Goal: Information Seeking & Learning: Understand process/instructions

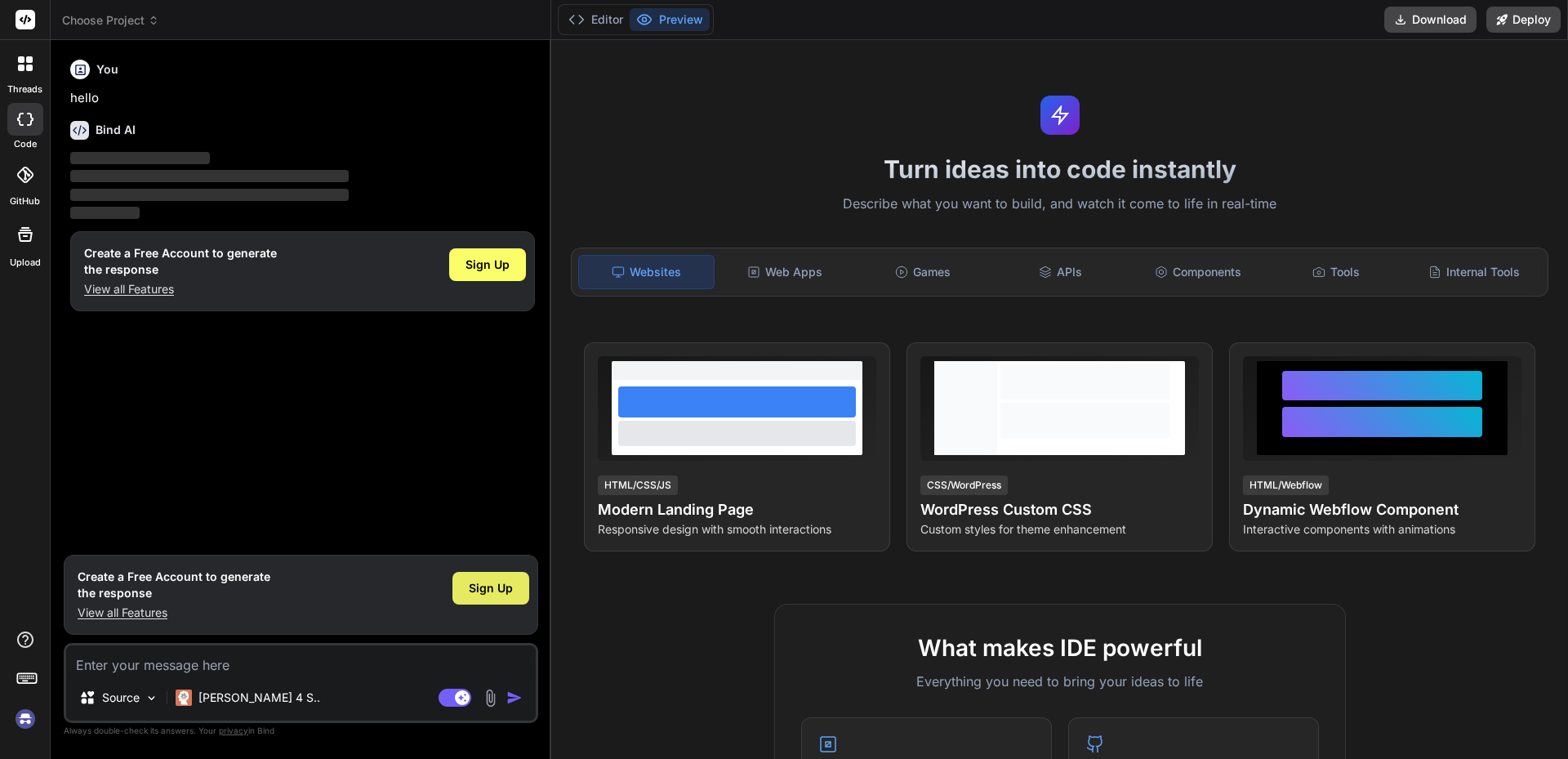
click at [501, 593] on span "Sign Up" at bounding box center [490, 588] width 44 height 17
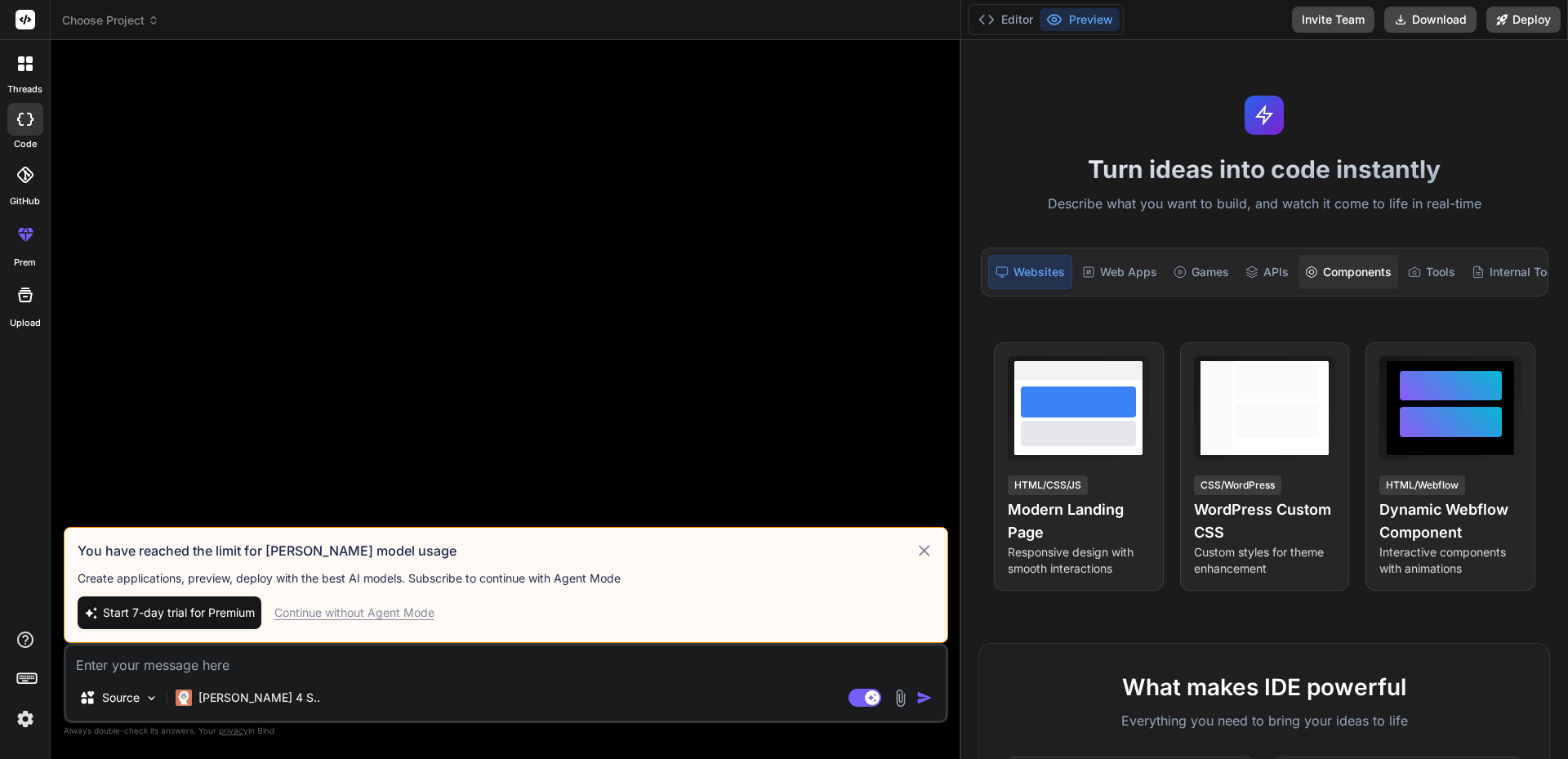
drag, startPoint x: 550, startPoint y: 198, endPoint x: 1378, endPoint y: 269, distance: 831.0
click at [1378, 269] on div "Choose Project Created with Pixso. Bind AI Web Search Created with Pixso. Code …" at bounding box center [809, 380] width 1517 height 759
click at [919, 553] on icon at bounding box center [924, 550] width 19 height 19
type textarea "x"
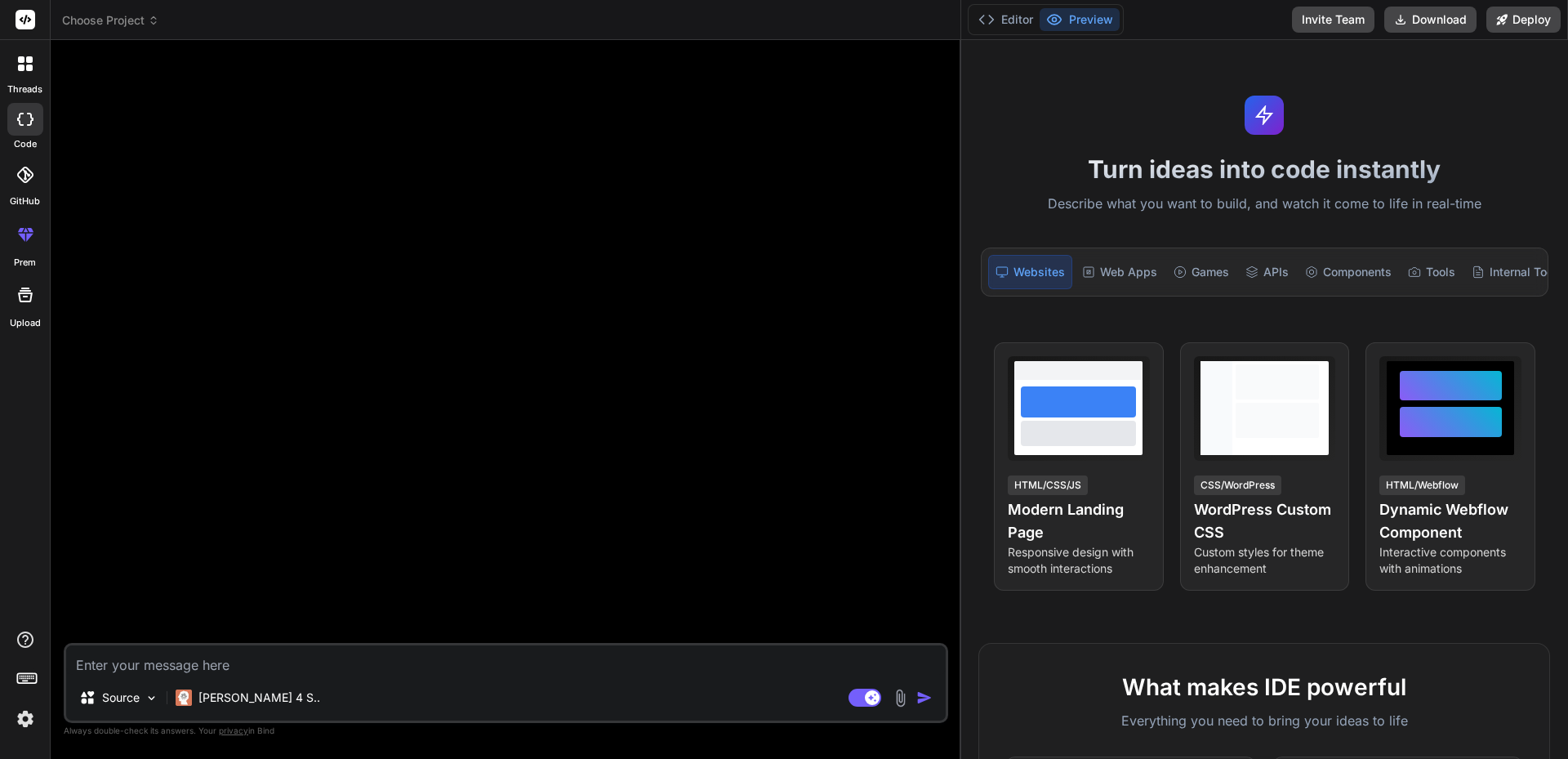
click at [108, 645] on div "Source Claude 4 S.. Agent Mode. When this toggle is activated, AI automatically…" at bounding box center [505, 683] width 884 height 80
click at [108, 656] on textarea at bounding box center [505, 659] width 880 height 29
type textarea "H"
type textarea "x"
type textarea "Ho"
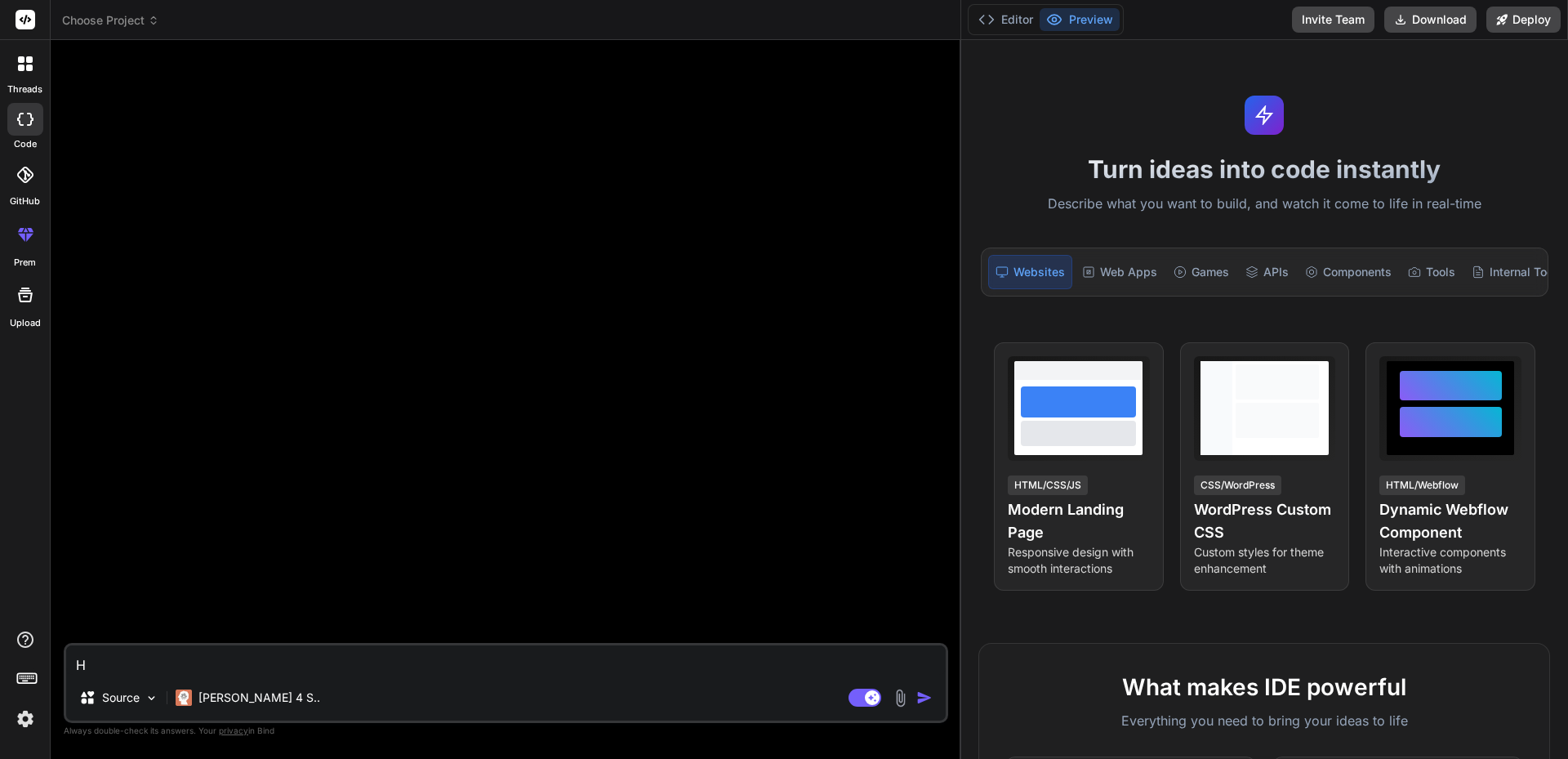
type textarea "x"
type textarea "How"
type textarea "x"
type textarea "How"
type textarea "x"
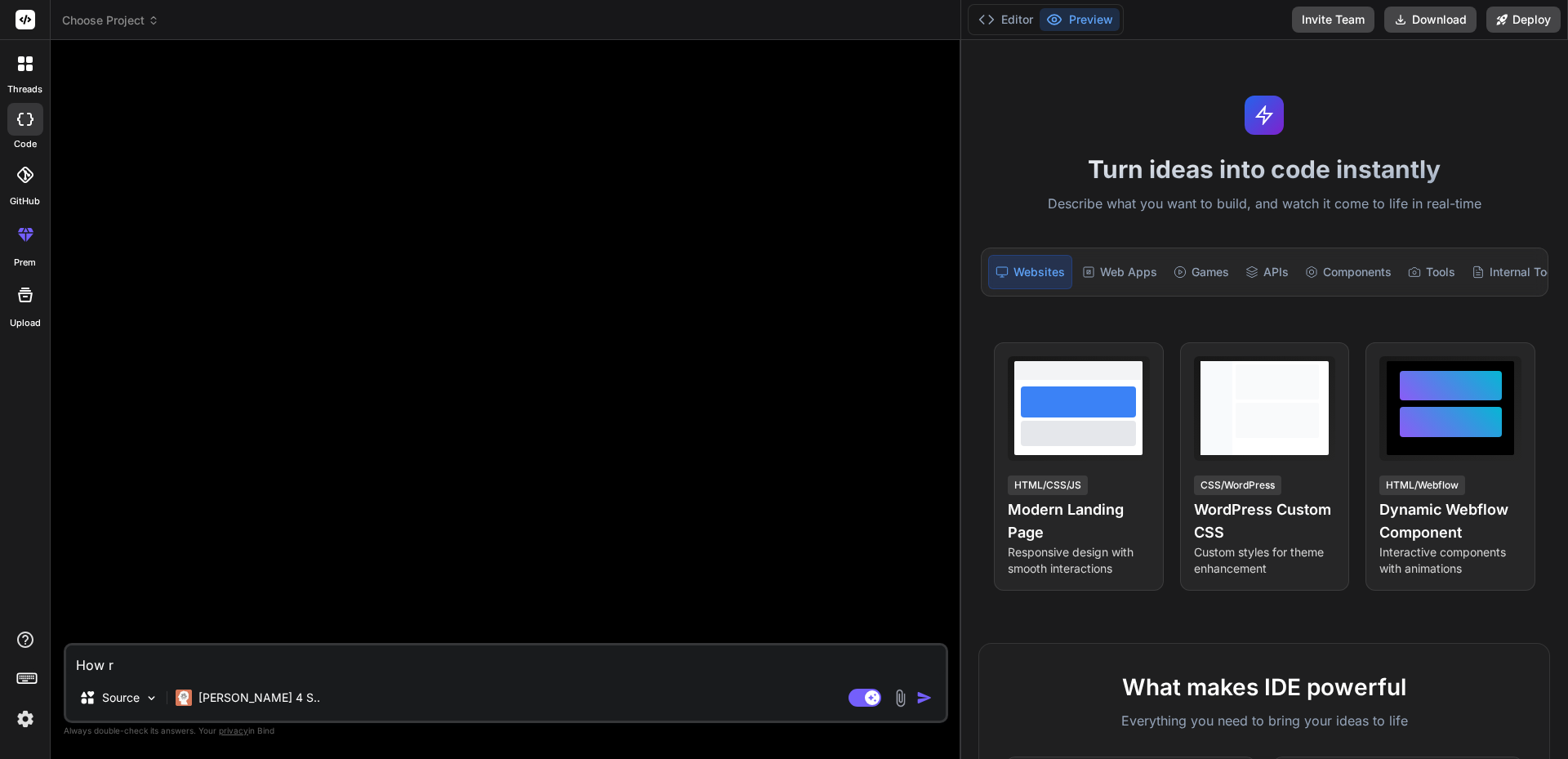
type textarea "How rt"
type textarea "x"
type textarea "How rto"
type textarea "x"
type textarea "How rto"
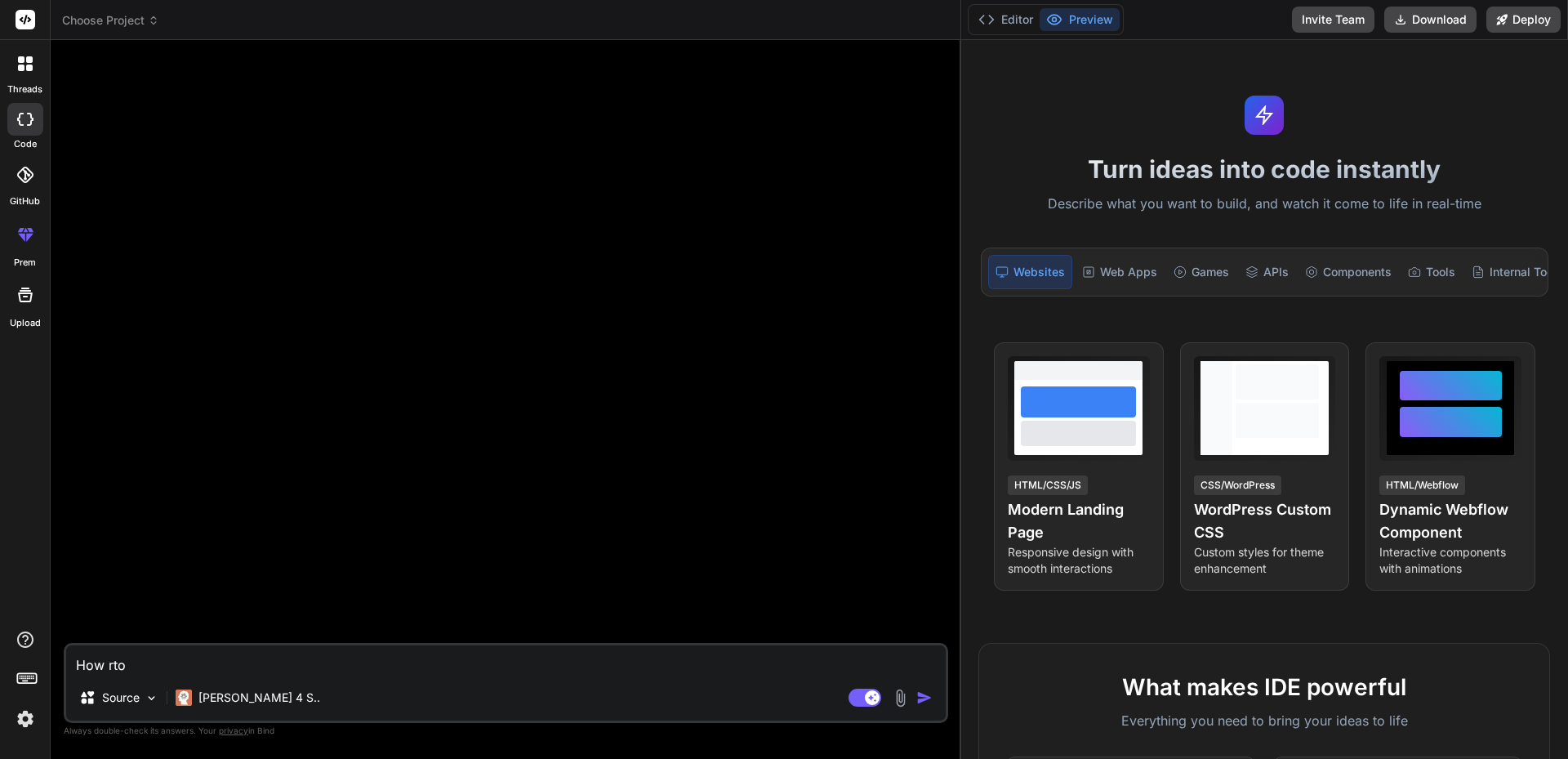
type textarea "x"
type textarea "How rto"
type textarea "x"
type textarea "How rt"
type textarea "x"
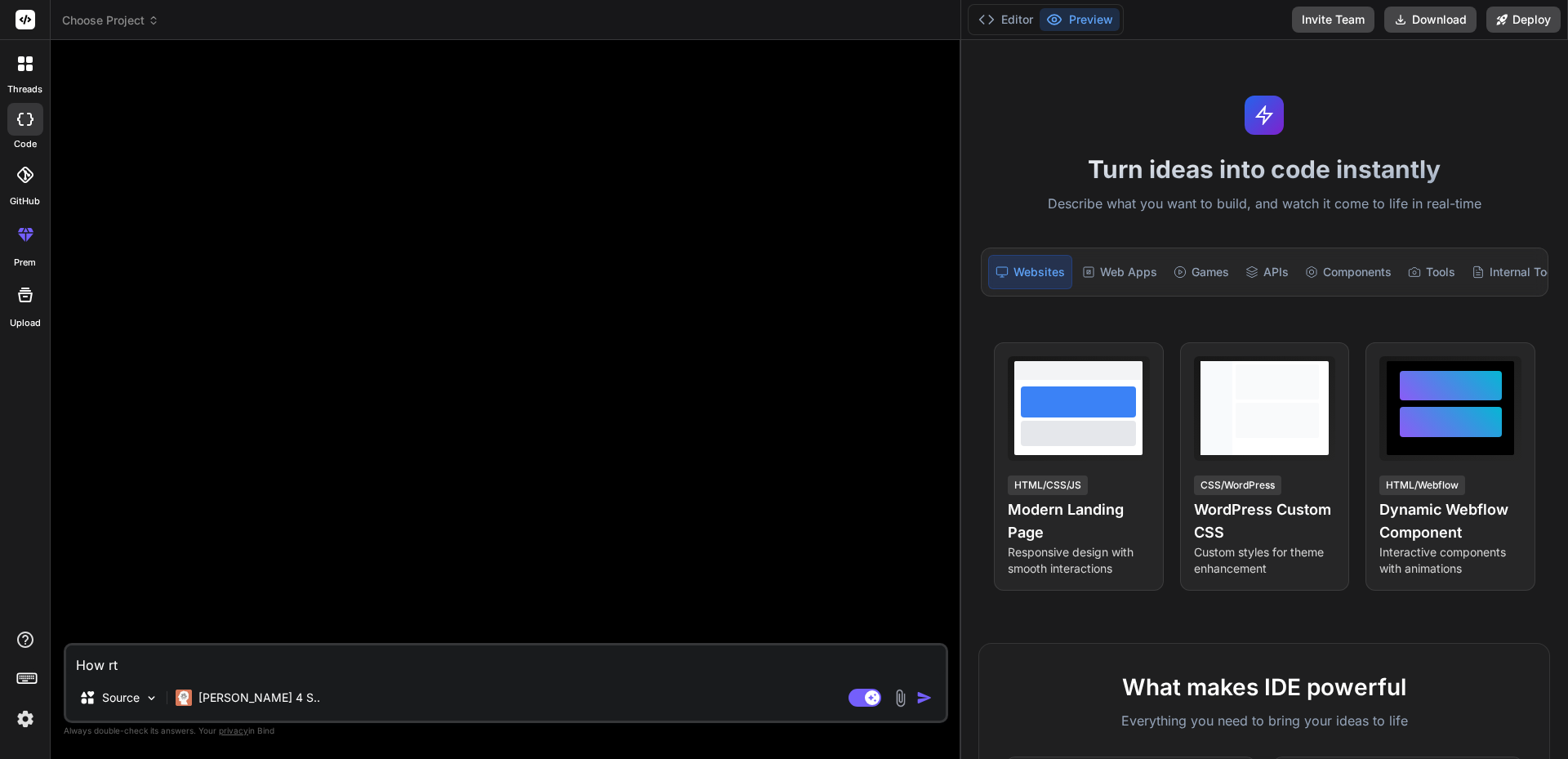
type textarea "How r"
type textarea "x"
type textarea "How"
type textarea "x"
type textarea "How"
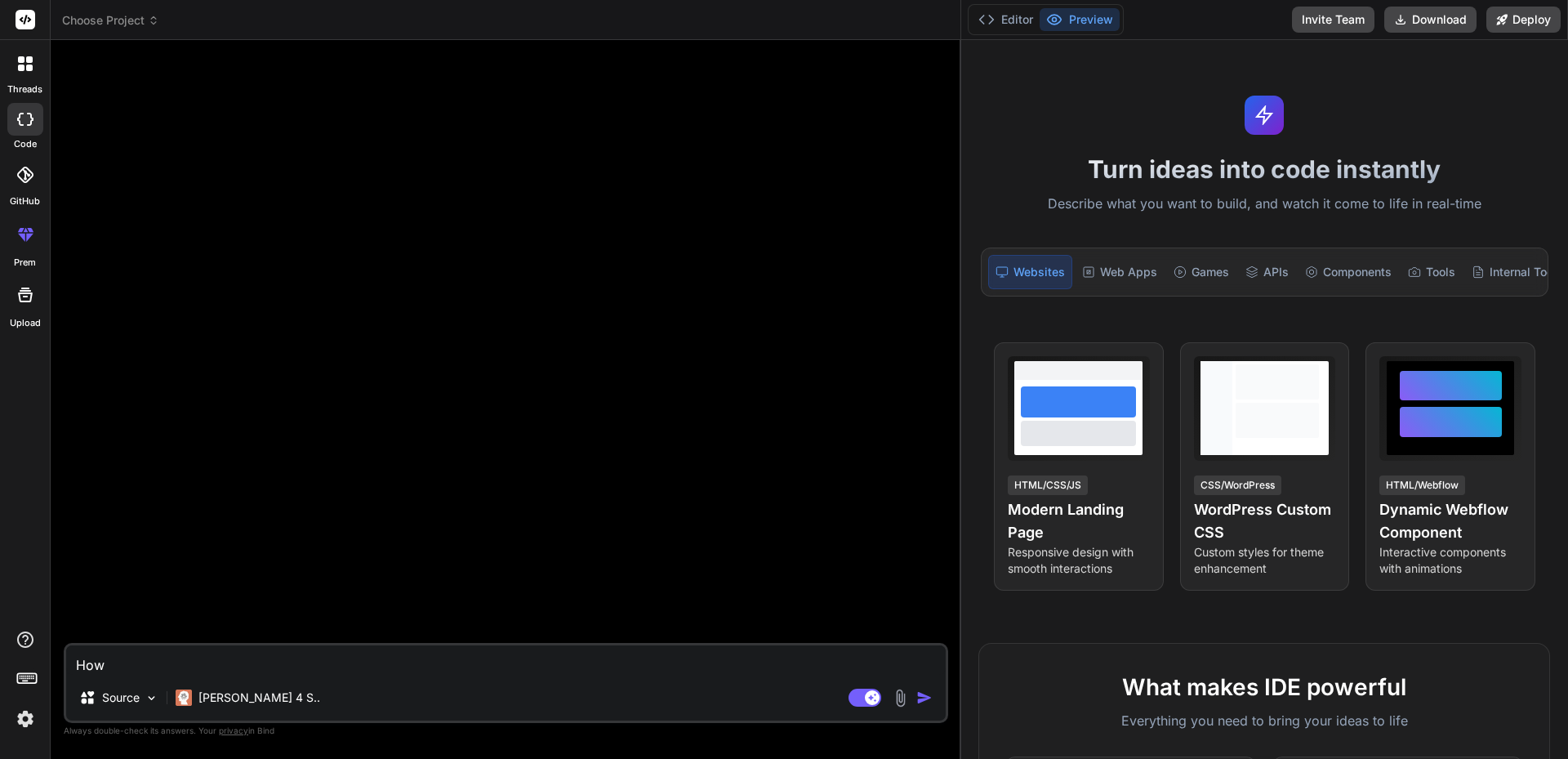
type textarea "x"
type textarea "Ho"
type textarea "x"
type textarea "H"
type textarea "x"
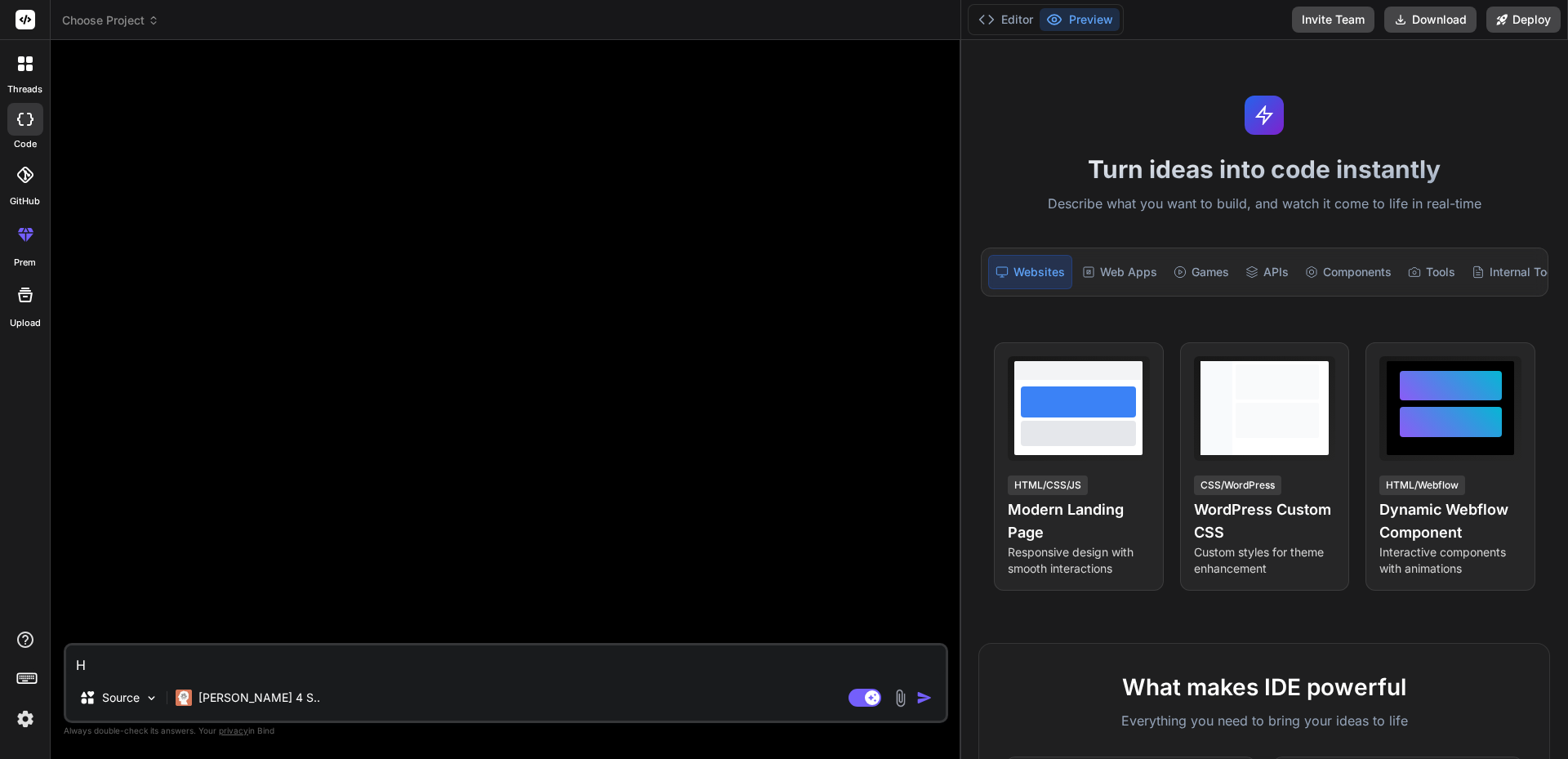
type textarea "x"
type textarea "M"
type textarea "x"
type textarea "My"
type textarea "x"
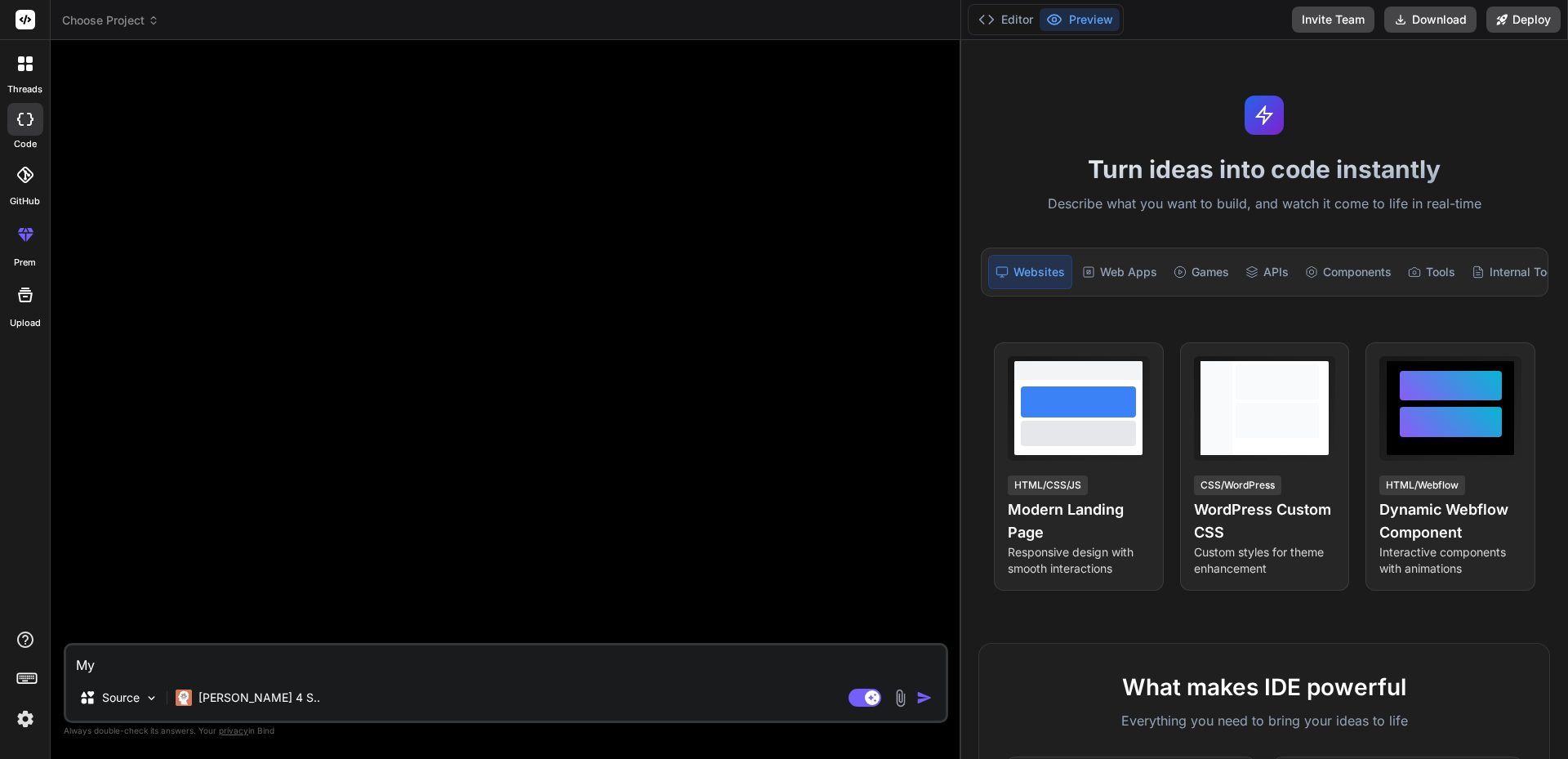
type textarea "My"
type textarea "x"
type textarea "My c"
type textarea "x"
type textarea "My ce"
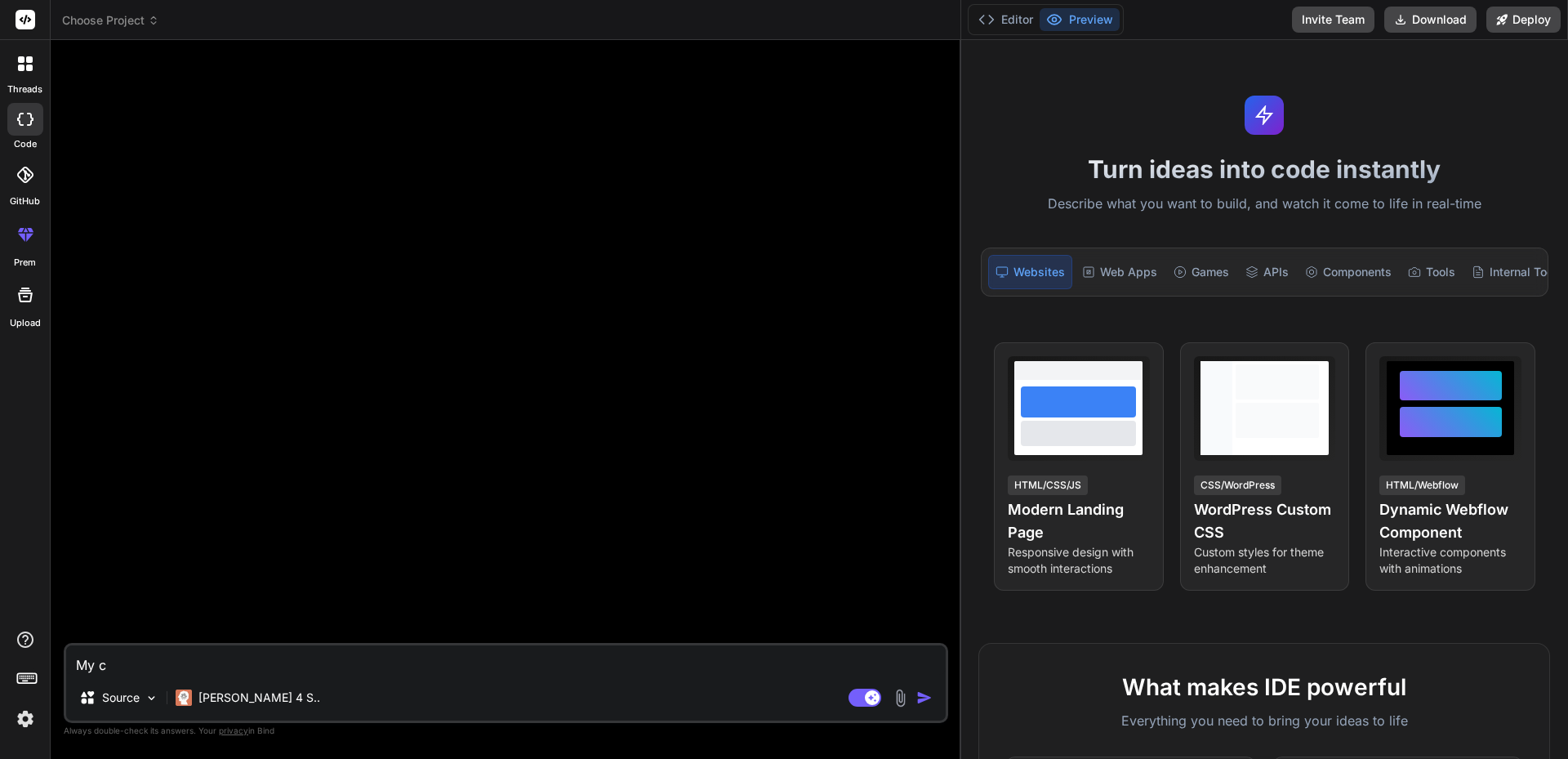
type textarea "x"
type textarea "My cer"
type textarea "x"
type textarea "My cert"
type textarea "x"
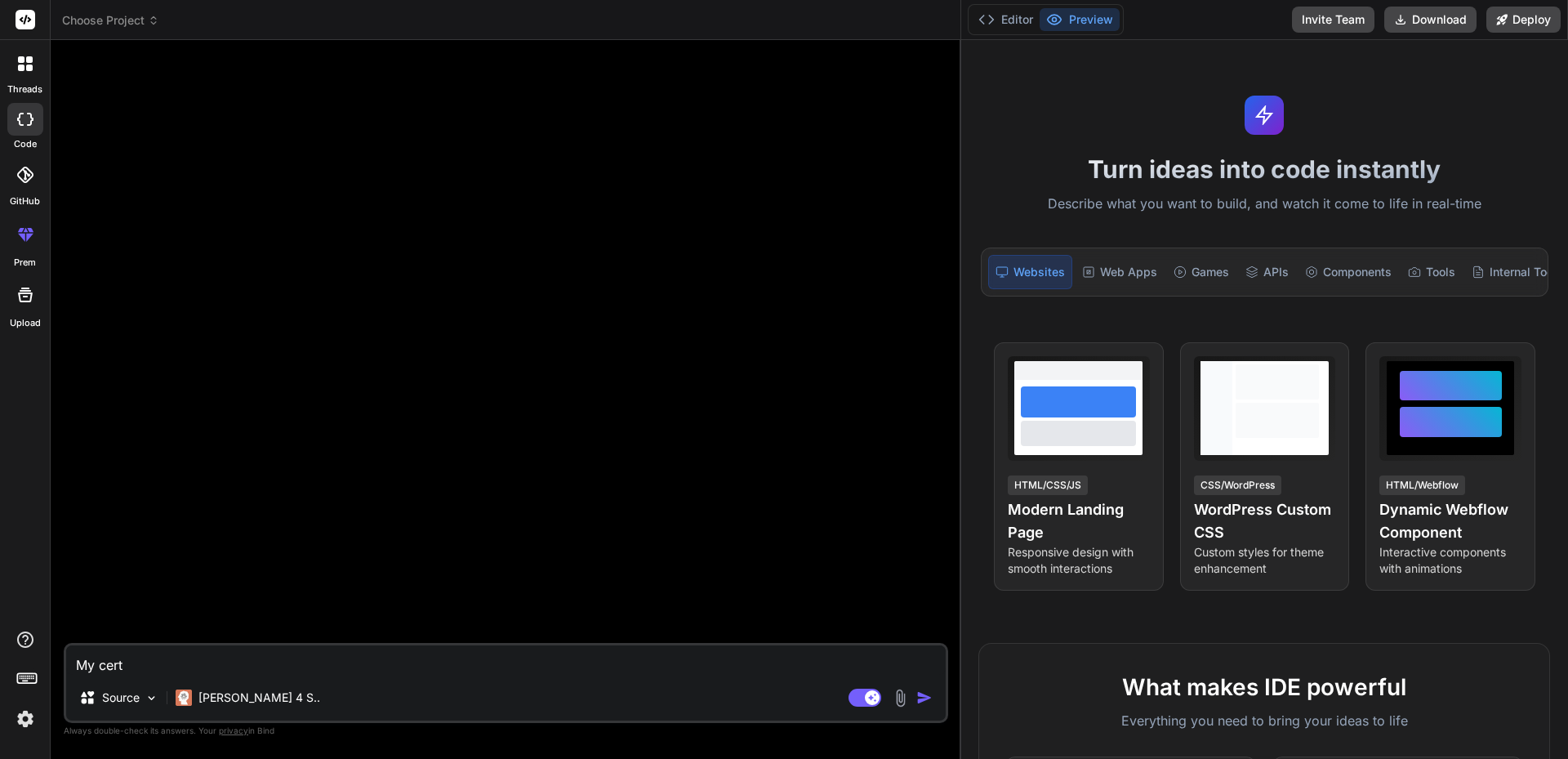
type textarea "My certi"
type textarea "x"
type textarea "My certif"
type textarea "x"
type textarea "My certifi"
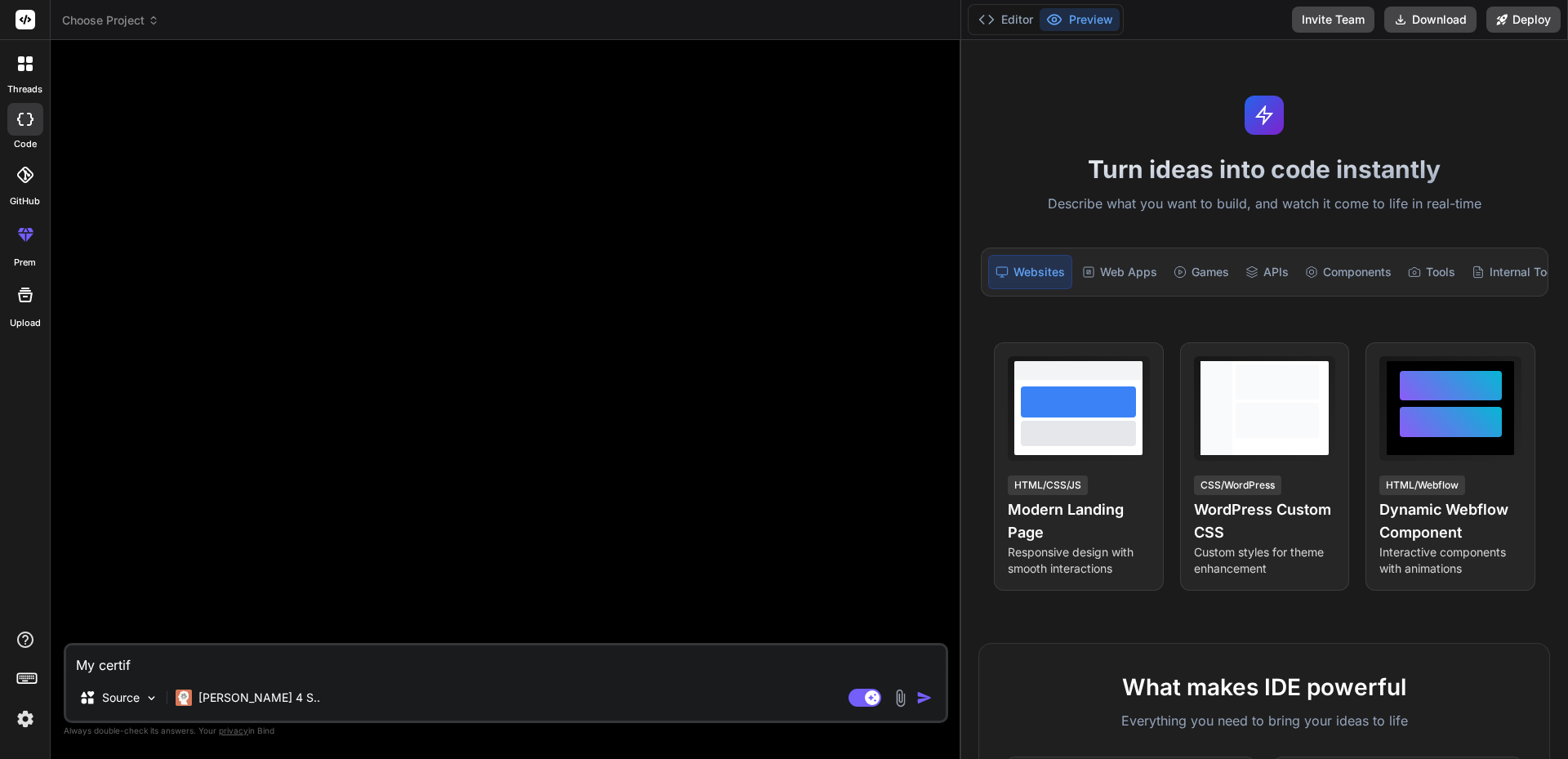
type textarea "x"
type textarea "My certific"
type textarea "x"
type textarea "My certifica"
type textarea "x"
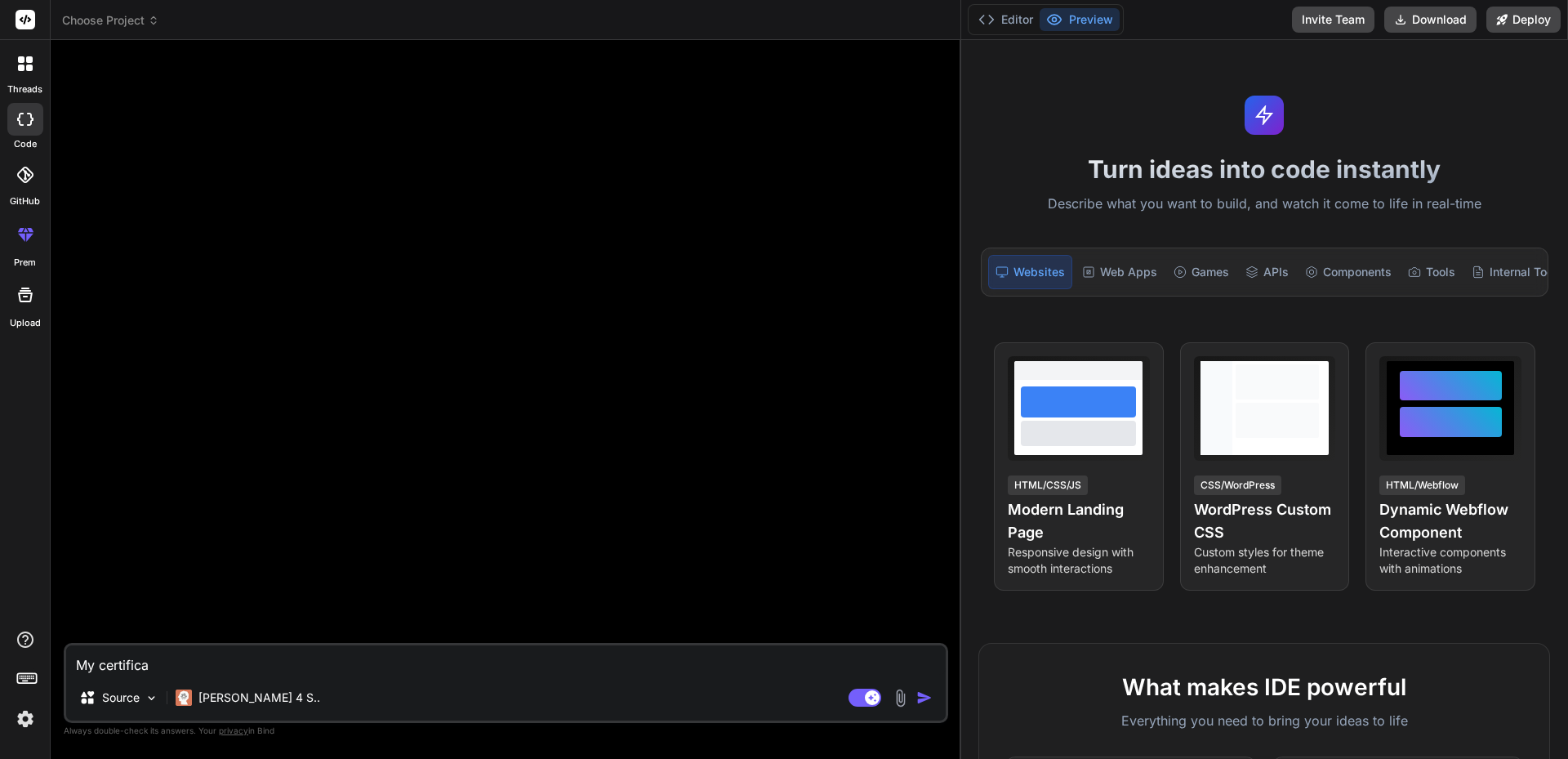
type textarea "My certificat"
type textarea "x"
type textarea "My certificate"
type textarea "x"
type textarea "My certificates"
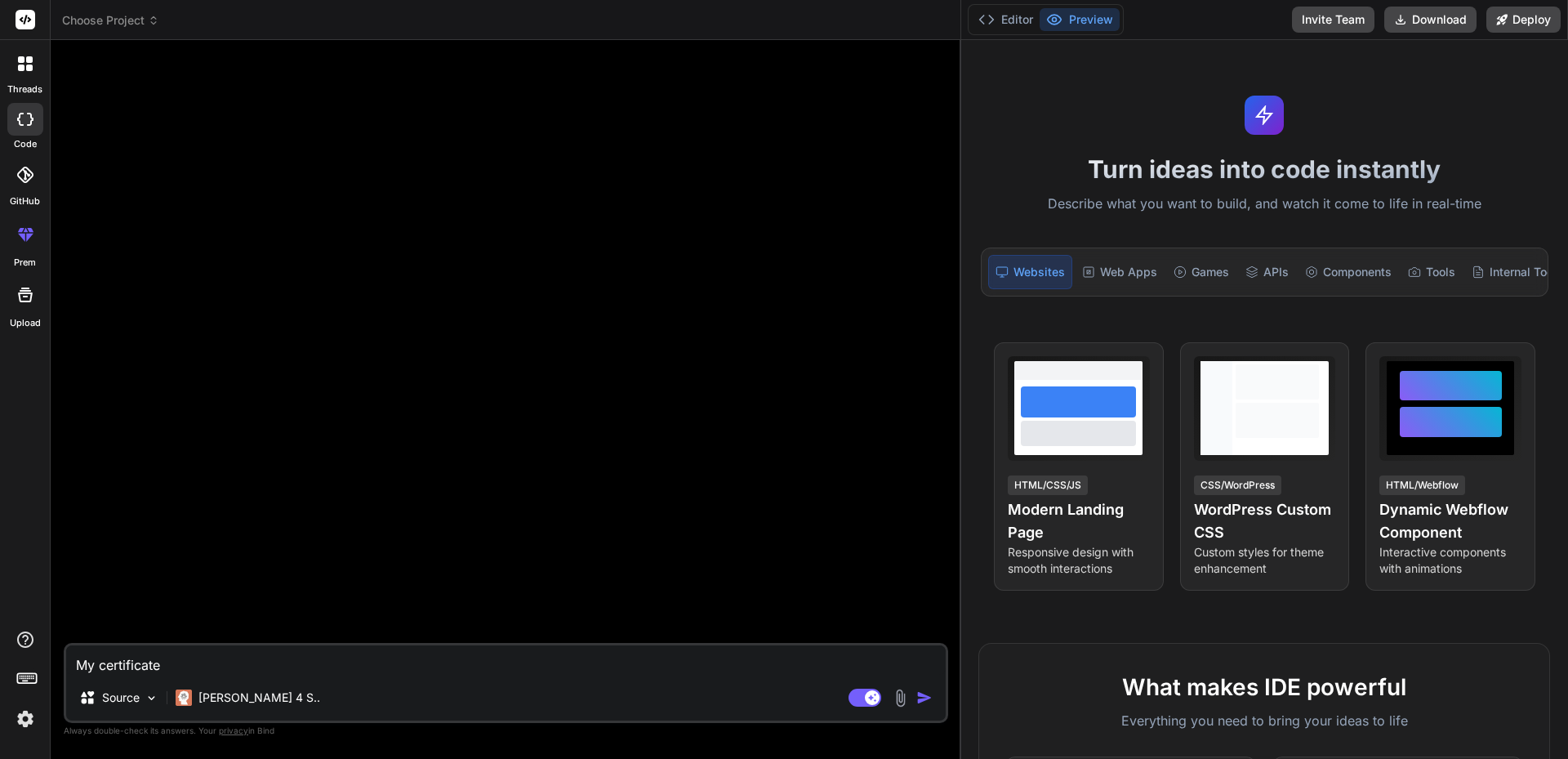
type textarea "x"
type textarea "My certificates"
type textarea "x"
type textarea "My certificates f"
type textarea "x"
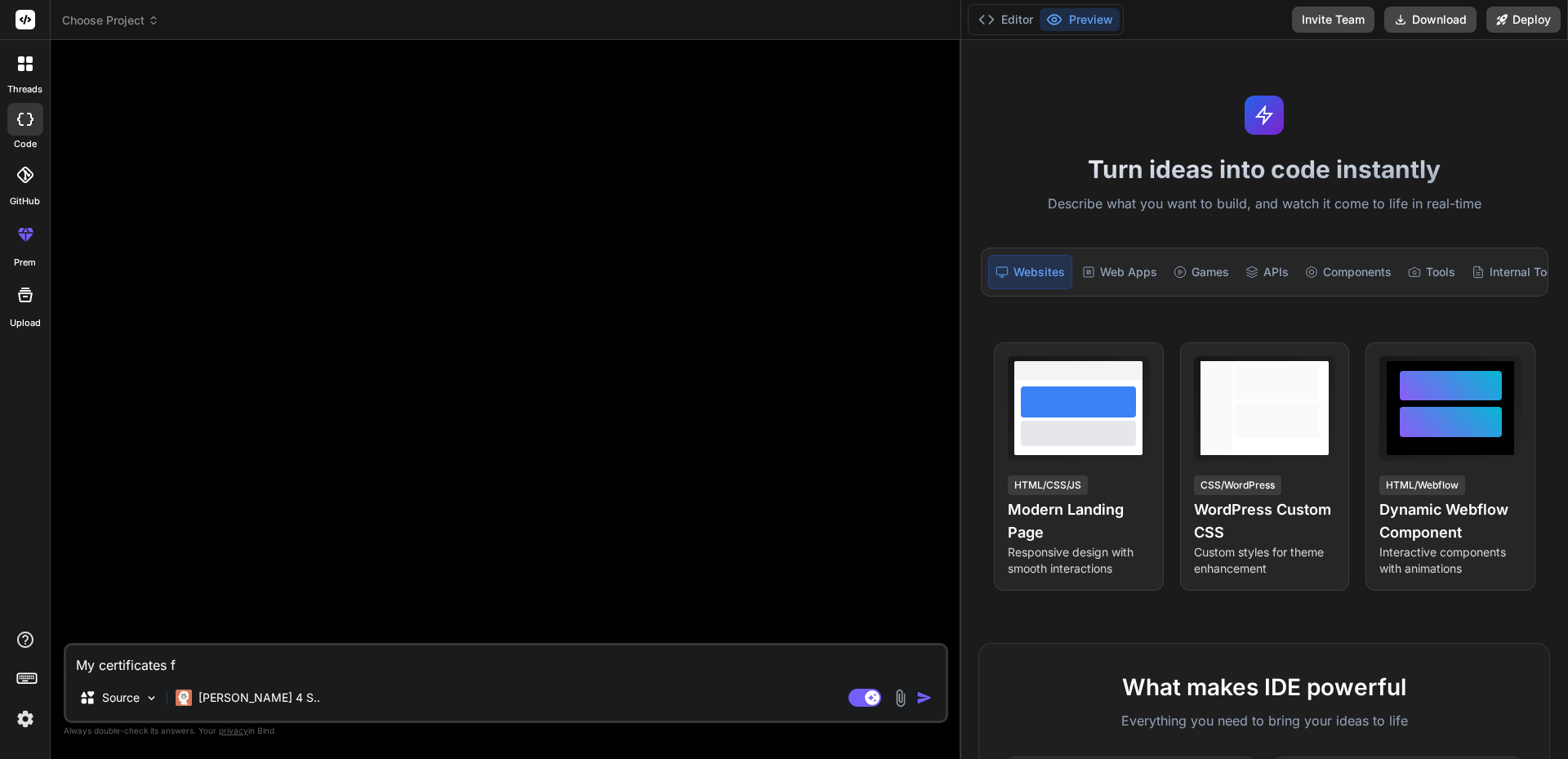
type textarea "My certificates fr"
type textarea "x"
type textarea "My certificates f"
type textarea "x"
type textarea "My certificates"
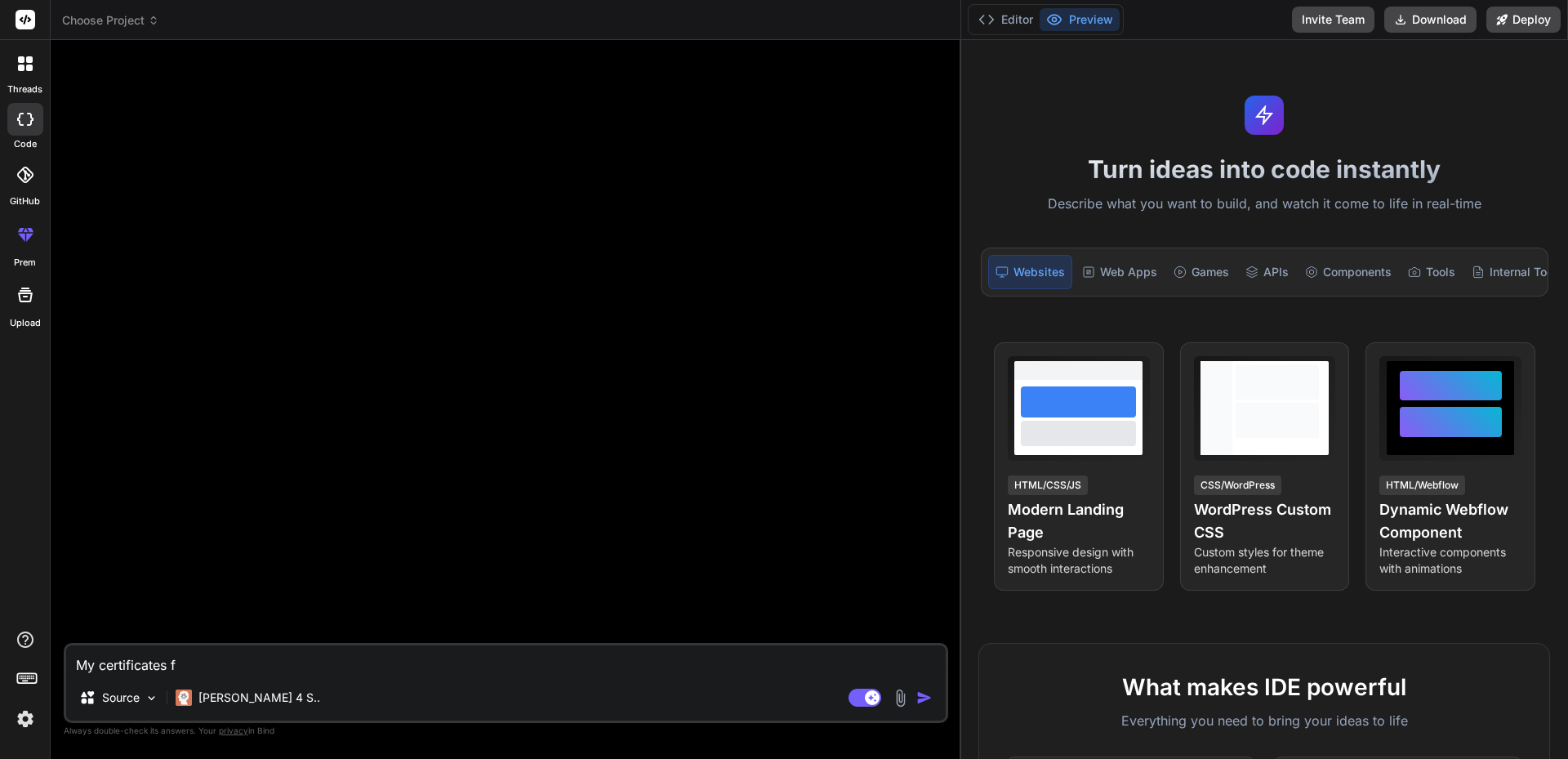
type textarea "x"
type textarea "My certificates f"
type textarea "x"
type textarea "My certificates fo"
type textarea "x"
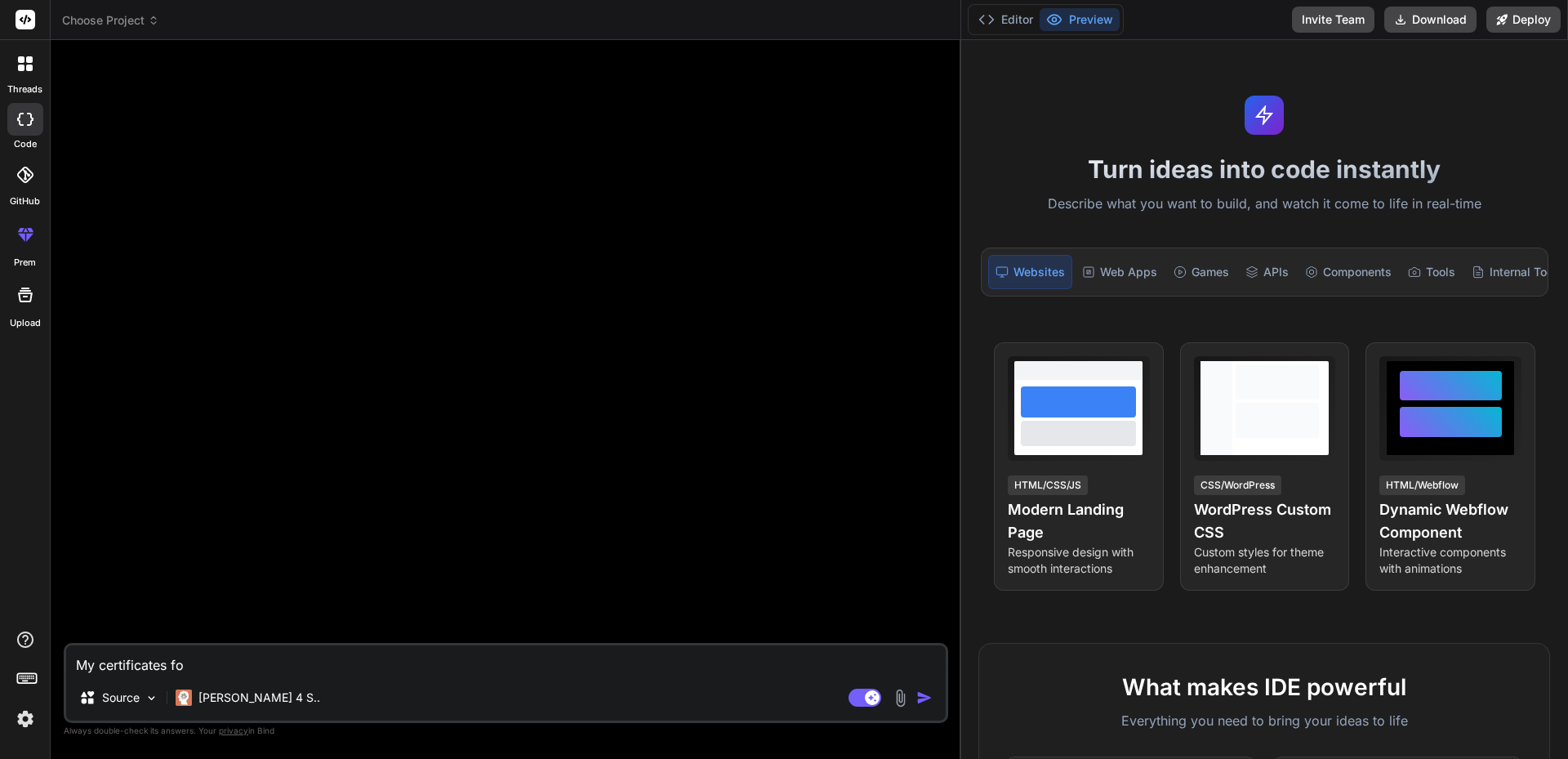
type textarea "My certificates for"
type textarea "x"
type textarea "My certificates for"
type textarea "x"
type textarea "My certificates for t"
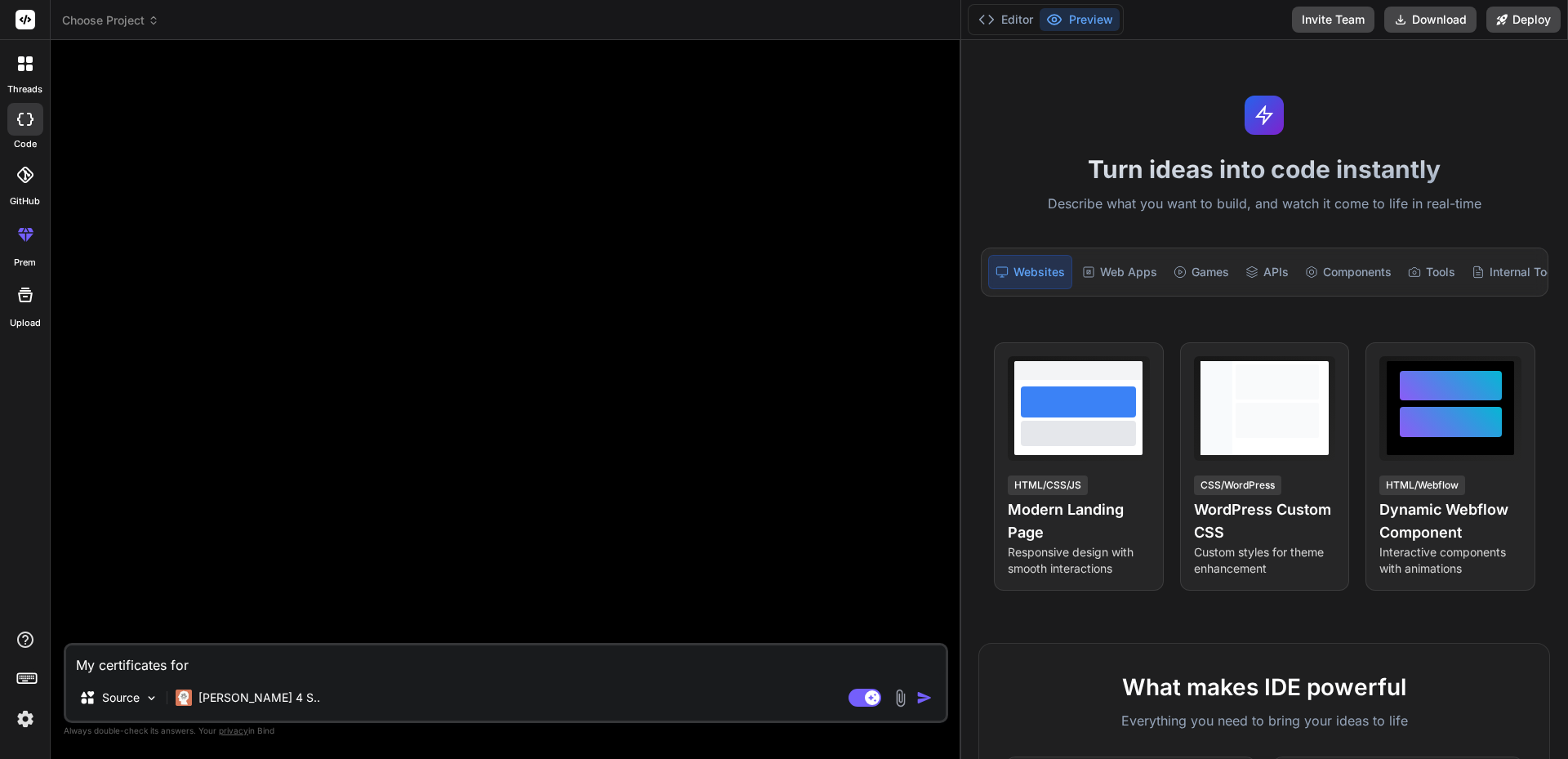
type textarea "x"
type textarea "My certificates for th"
type textarea "x"
type textarea "My certificates for the"
type textarea "x"
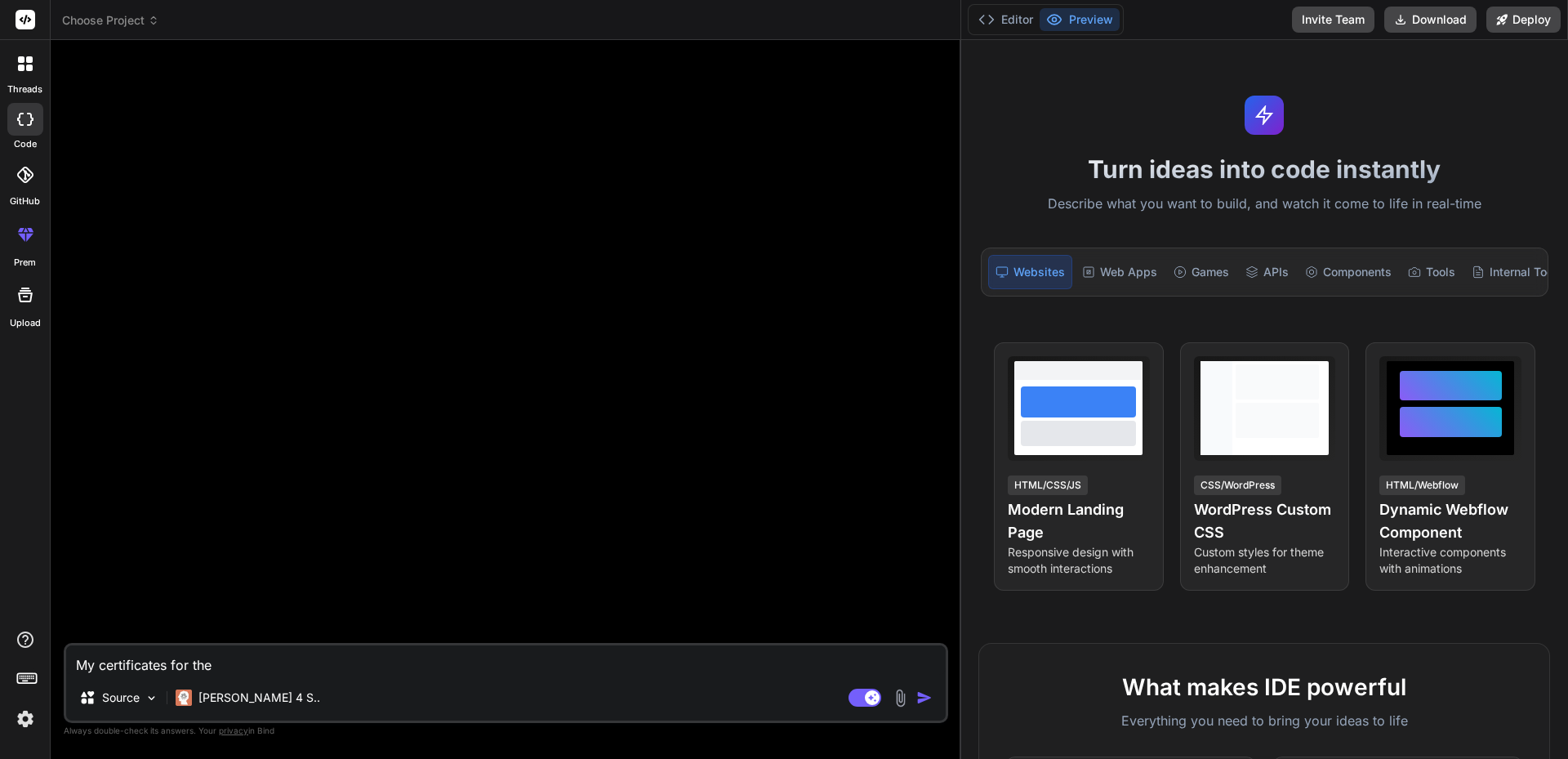
type textarea "My certificates for the"
type textarea "x"
type textarea "My certificates for the a"
type textarea "x"
type textarea "My certificates for the ap"
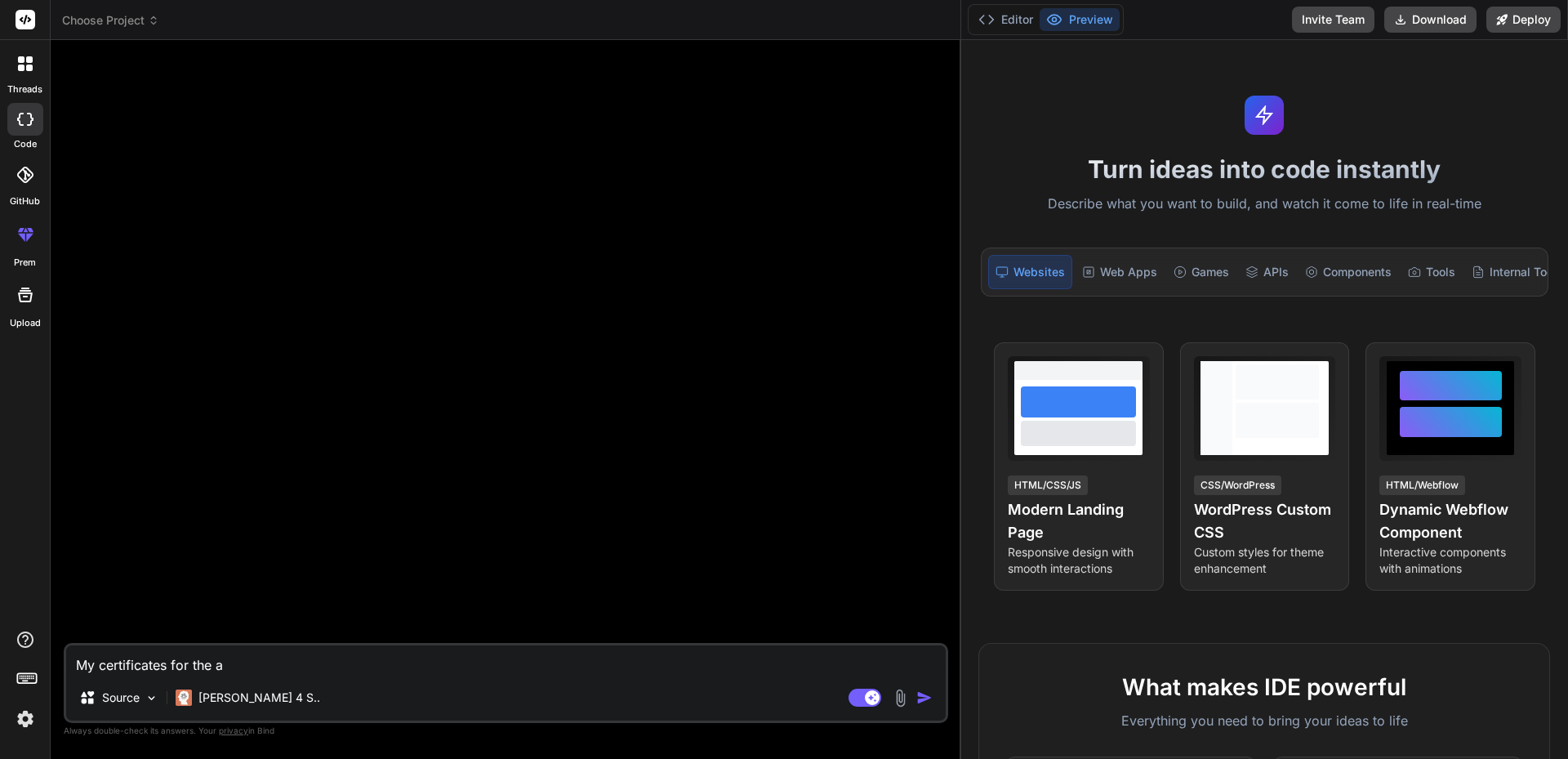
type textarea "x"
type textarea "My certificates for the app"
type textarea "x"
type textarea "My certificates for the app"
type textarea "x"
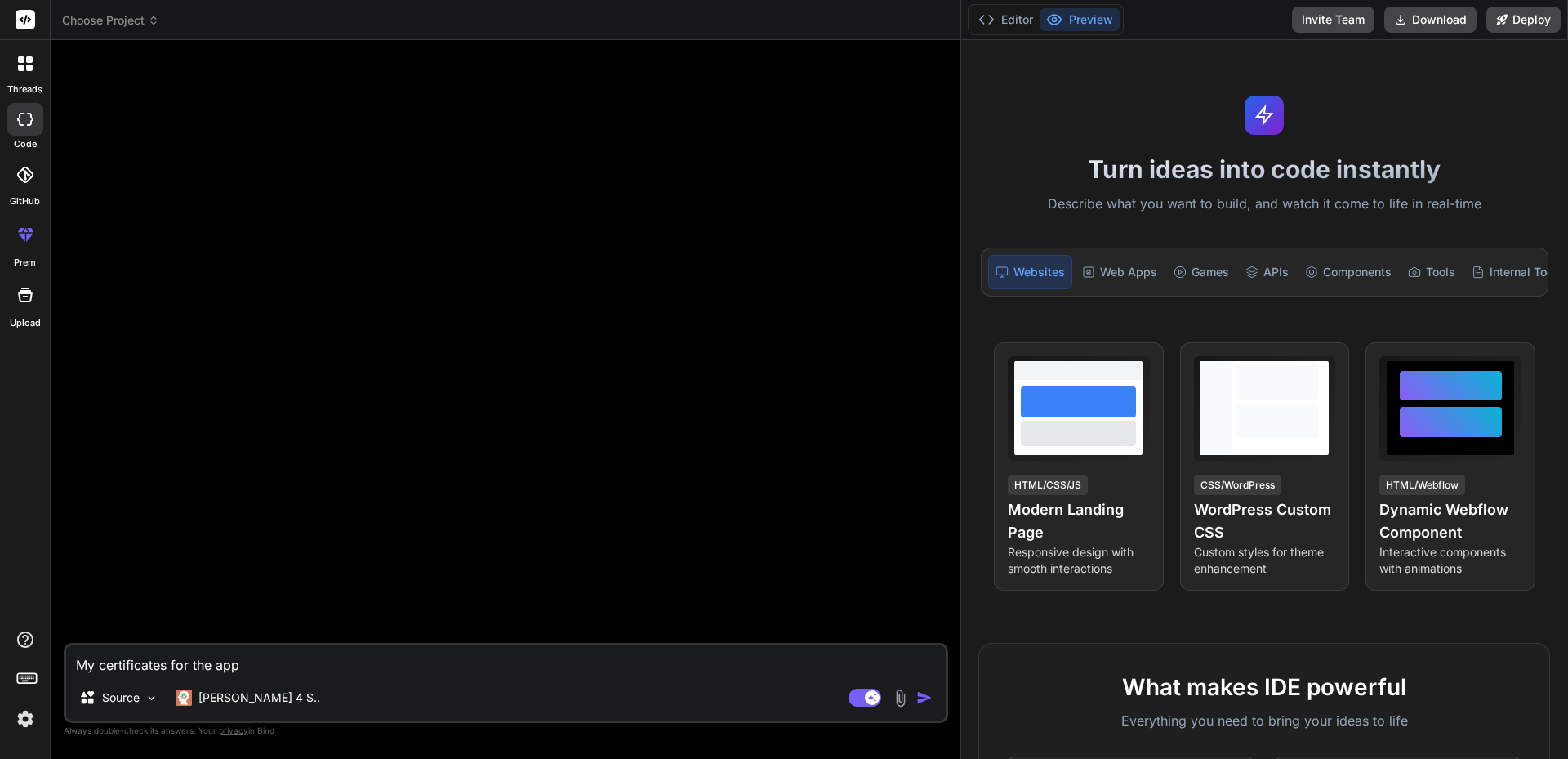
type textarea "My certificates for the app s"
type textarea "x"
type textarea "My certificates for the app se"
type textarea "x"
type textarea "My certificates for the app ser"
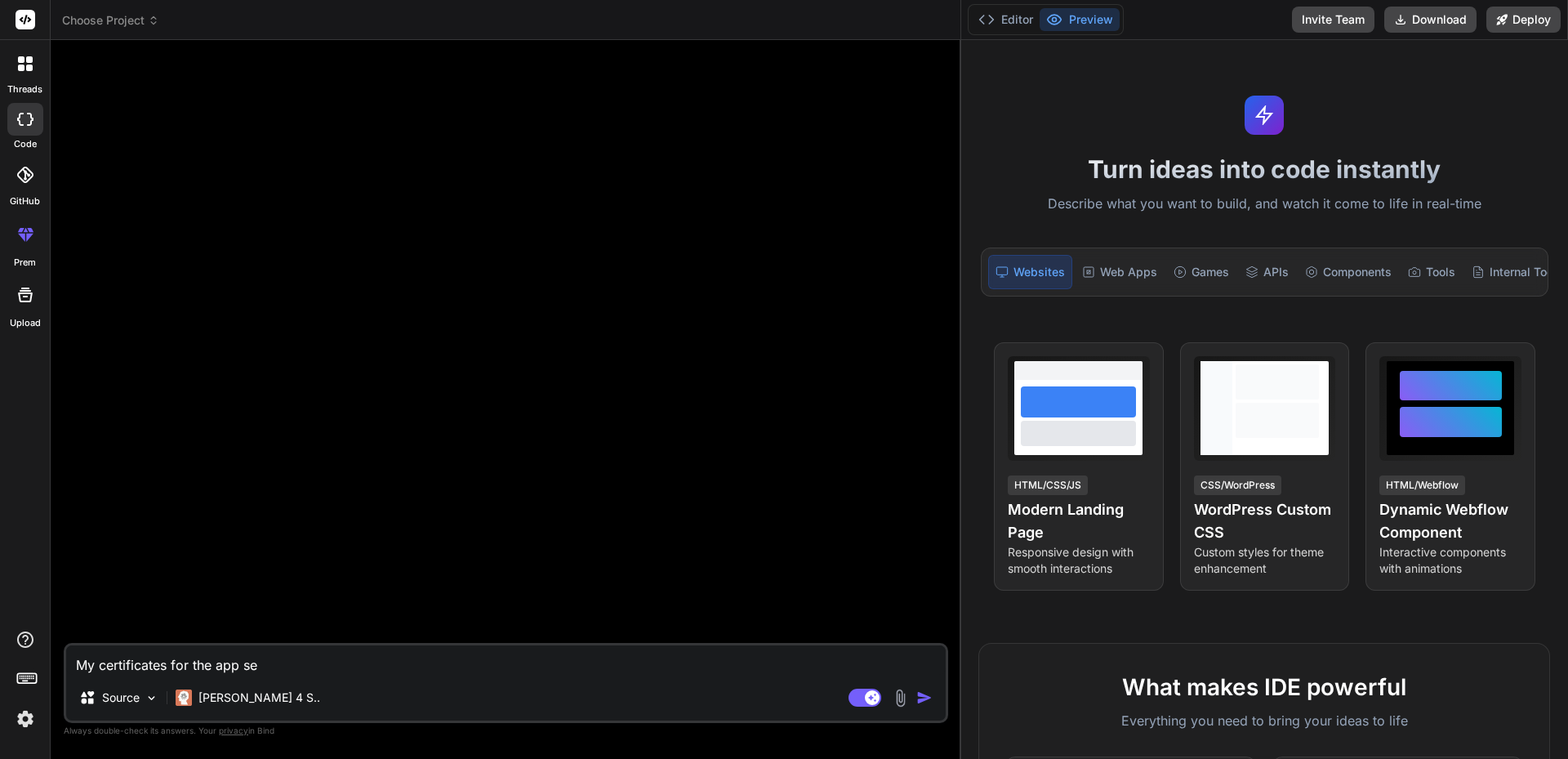
type textarea "x"
type textarea "My certificates for the app serv"
type textarea "x"
type textarea "My certificates for the app servi"
type textarea "x"
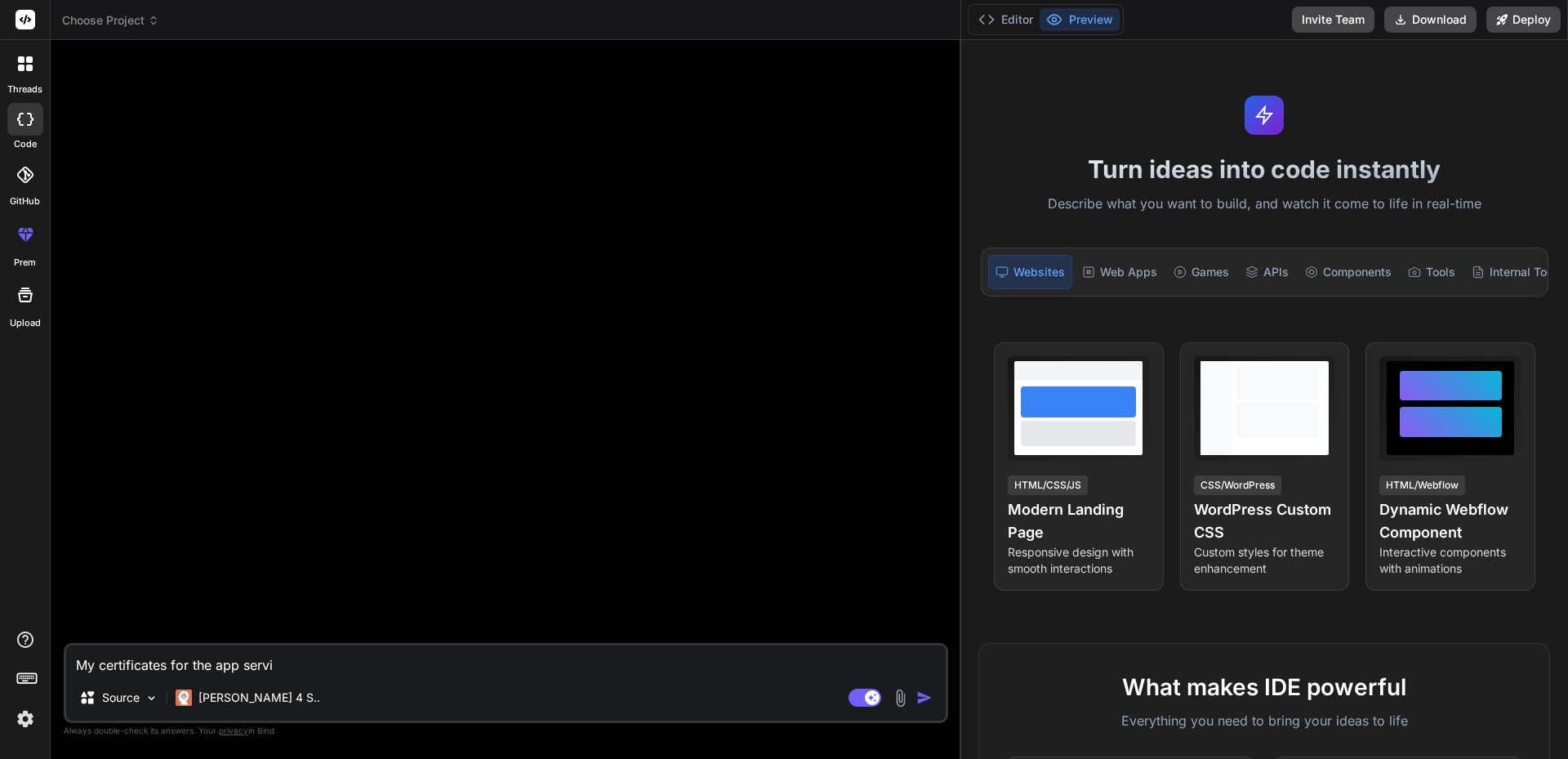
type textarea "My certificates for the app servic"
type textarea "x"
type textarea "My certificates for the app service"
type textarea "x"
type textarea "My certificates for the app service"
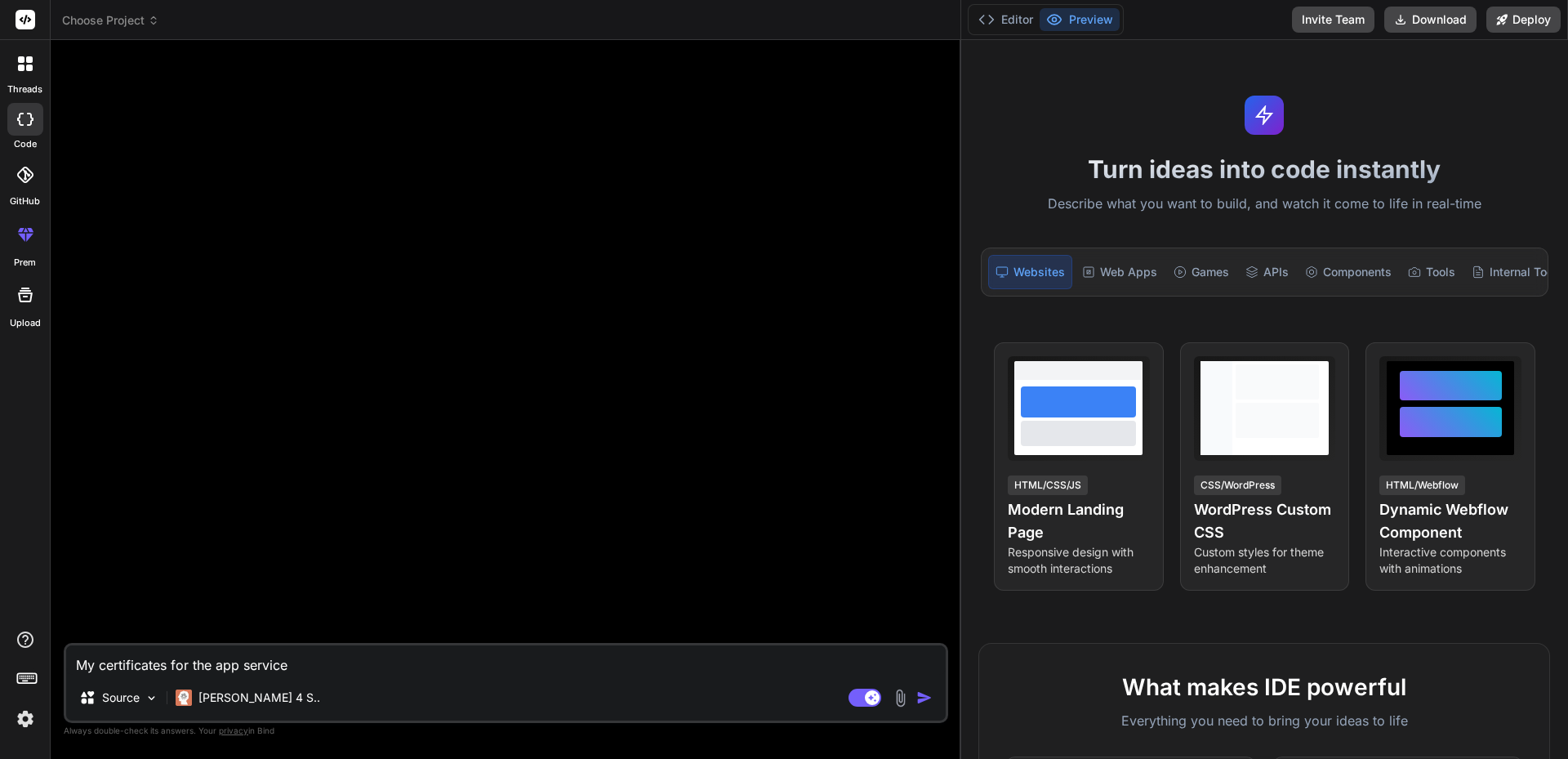
type textarea "x"
type textarea "My certificates for the app service i"
type textarea "x"
type textarea "My certificates for the app service in"
type textarea "x"
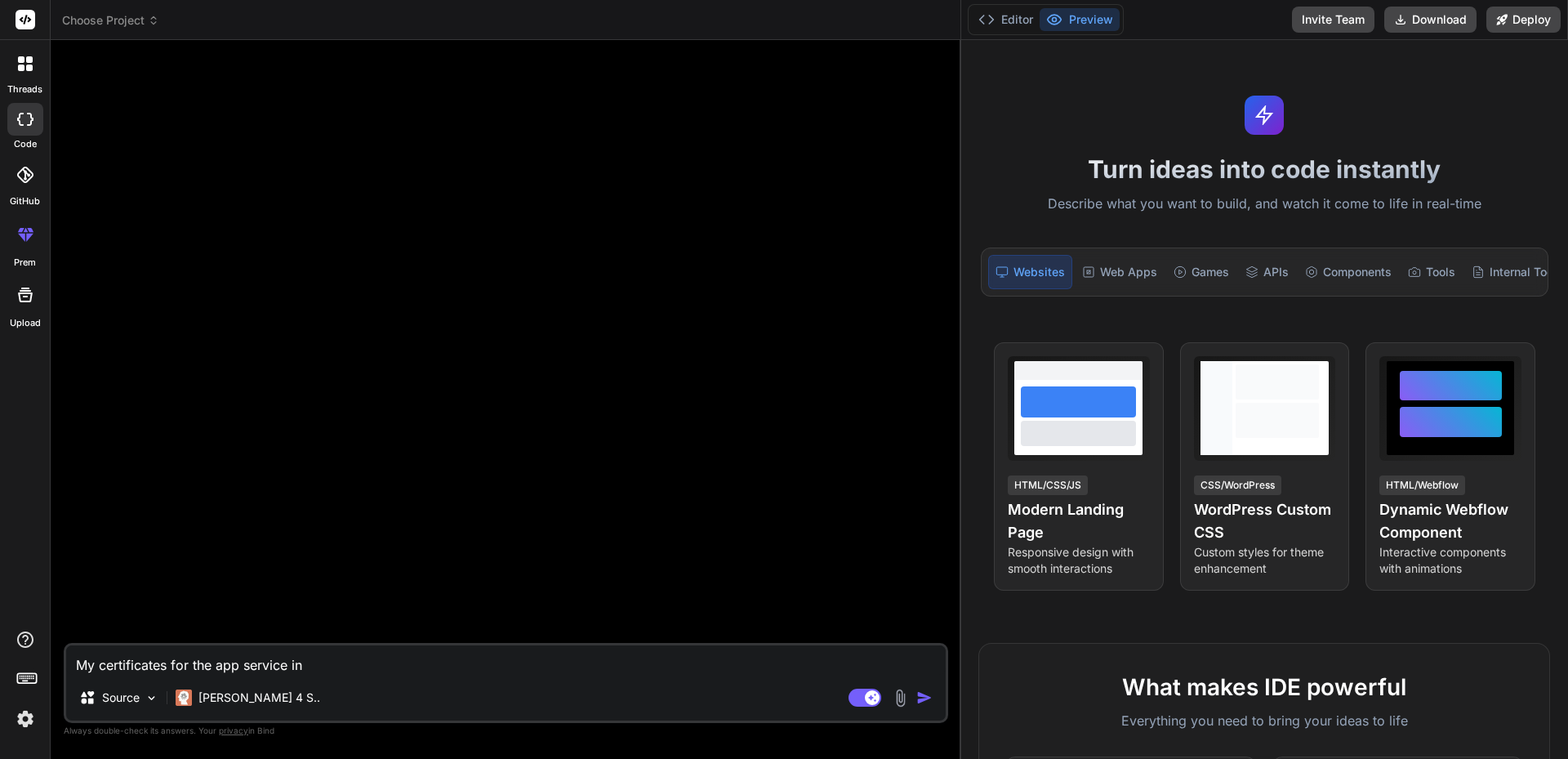
type textarea "My certificates for the app service in"
type textarea "x"
type textarea "My certificates for the app service in A"
type textarea "x"
type textarea "My certificates for the app service in Az"
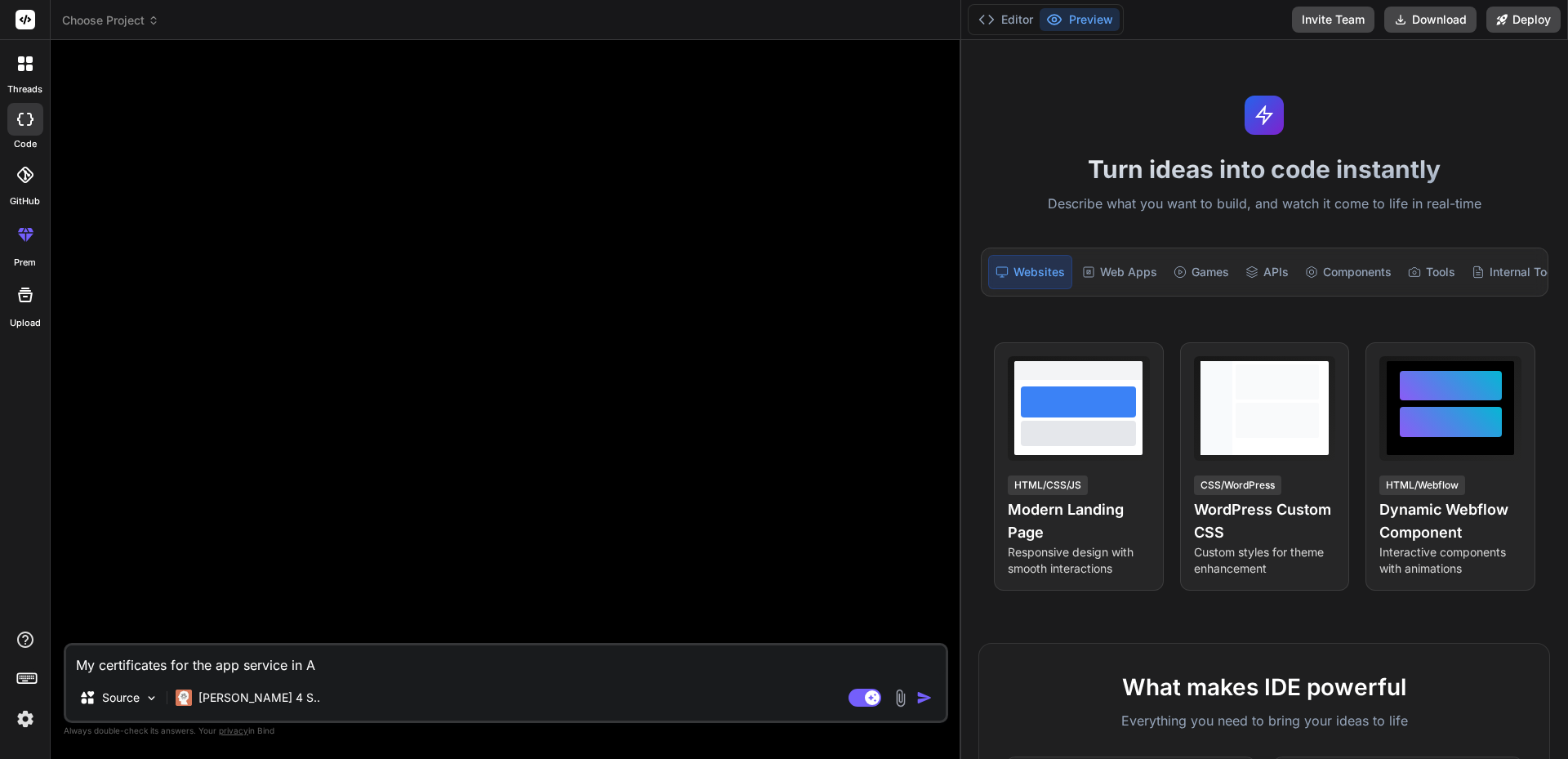
type textarea "x"
type textarea "My certificates for the app service in Azu"
type textarea "x"
type textarea "My certificates for the app service in Azur"
type textarea "x"
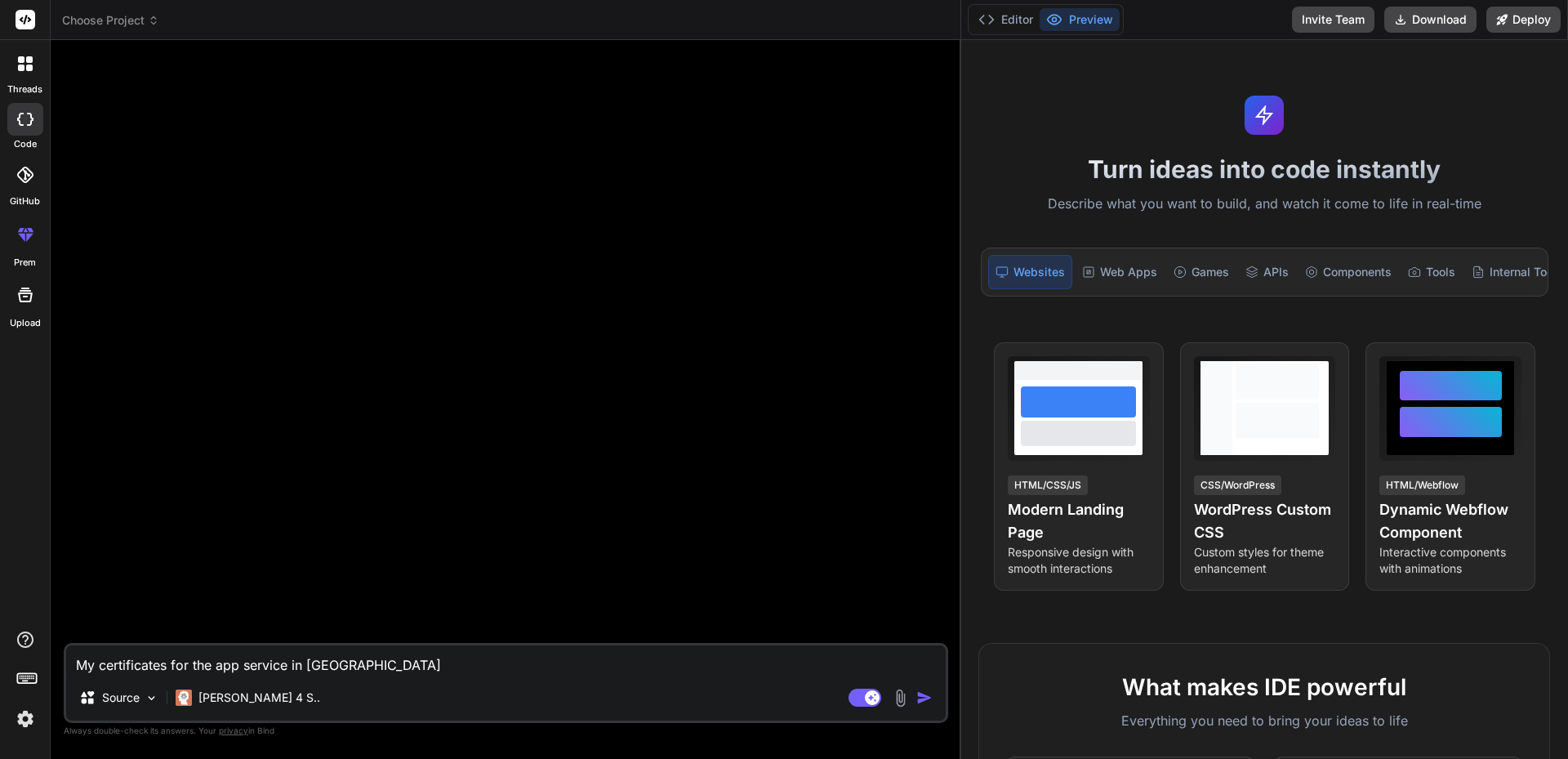
type textarea "My certificates for the app service in Azure"
type textarea "x"
type textarea "My certificates for the app service in Azure"
type textarea "x"
type textarea "My certificates for the app service in Azure p"
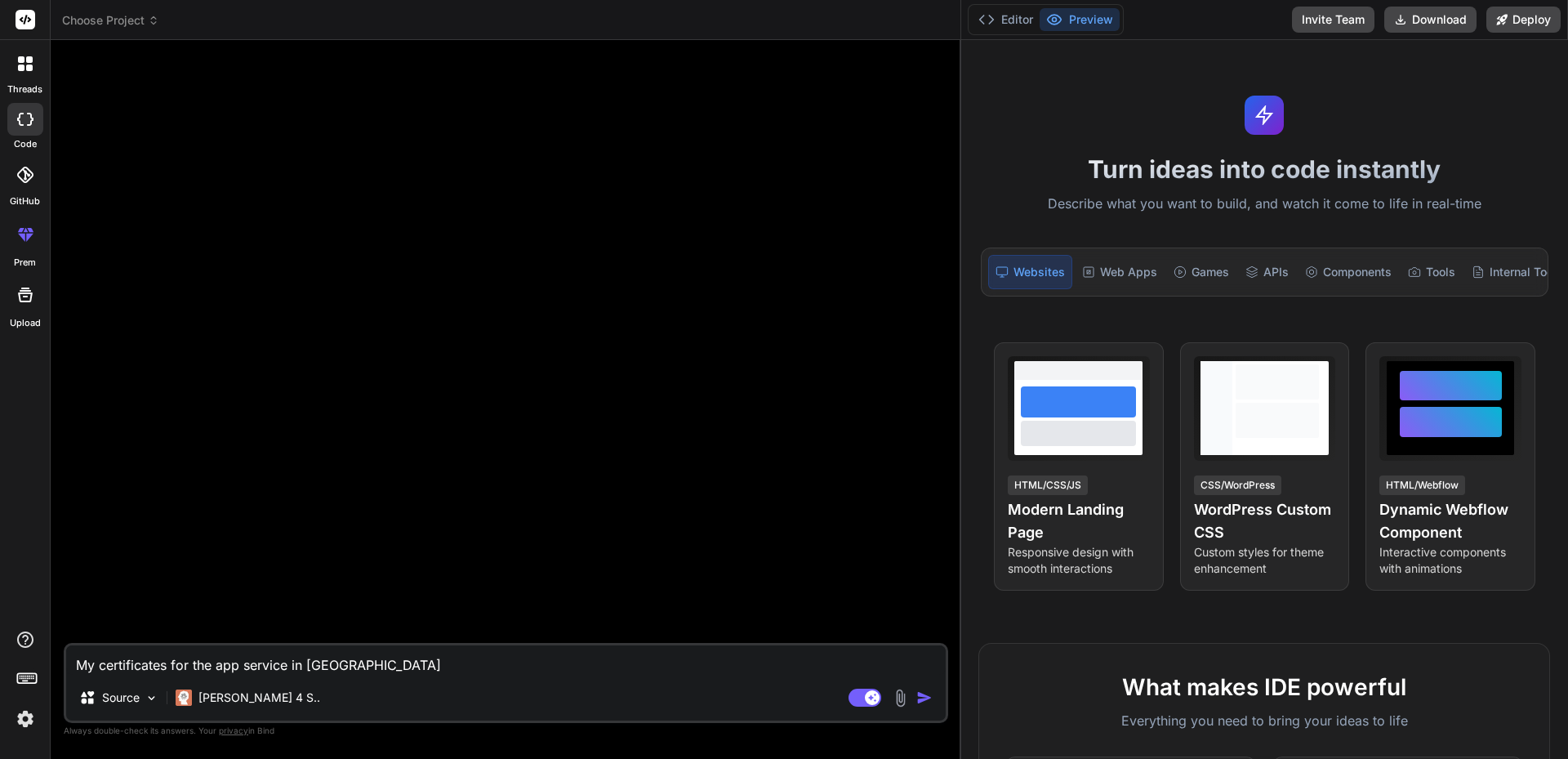
type textarea "x"
type textarea "My certificates for the app service in Azure po"
type textarea "x"
type textarea "My certificates for the app service in Azure por"
type textarea "x"
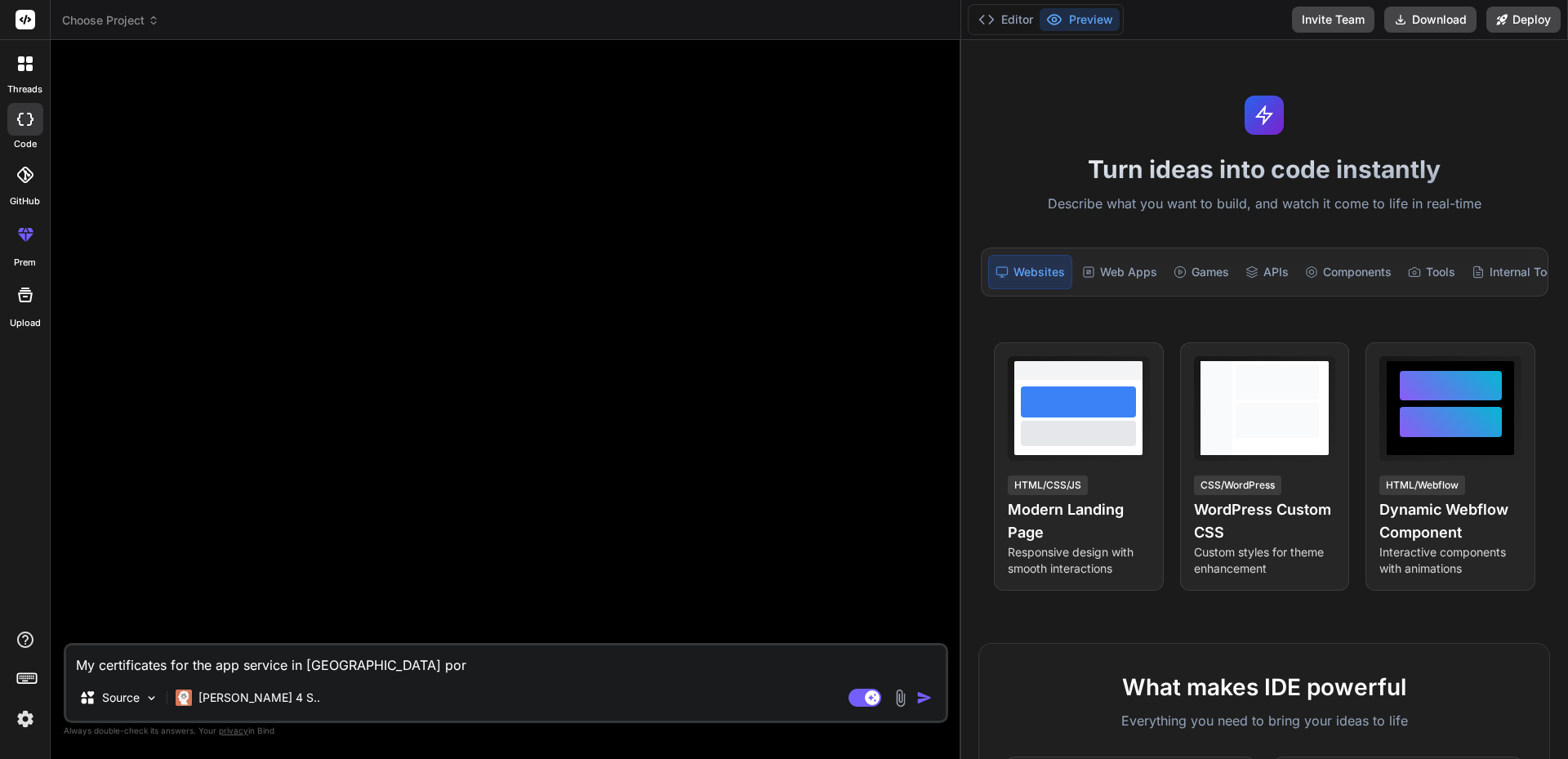
type textarea "My certificates for the app service in Azure port"
type textarea "x"
type textarea "My certificates for the app service in Azure porta"
type textarea "x"
type textarea "My certificates for the app service in Azure portal"
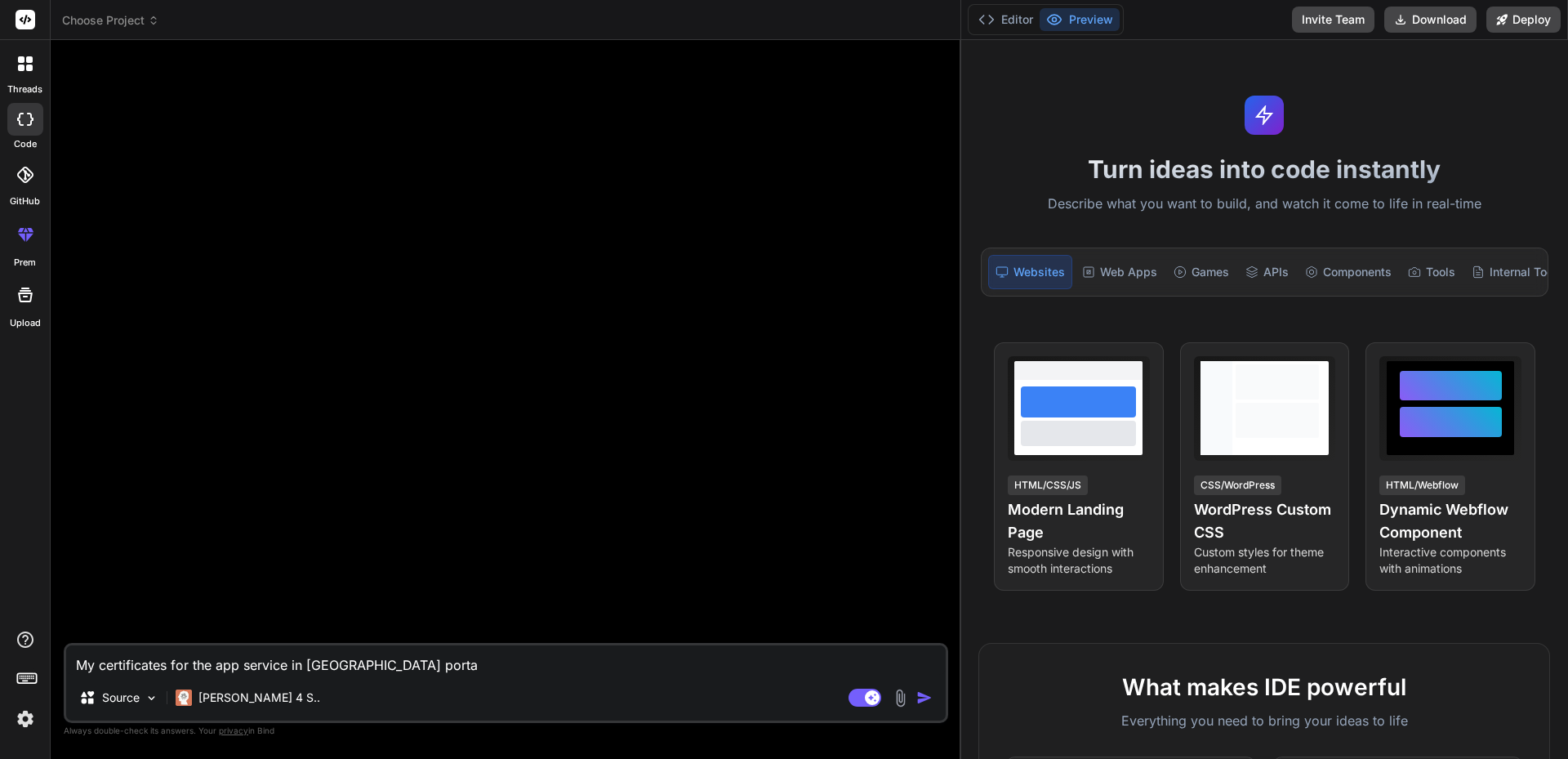
type textarea "x"
type textarea "My certificates for the app service in Azure portal"
type textarea "x"
type textarea "My certificates for the app service in Azure portal h"
type textarea "x"
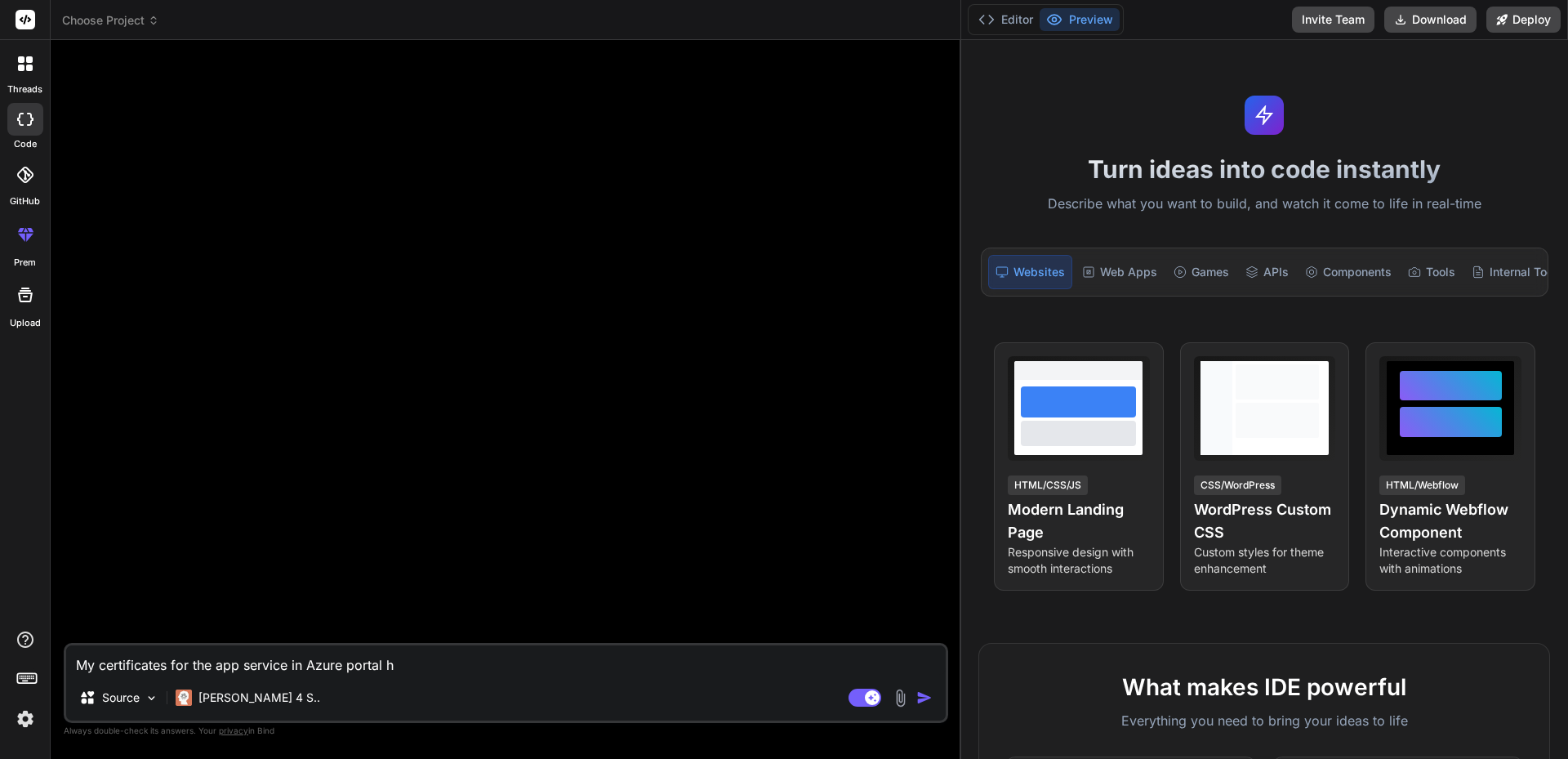
type textarea "My certificates for the app service in Azure portal ha"
type textarea "x"
type textarea "My certificates for the app service in Azure portal hav"
type textarea "x"
type textarea "My certificates for the app service in Azure portal have"
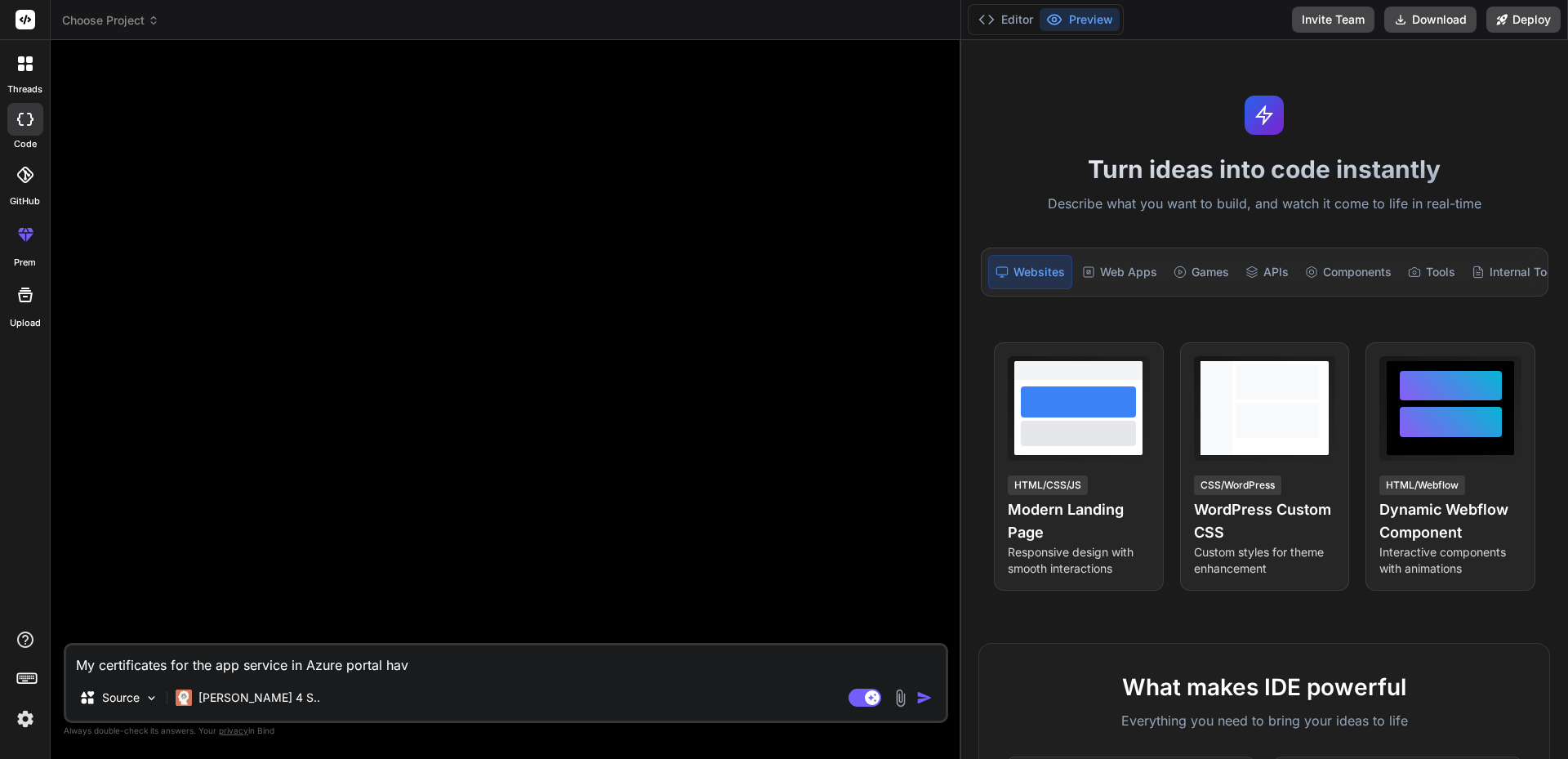
type textarea "x"
type textarea "My certificates for the app service in Azure portal have"
type textarea "x"
type textarea "My certificates for the app service in Azure portal have b"
type textarea "x"
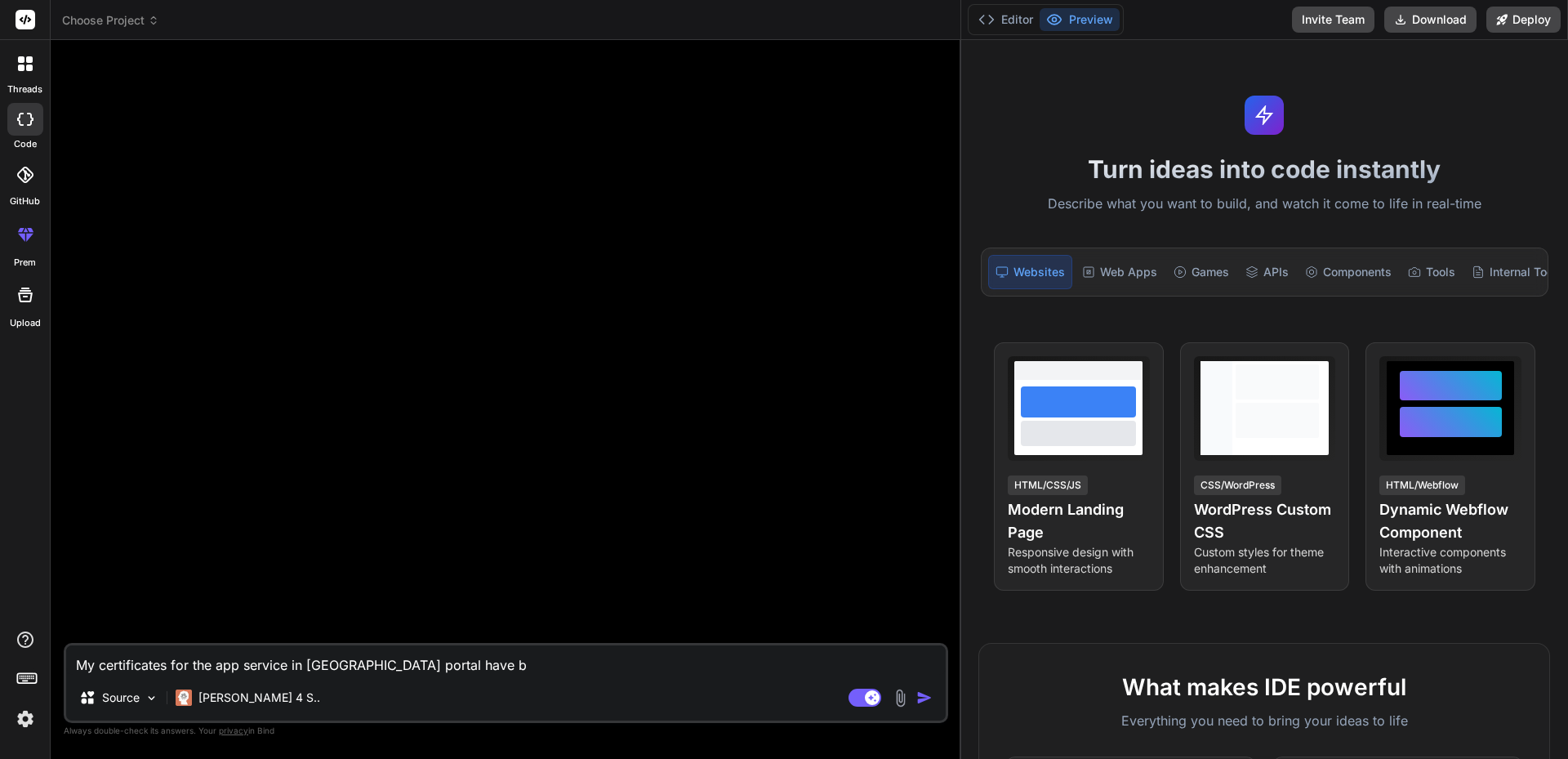
type textarea "My certificates for the app service in Azure portal have be"
type textarea "x"
type textarea "My certificates for the app service in Azure portal have bee"
type textarea "x"
type textarea "My certificates for the app service in Azure portal have been"
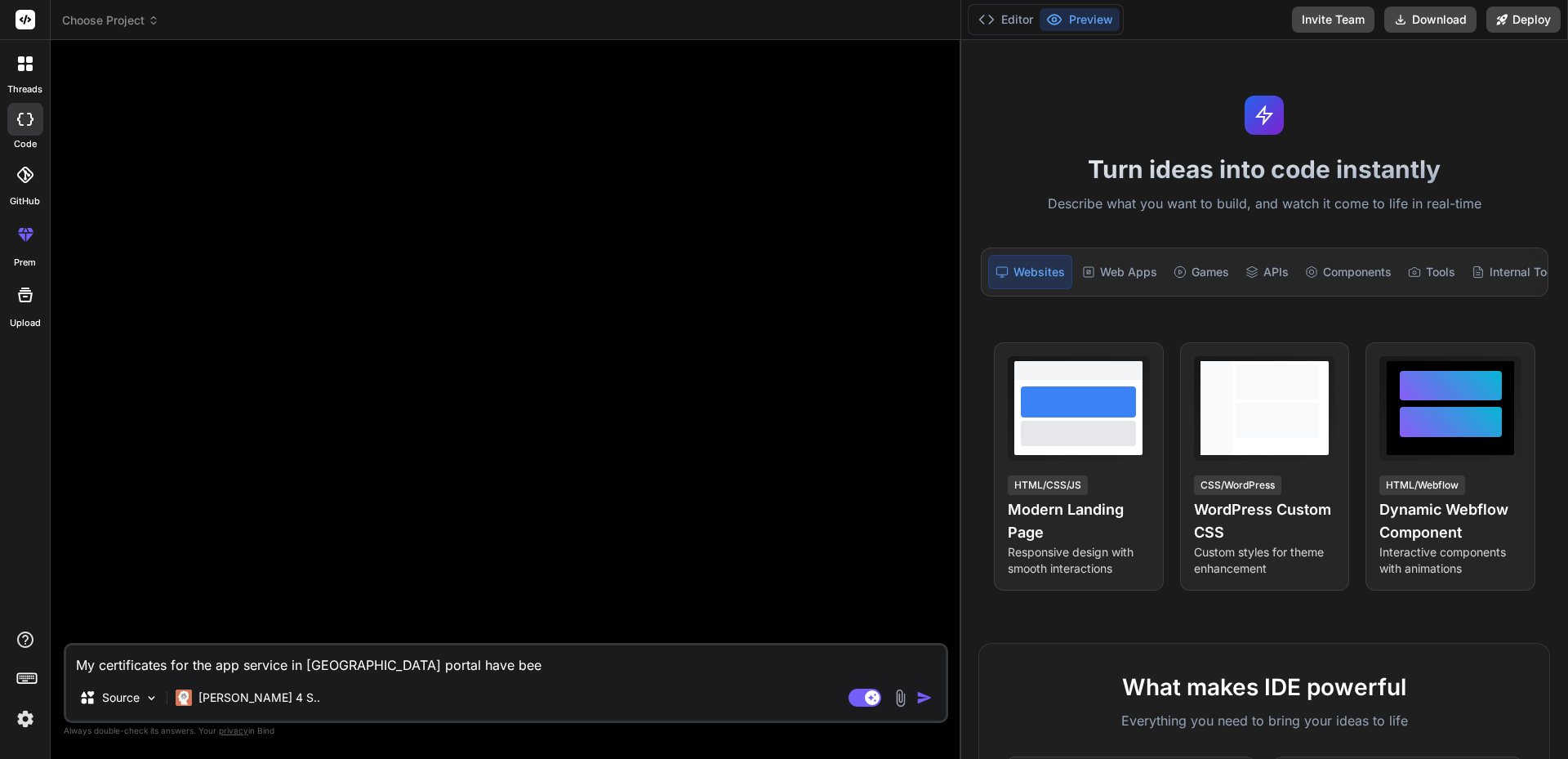
type textarea "x"
type textarea "My certificates for the app service in Azure portal have been"
type textarea "x"
type textarea "My certificates for the app service in Azure portal have been e"
type textarea "x"
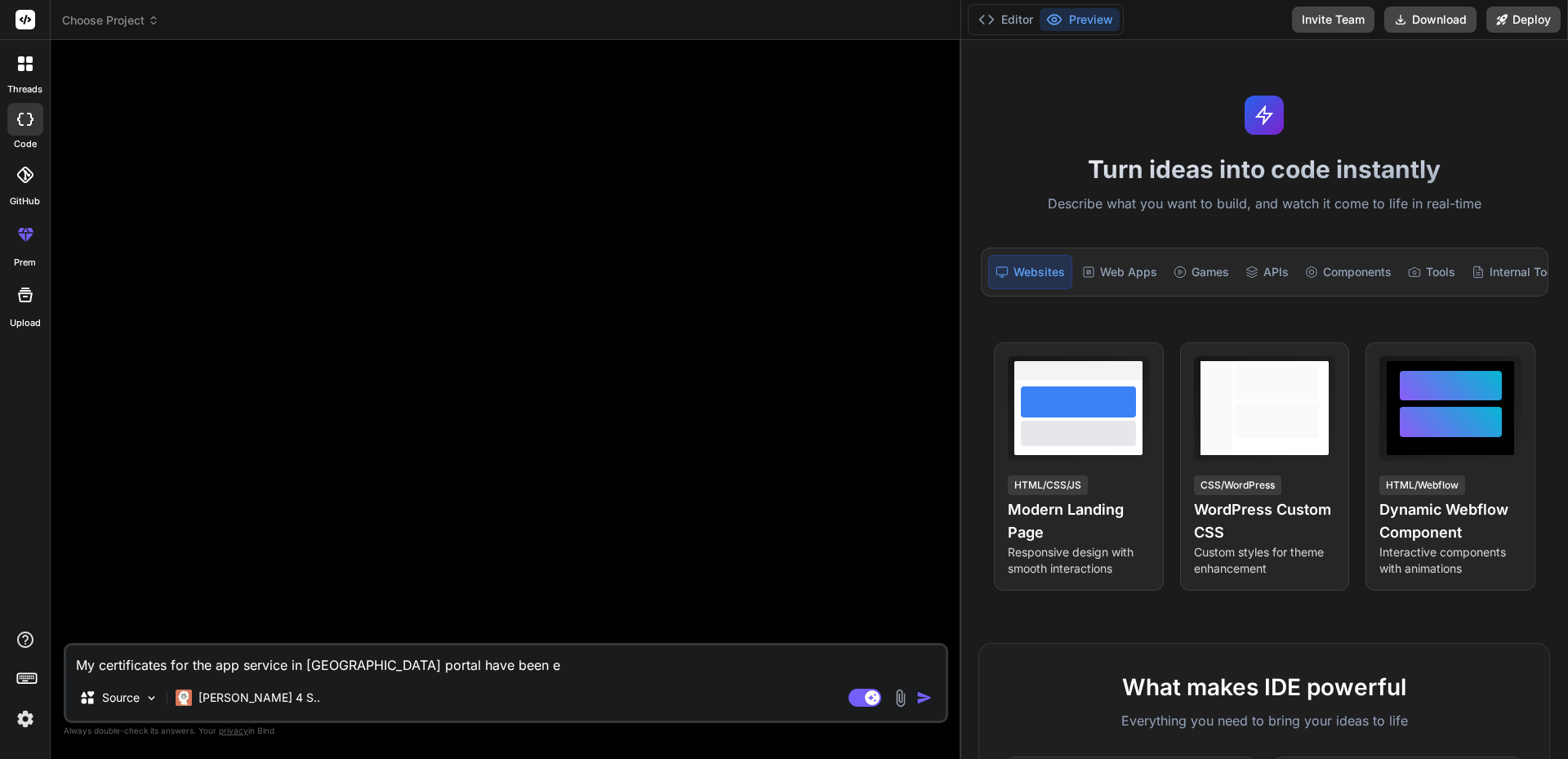
type textarea "My certificates for the app service in Azure portal have been ex"
type textarea "x"
type textarea "My certificates for the app service in Azure portal have been exp"
type textarea "x"
type textarea "My certificates for the app service in Azure portal have been expi"
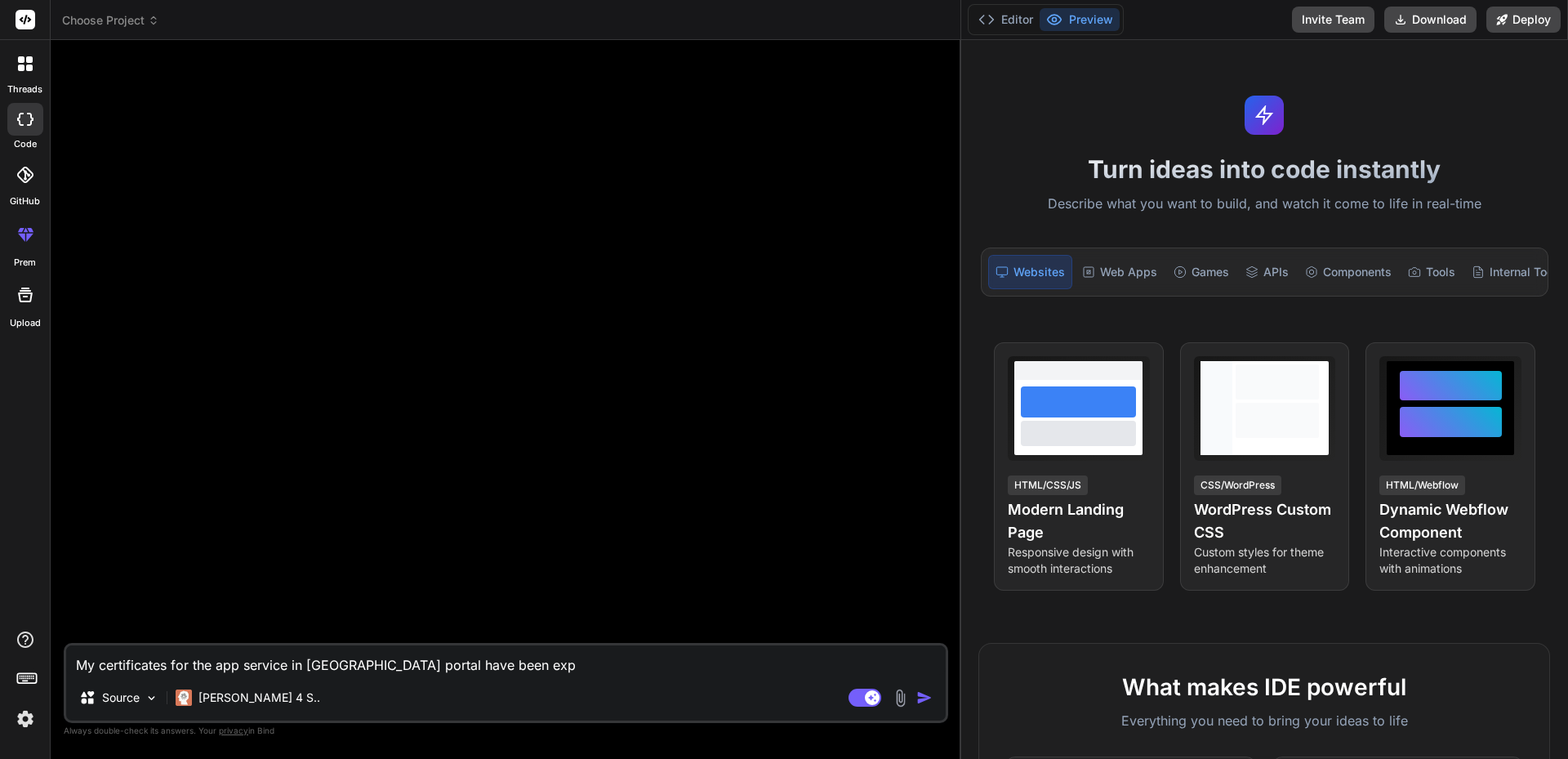
type textarea "x"
type textarea "My certificates for the app service in Azure portal have been expir"
type textarea "x"
type textarea "My certificates for the app service in Azure portal have been expire"
type textarea "x"
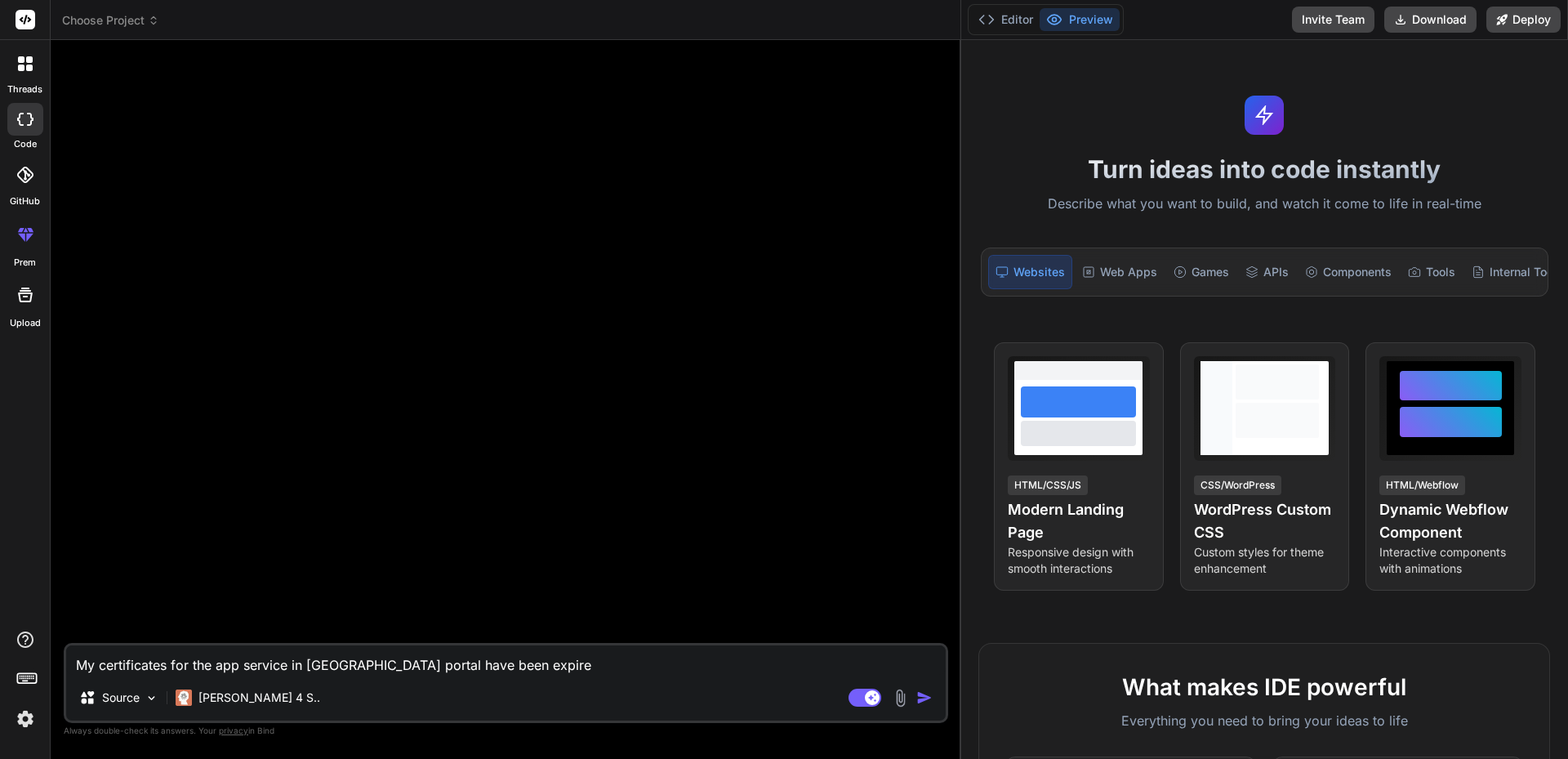
type textarea "My certificates for the app service in Azure portal have been expired"
type textarea "x"
type textarea "My certificates for the app service in Azure portal have been expired"
type textarea "x"
paste textarea "https://www.sectigo.com/knowledge-base/product/Certificate_Installation"
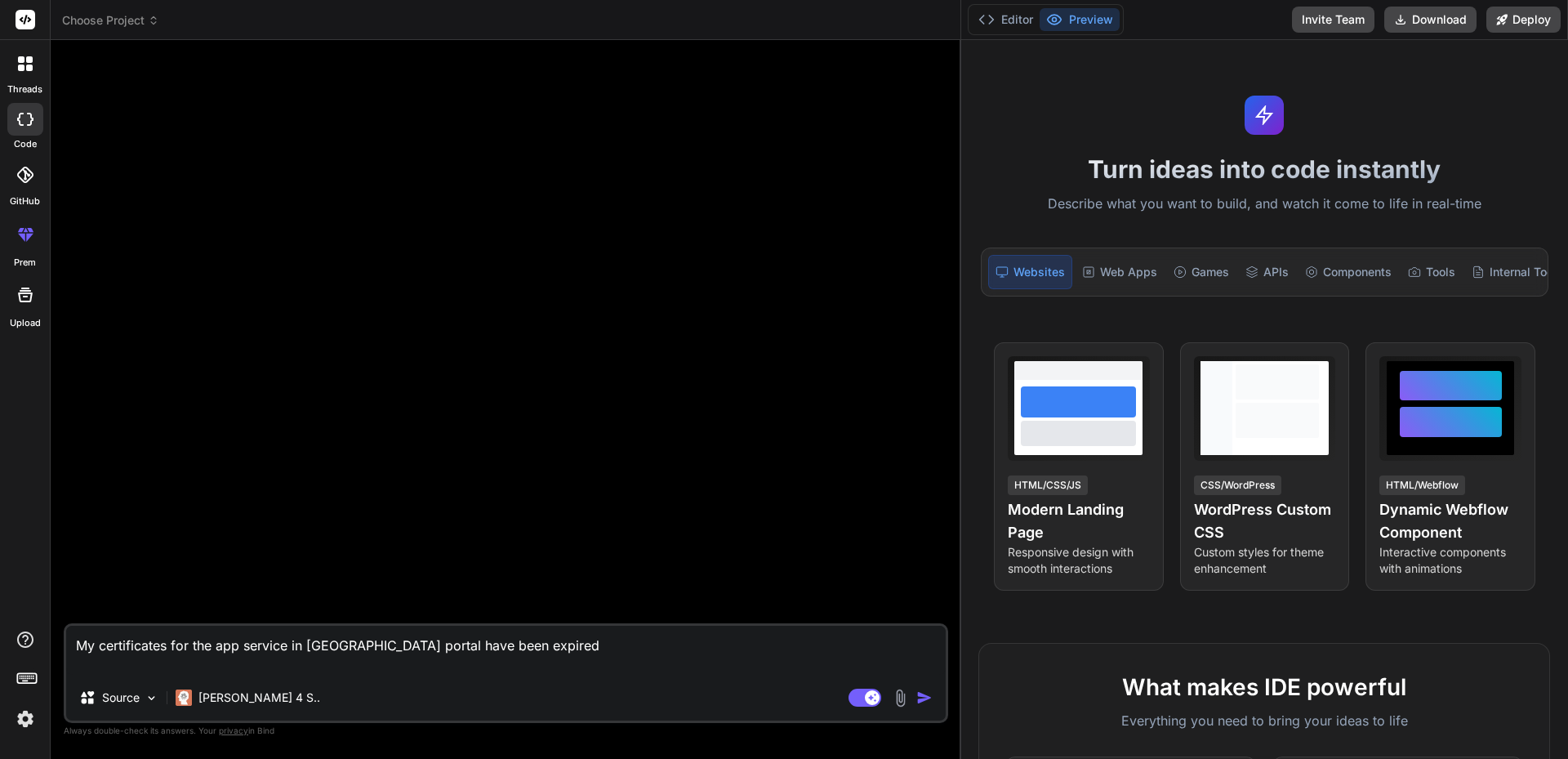
type textarea "My certificates for the app service in Azure portal have been expired https://w…"
type textarea "x"
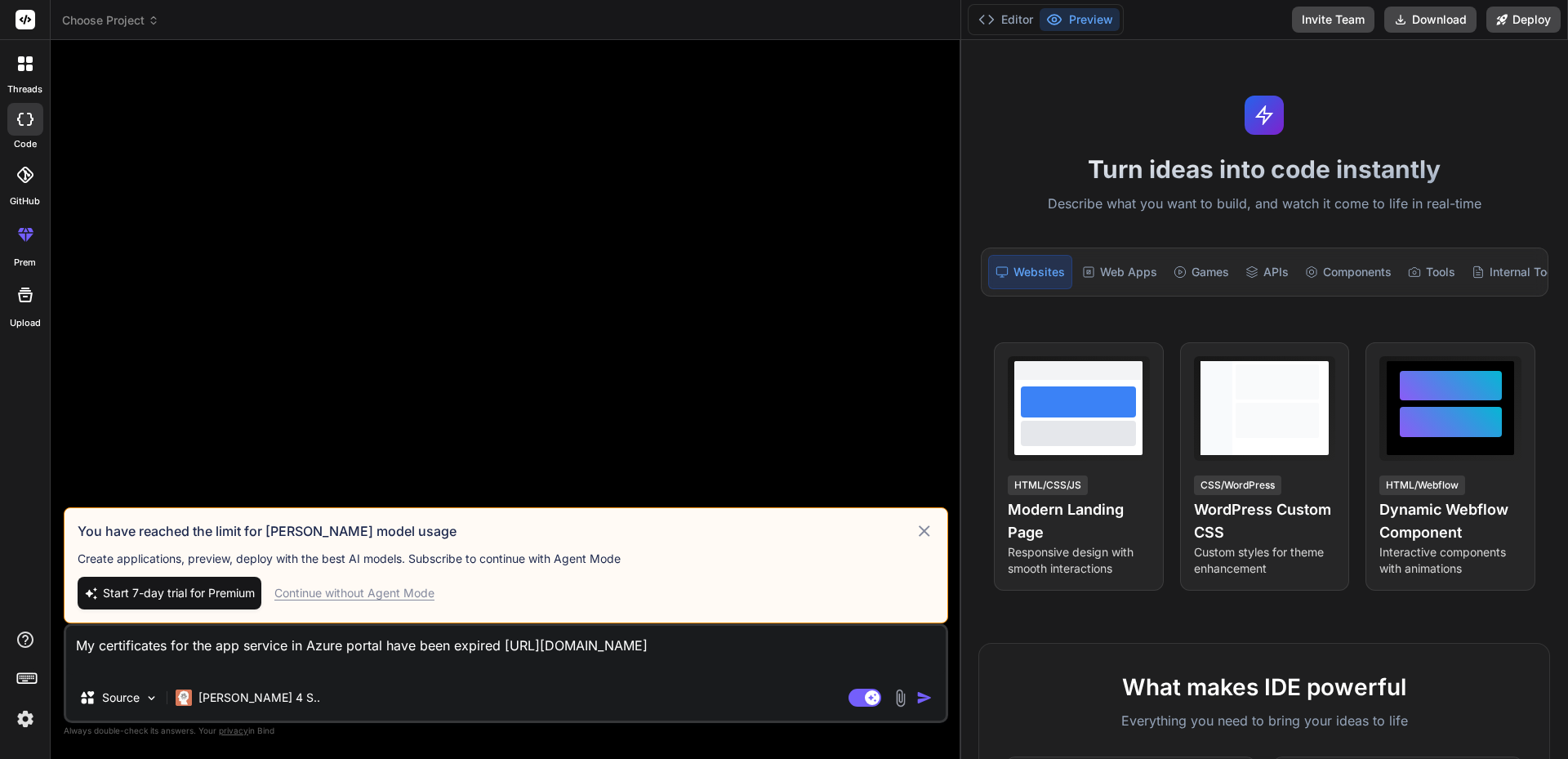
type textarea "My certificates for the app service in Azure portal have been expired https://w…"
click at [306, 601] on div "Start 7-day trial for Premium Continue without Agent Mode" at bounding box center [505, 592] width 857 height 33
click at [310, 595] on div "Continue without Agent Mode" at bounding box center [354, 593] width 160 height 17
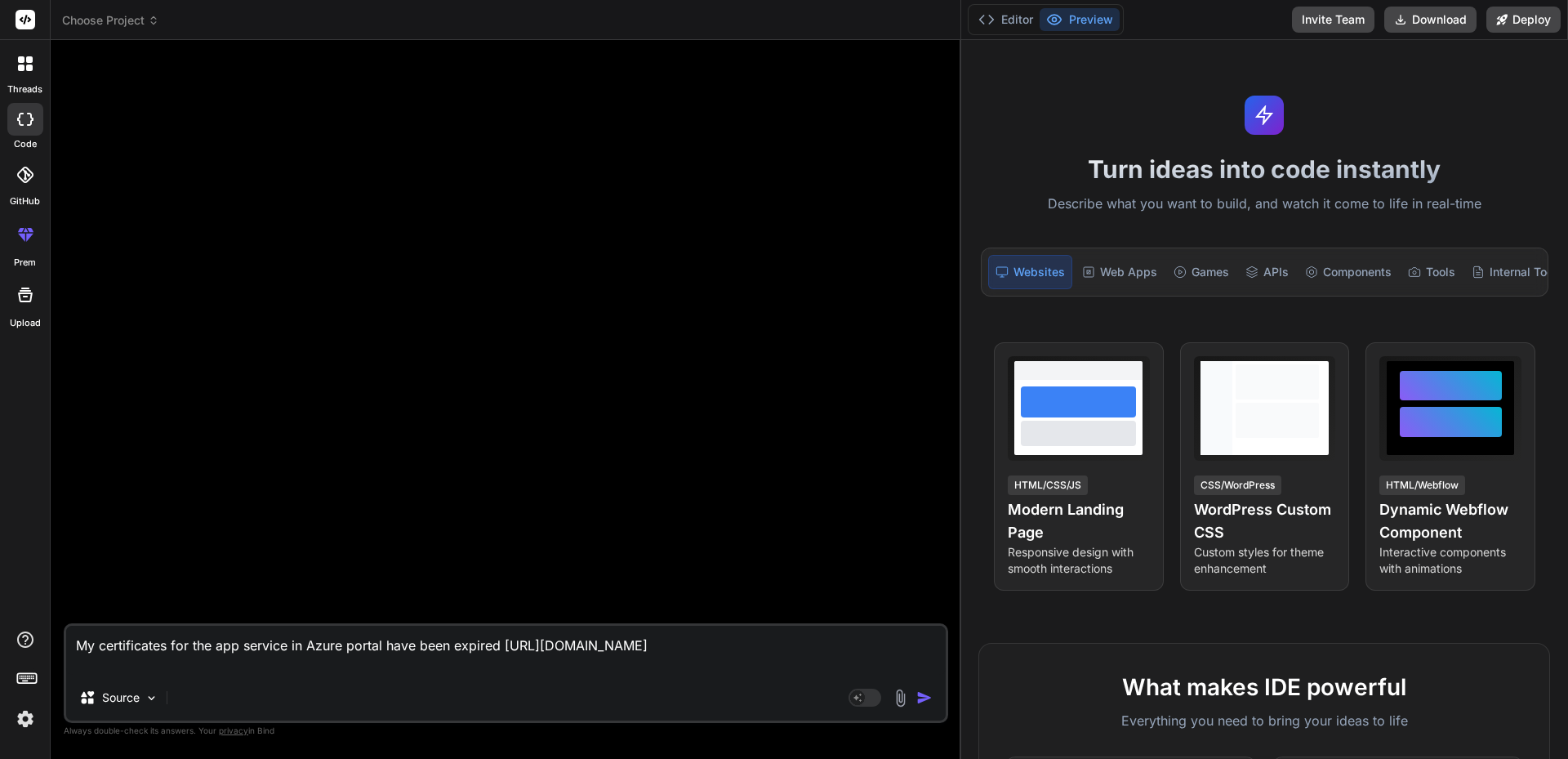
click at [316, 660] on textarea "My certificates for the app service in Azure portal have been expired https://w…" at bounding box center [505, 650] width 880 height 49
type textarea "x"
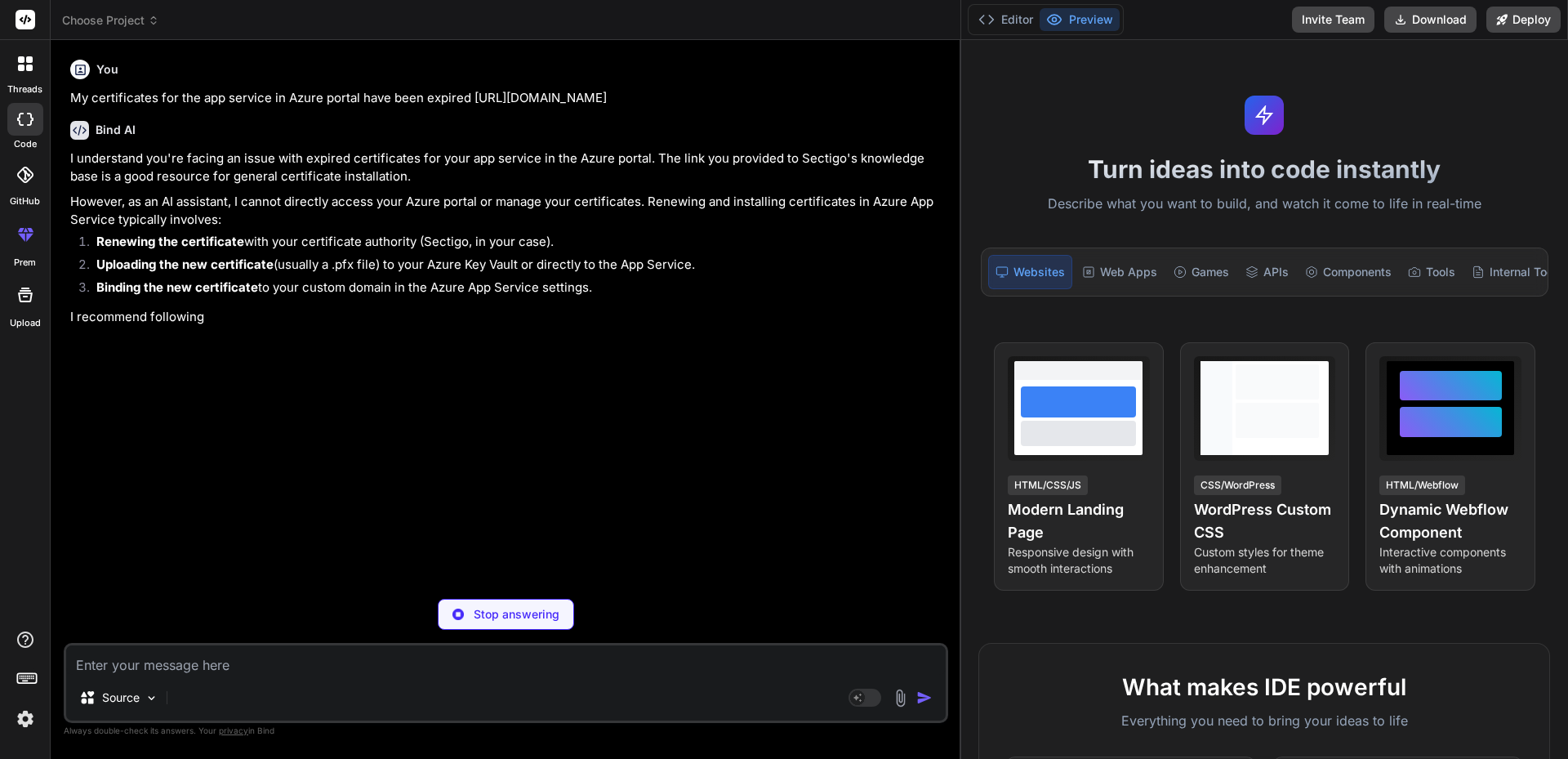
type textarea "x"
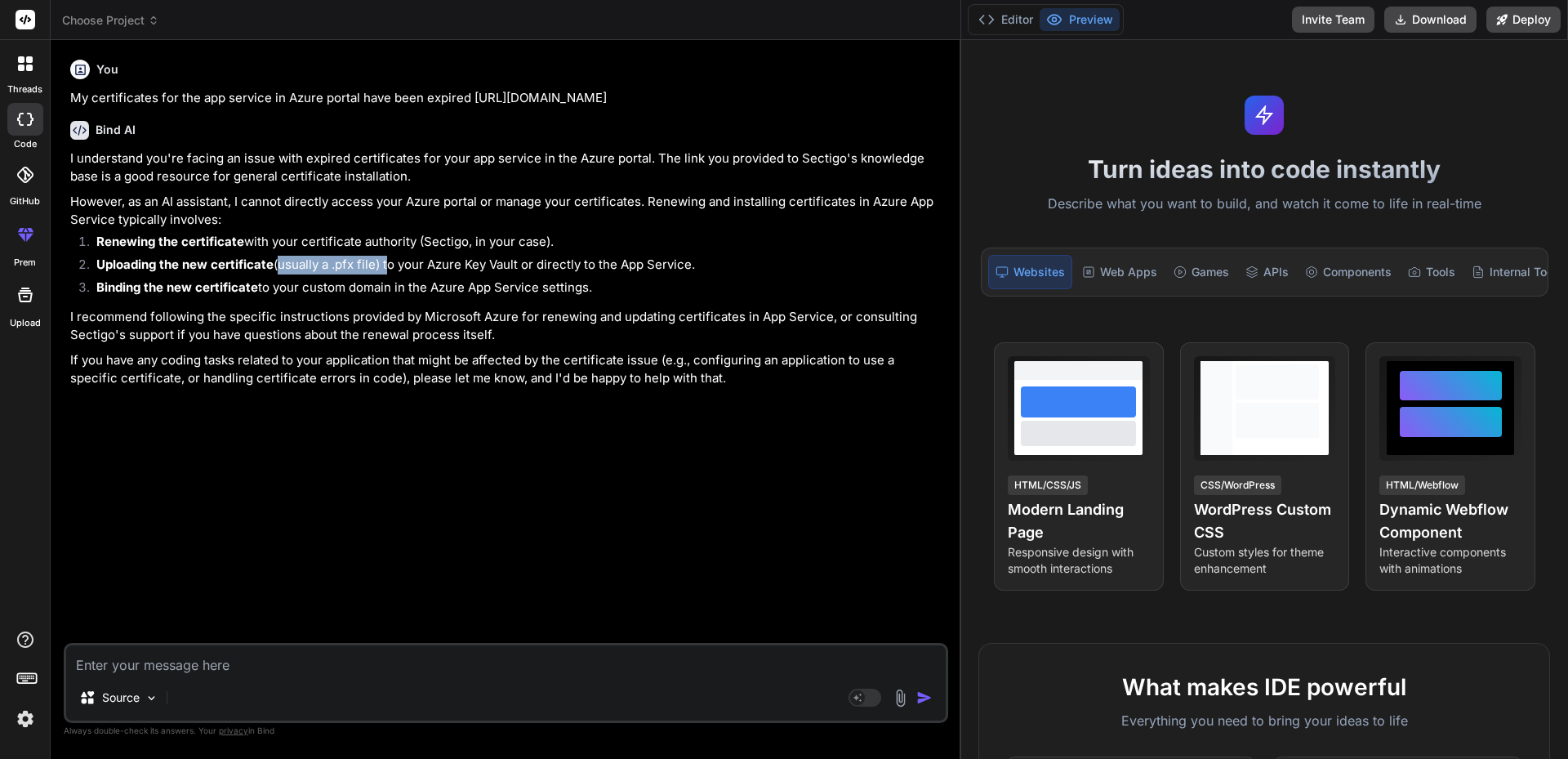
drag, startPoint x: 278, startPoint y: 259, endPoint x: 398, endPoint y: 264, distance: 120.1
click at [392, 264] on li "Uploading the new certificate (usually a .pfx file) to your Azure Key Vault or …" at bounding box center [514, 266] width 862 height 23
click at [435, 260] on li "Uploading the new certificate (usually a .pfx file) to your Azure Key Vault or …" at bounding box center [514, 266] width 862 height 23
drag, startPoint x: 410, startPoint y: 264, endPoint x: 565, endPoint y: 264, distance: 155.0
click at [565, 264] on li "Uploading the new certificate (usually a .pfx file) to your Azure Key Vault or …" at bounding box center [514, 266] width 862 height 23
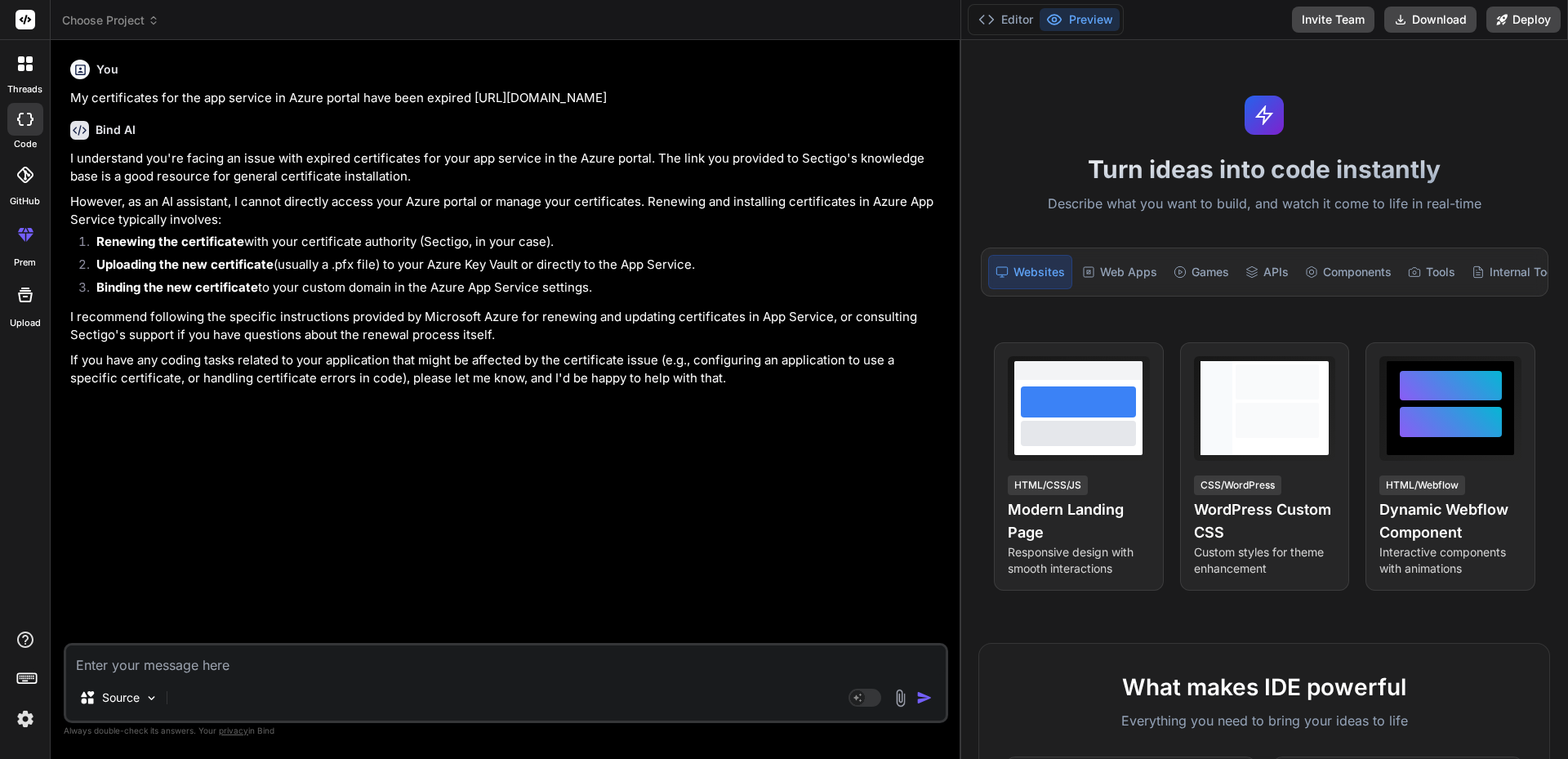
click at [572, 264] on li "Uploading the new certificate (usually a .pfx file) to your Azure Key Vault or …" at bounding box center [514, 266] width 862 height 23
drag, startPoint x: 576, startPoint y: 263, endPoint x: 681, endPoint y: 262, distance: 105.0
click at [680, 263] on li "Uploading the new certificate (usually a .pfx file) to your Azure Key Vault or …" at bounding box center [514, 266] width 862 height 23
click at [681, 262] on li "Uploading the new certificate (usually a .pfx file) to your Azure Key Vault or …" at bounding box center [514, 266] width 862 height 23
drag, startPoint x: 262, startPoint y: 285, endPoint x: 585, endPoint y: 289, distance: 323.0
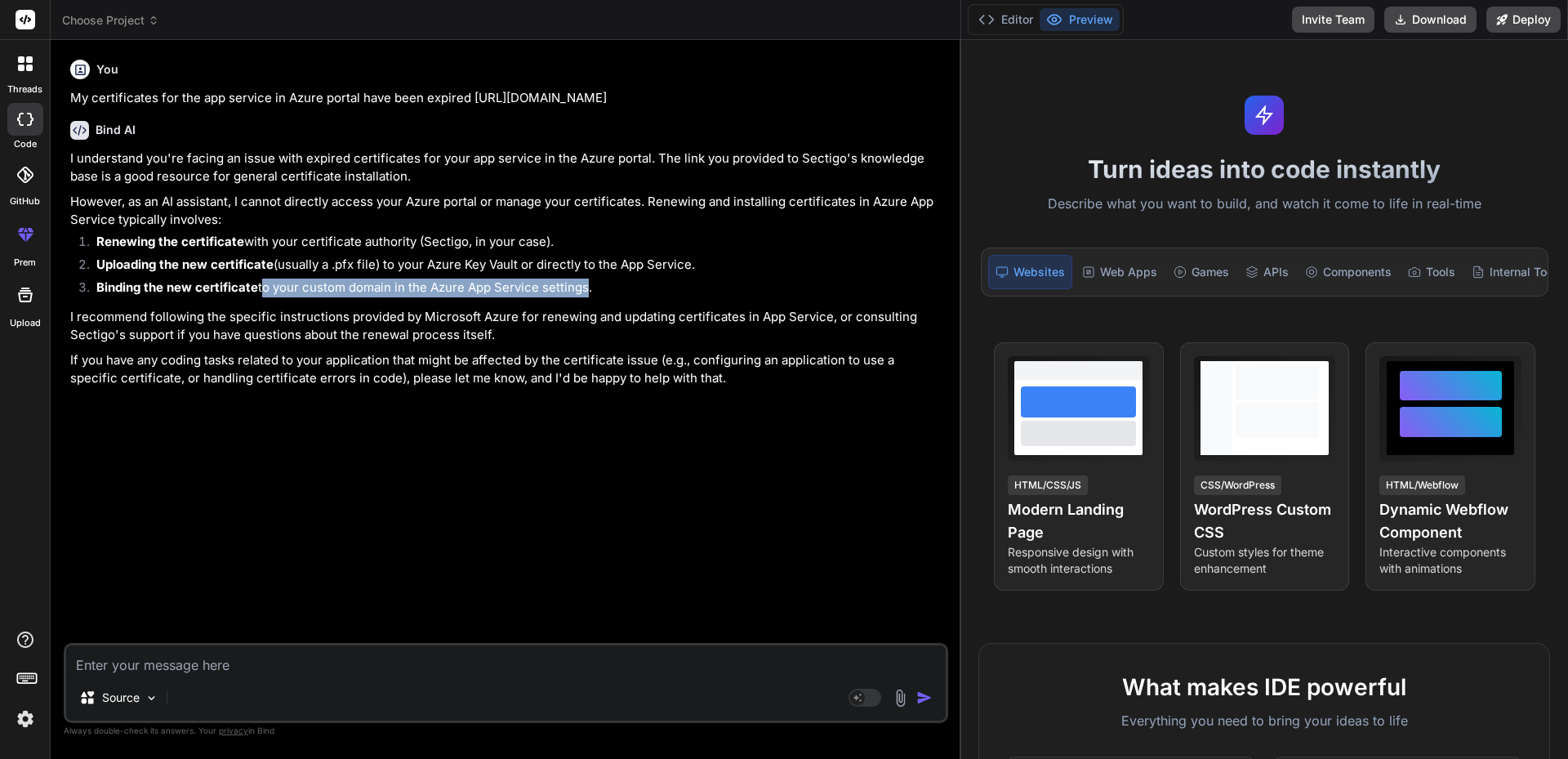
click at [585, 289] on li "Binding the new certificate to your custom domain in the Azure App Service sett…" at bounding box center [514, 289] width 862 height 23
click at [586, 289] on li "Binding the new certificate to your custom domain in the Azure App Service sett…" at bounding box center [514, 289] width 862 height 23
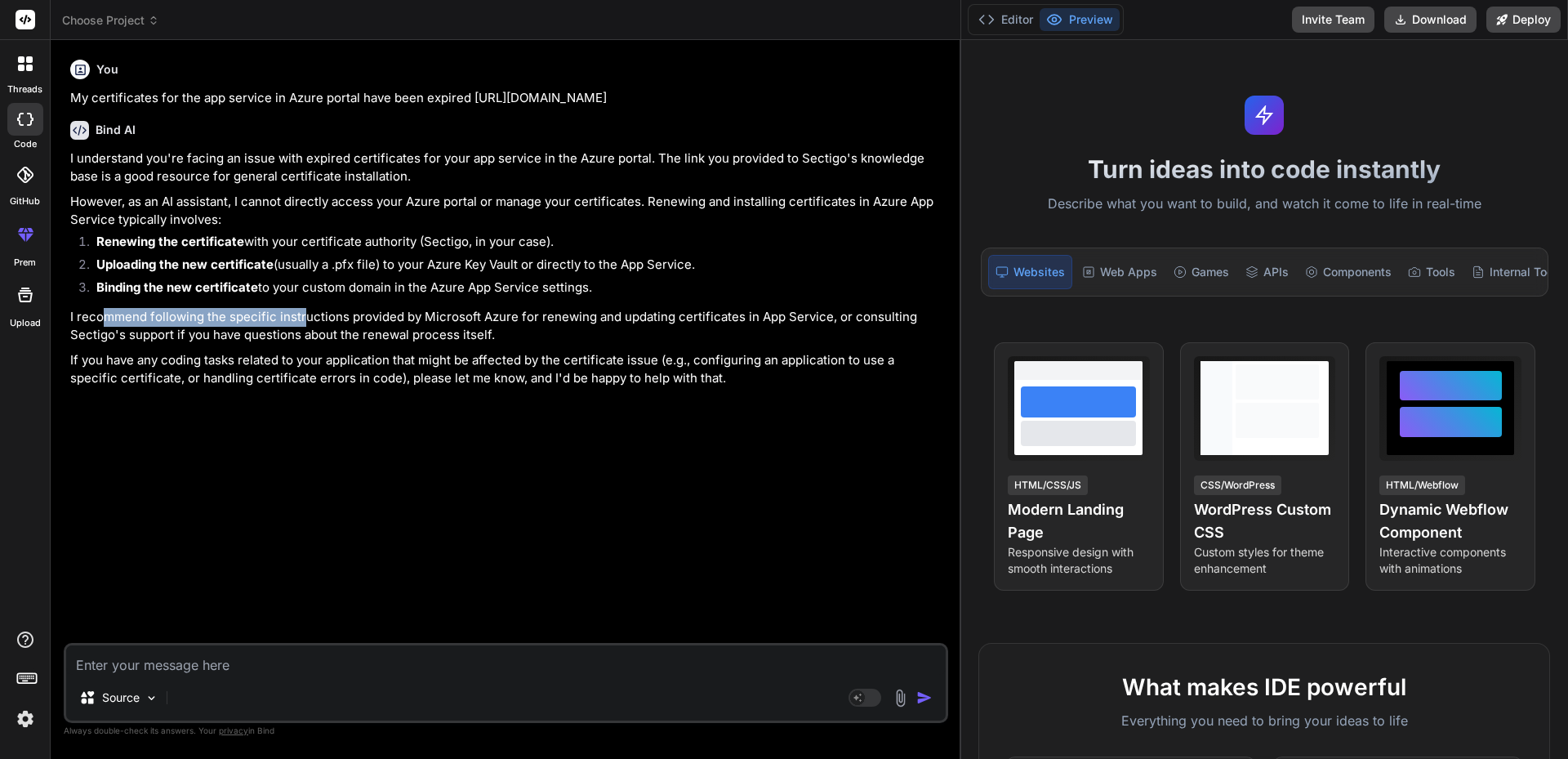
drag, startPoint x: 103, startPoint y: 323, endPoint x: 334, endPoint y: 322, distance: 231.0
click at [315, 322] on p "I recommend following the specific instructions provided by Microsoft Azure for…" at bounding box center [507, 326] width 875 height 37
click at [401, 324] on p "I recommend following the specific instructions provided by Microsoft Azure for…" at bounding box center [507, 326] width 875 height 37
click at [215, 675] on div "Source Agent Mode. When this toggle is activated, AI automatically makes decisi…" at bounding box center [505, 683] width 884 height 80
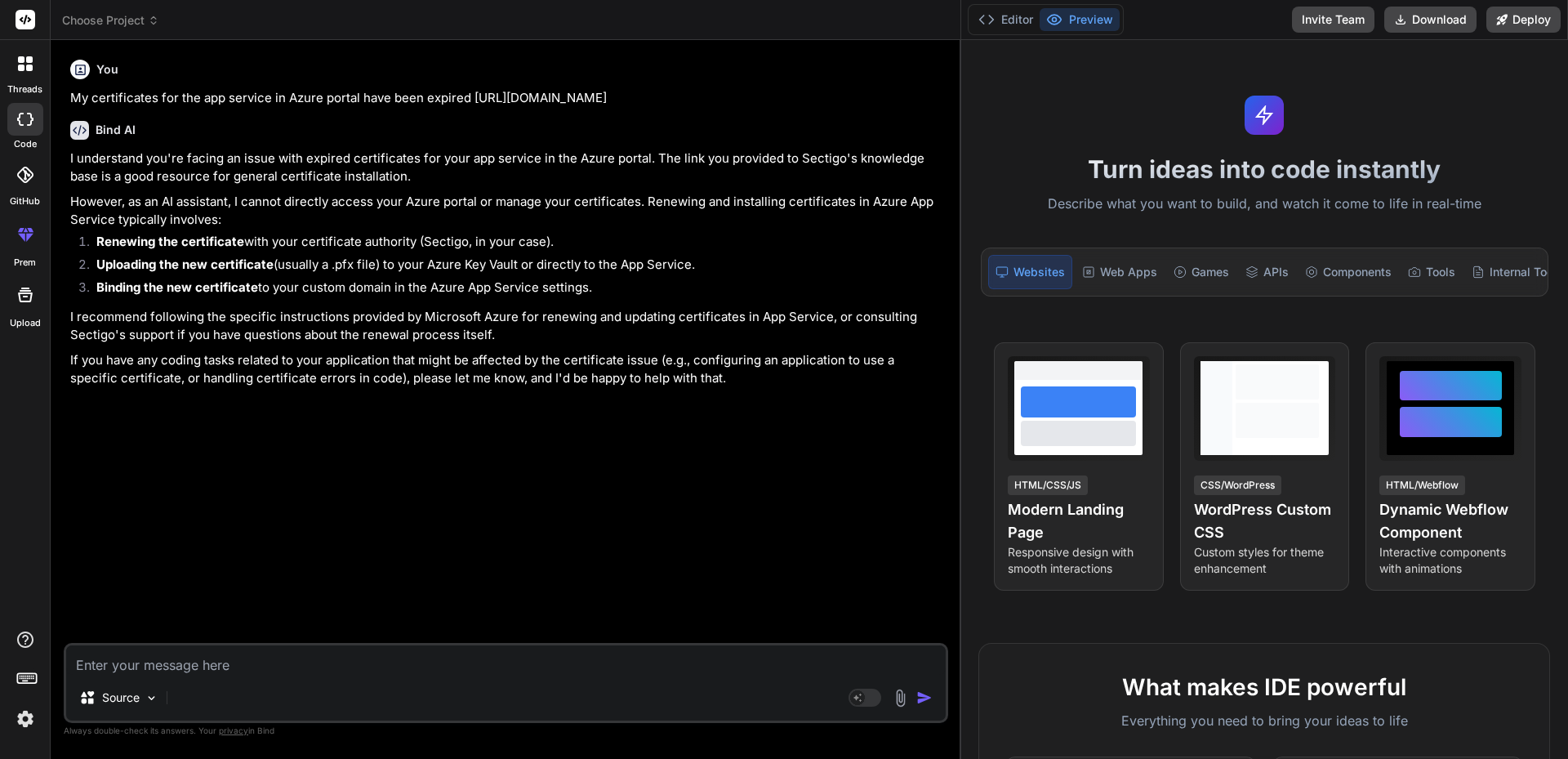
click at [215, 666] on textarea at bounding box center [505, 659] width 880 height 29
type textarea "h"
type textarea "x"
type textarea "ho"
type textarea "x"
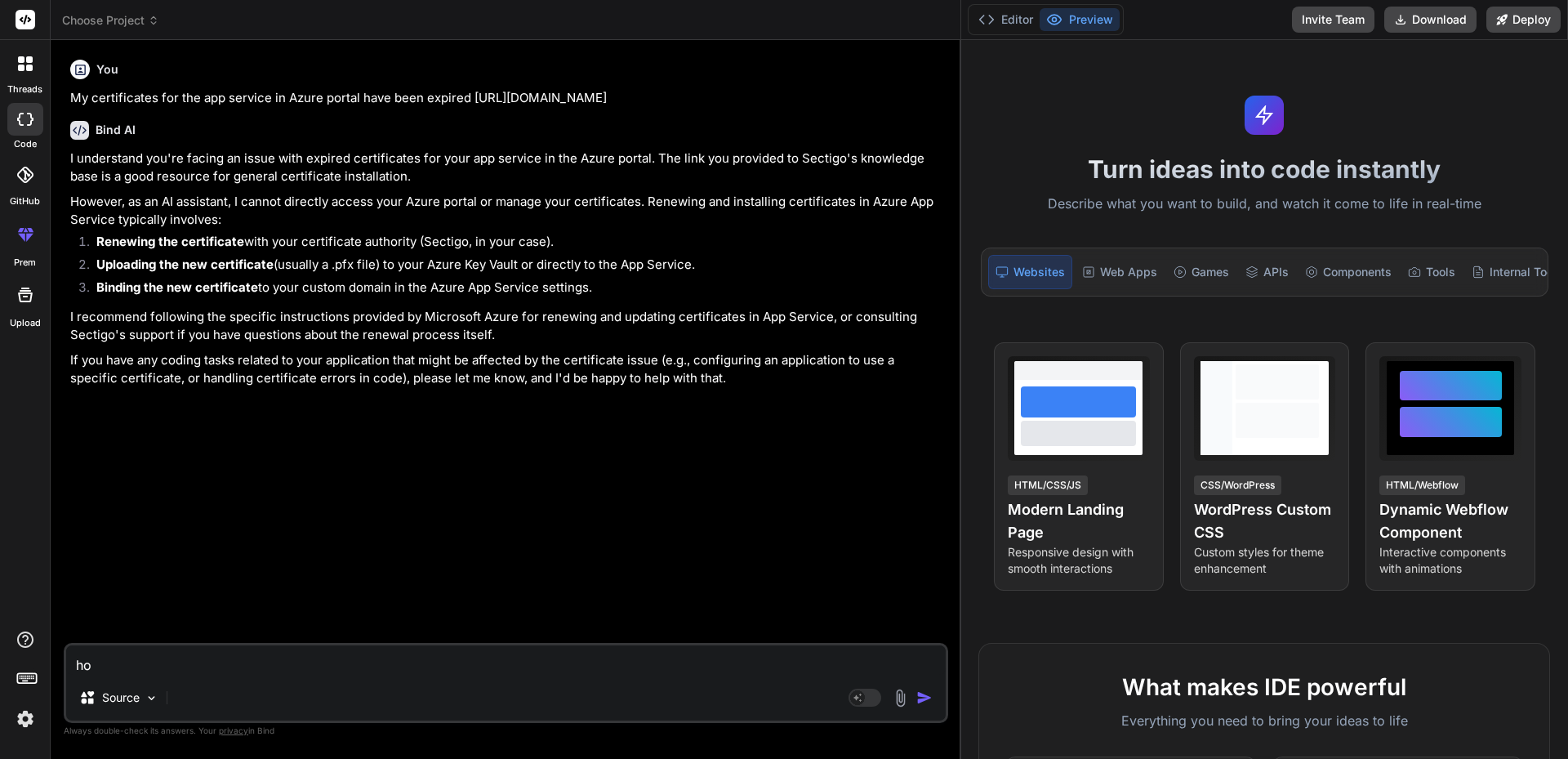
type textarea "how"
type textarea "x"
type textarea "how"
type textarea "x"
type textarea "how t"
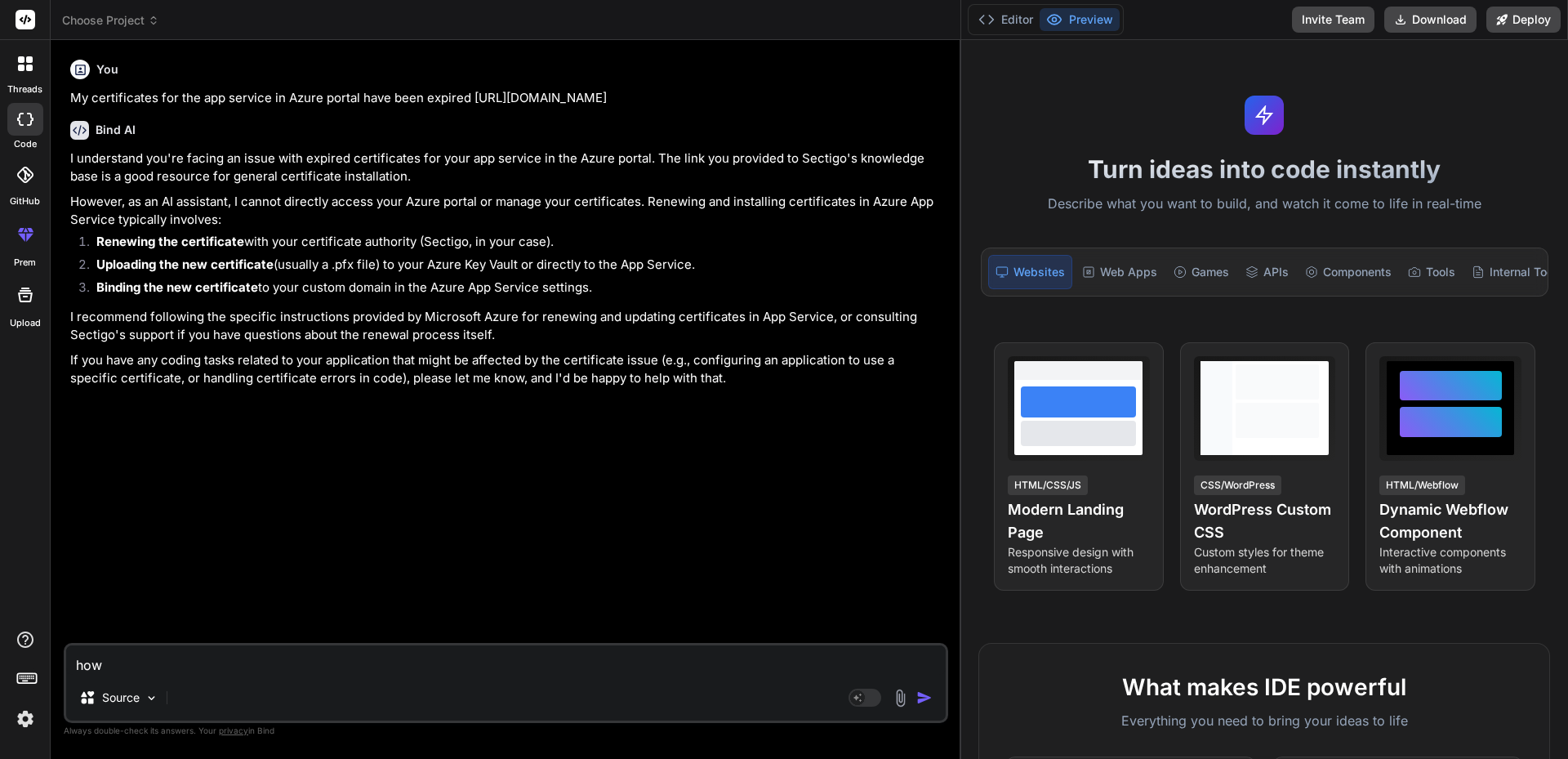
type textarea "x"
type textarea "how to"
type textarea "x"
type textarea "how to"
type textarea "x"
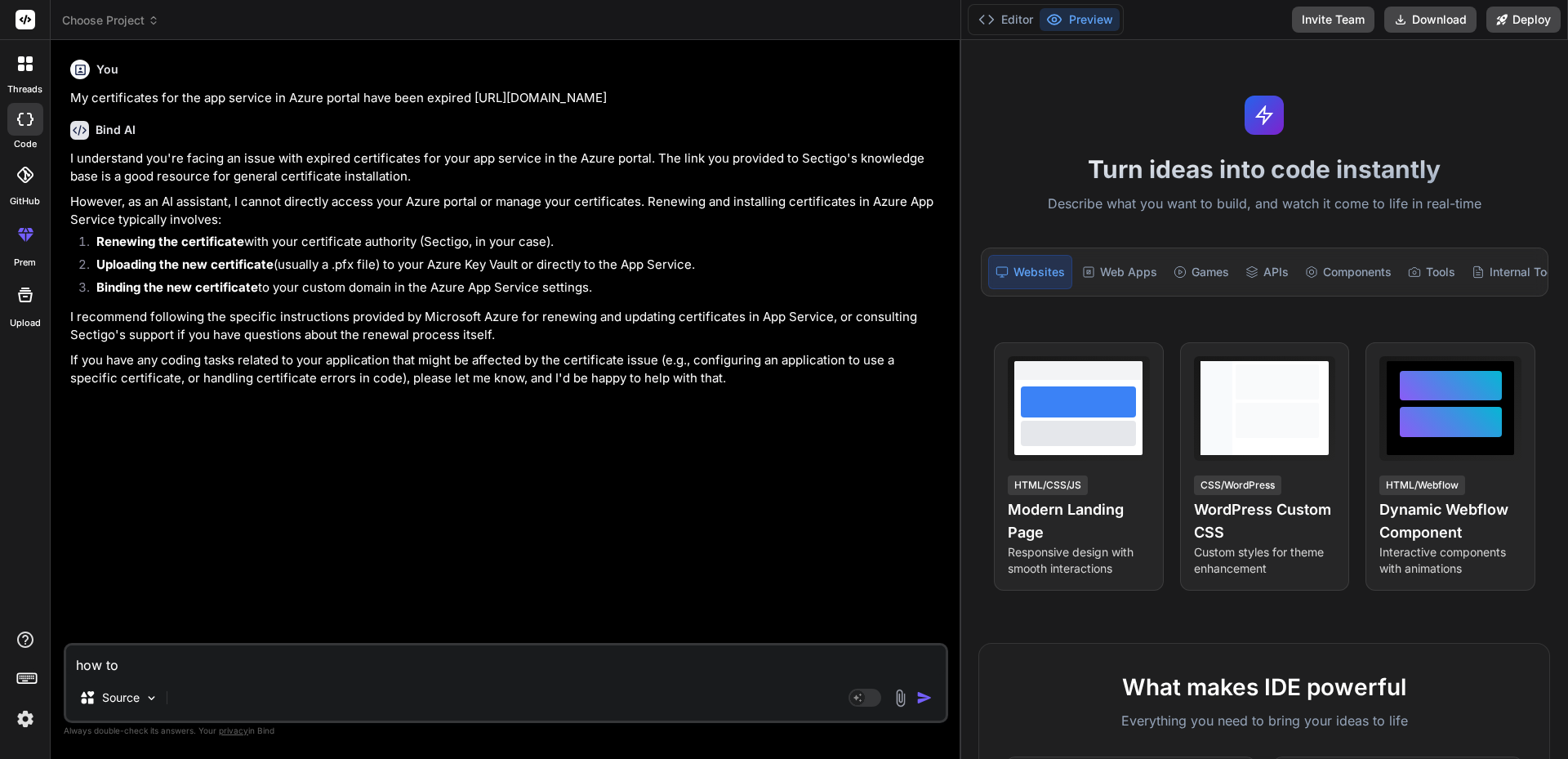
type textarea "how to g"
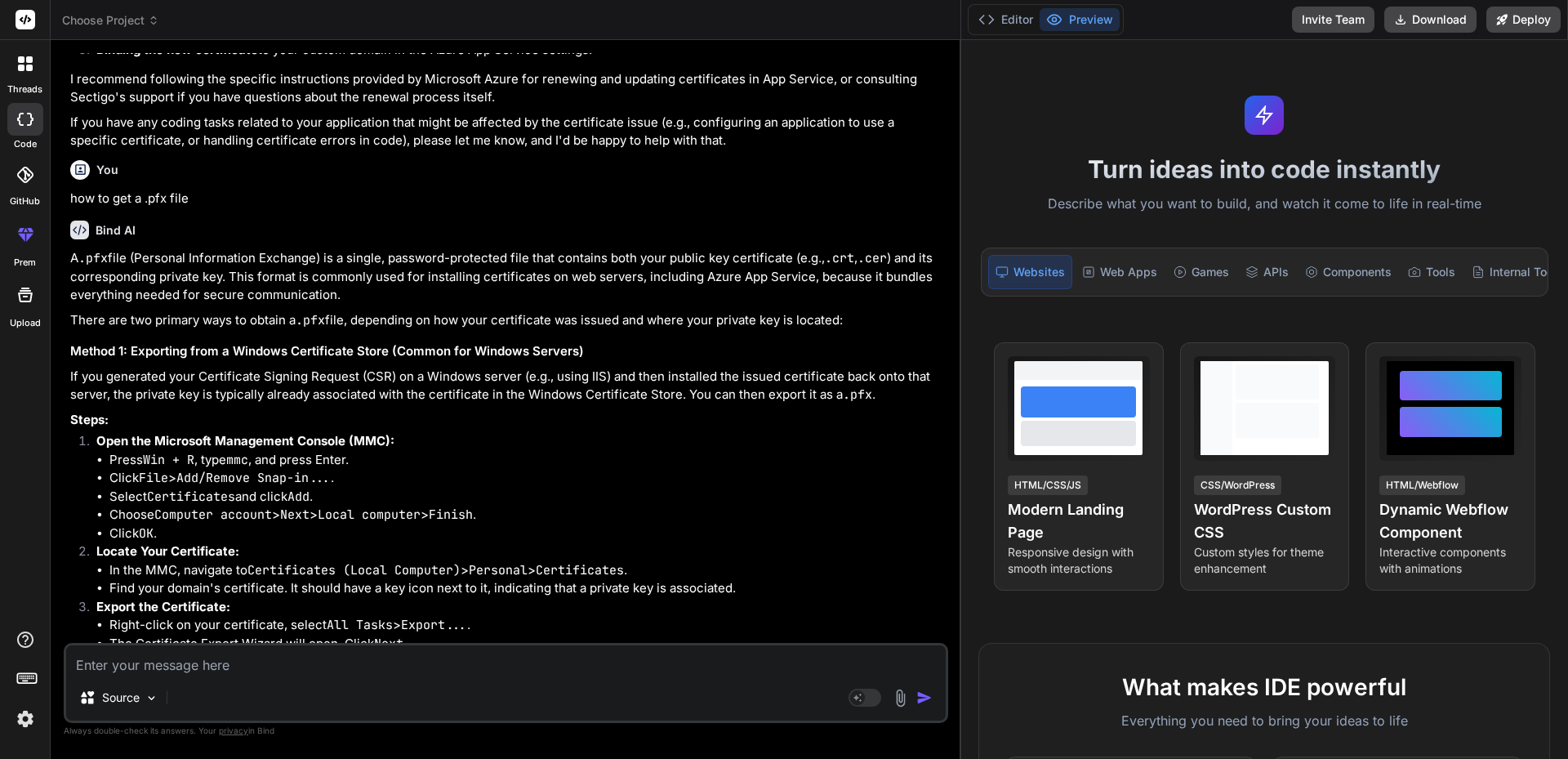
scroll to position [245, 0]
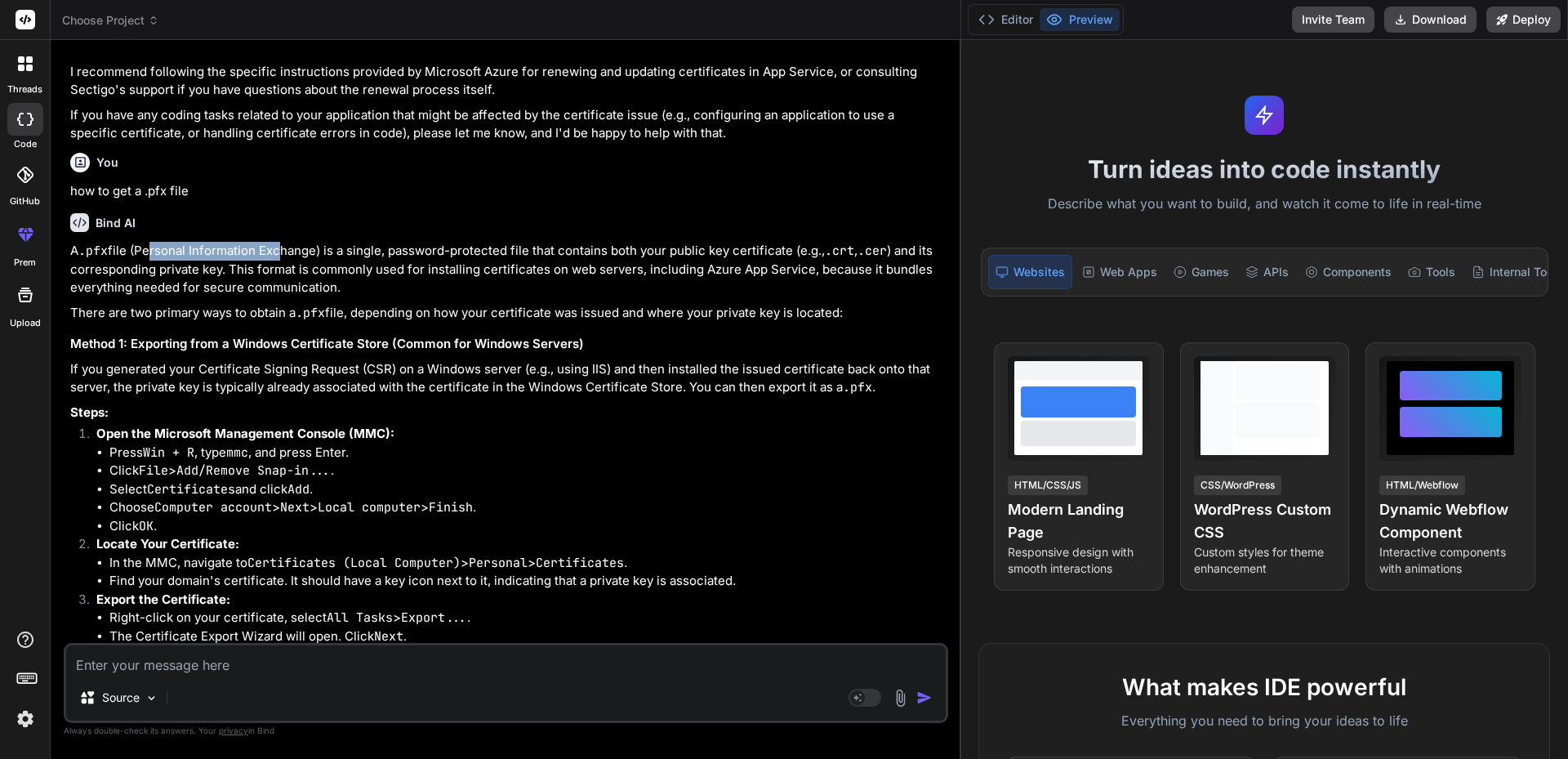
drag, startPoint x: 146, startPoint y: 253, endPoint x: 291, endPoint y: 253, distance: 145.0
click at [280, 253] on p "A .pfx file (Personal Information Exchange) is a single, password-protected fil…" at bounding box center [507, 269] width 875 height 56
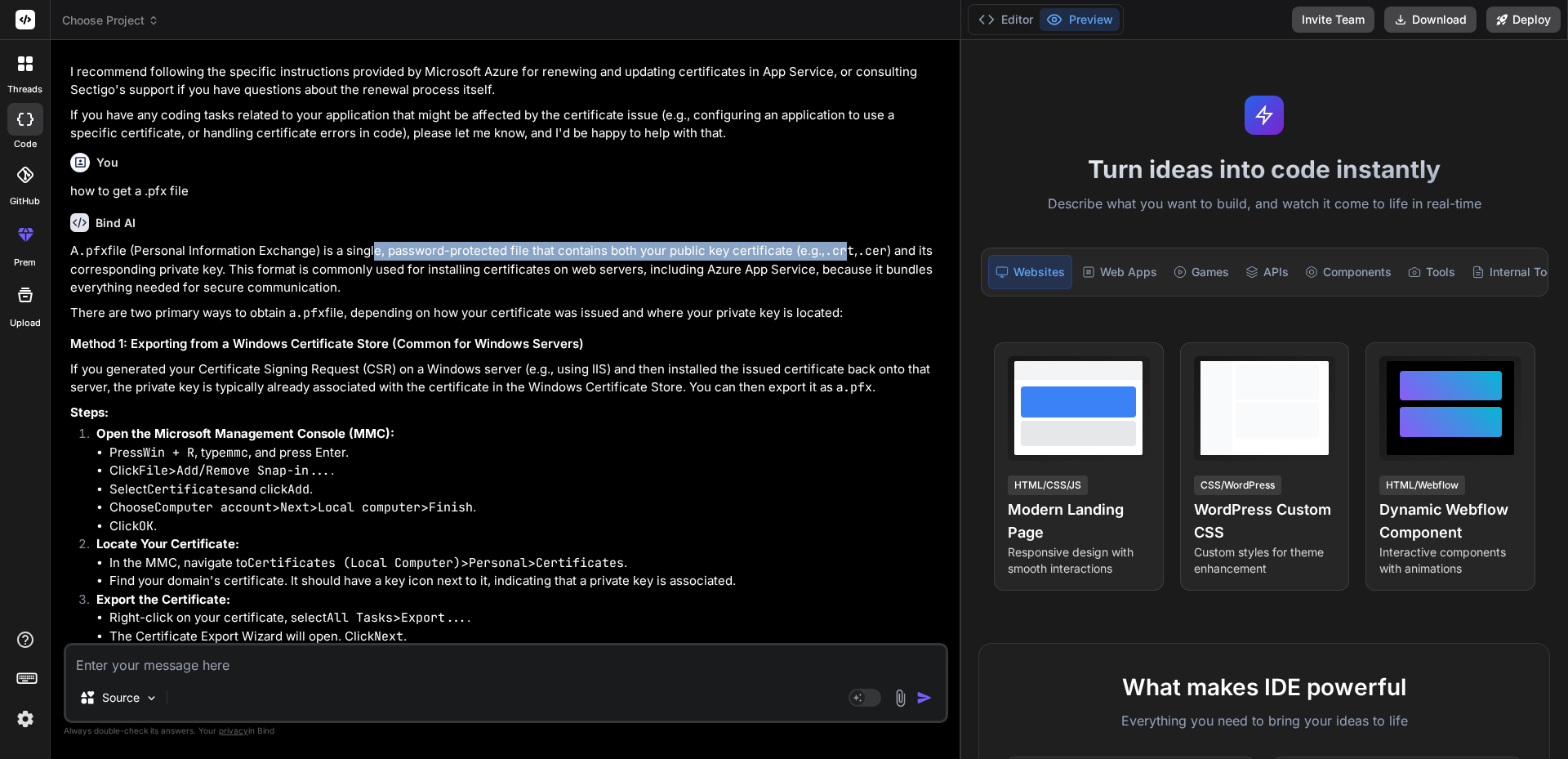
drag, startPoint x: 373, startPoint y: 251, endPoint x: 729, endPoint y: 273, distance: 356.7
click at [850, 246] on p "A .pfx file (Personal Information Exchange) is a single, password-protected fil…" at bounding box center [507, 269] width 875 height 56
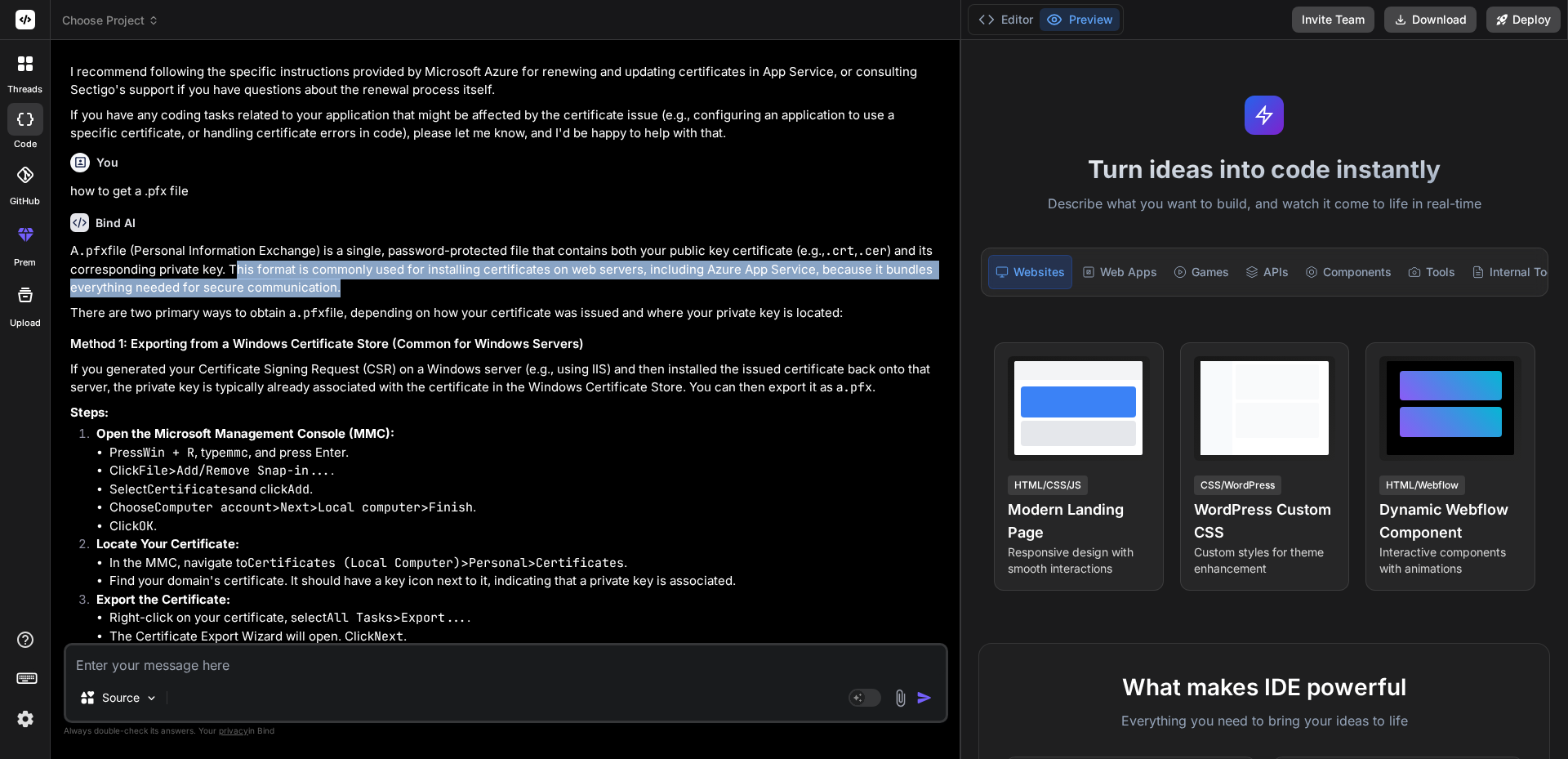
drag, startPoint x: 239, startPoint y: 268, endPoint x: 371, endPoint y: 281, distance: 132.6
click at [371, 281] on p "A .pfx file (Personal Information Exchange) is a single, password-protected fil…" at bounding box center [507, 269] width 875 height 56
click at [374, 282] on p "A .pfx file (Personal Information Exchange) is a single, password-protected fil…" at bounding box center [507, 269] width 875 height 56
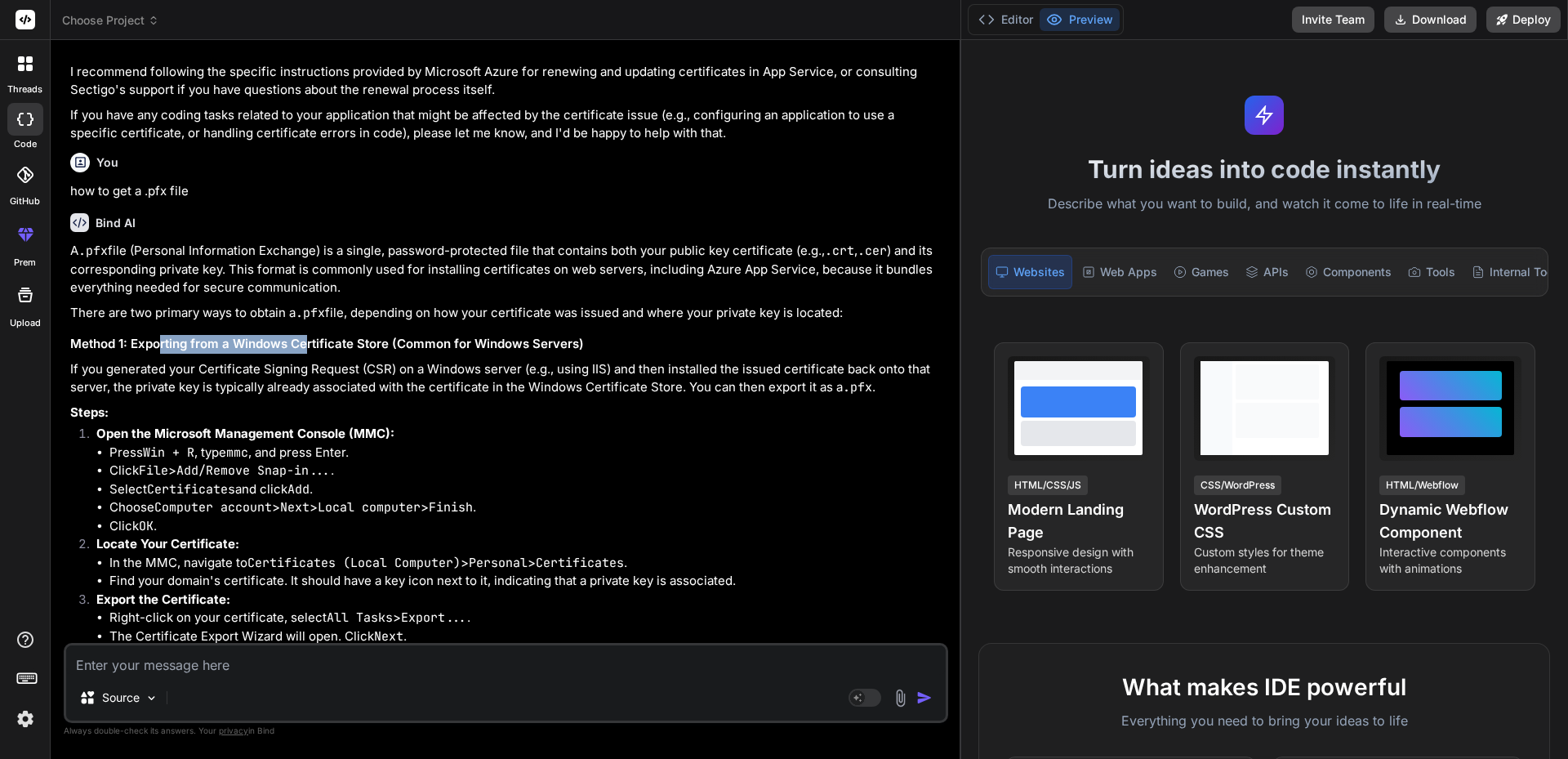
drag, startPoint x: 157, startPoint y: 349, endPoint x: 311, endPoint y: 348, distance: 154.0
click at [311, 348] on h3 "Method 1: Exporting from a Windows Certificate Store (Common for Windows Server…" at bounding box center [507, 344] width 875 height 19
click at [379, 341] on h3 "Method 1: Exporting from a Windows Certificate Store (Common for Windows Server…" at bounding box center [507, 344] width 875 height 19
drag, startPoint x: 343, startPoint y: 349, endPoint x: 449, endPoint y: 348, distance: 106.0
click at [444, 349] on h3 "Method 1: Exporting from a Windows Certificate Store (Common for Windows Server…" at bounding box center [507, 344] width 875 height 19
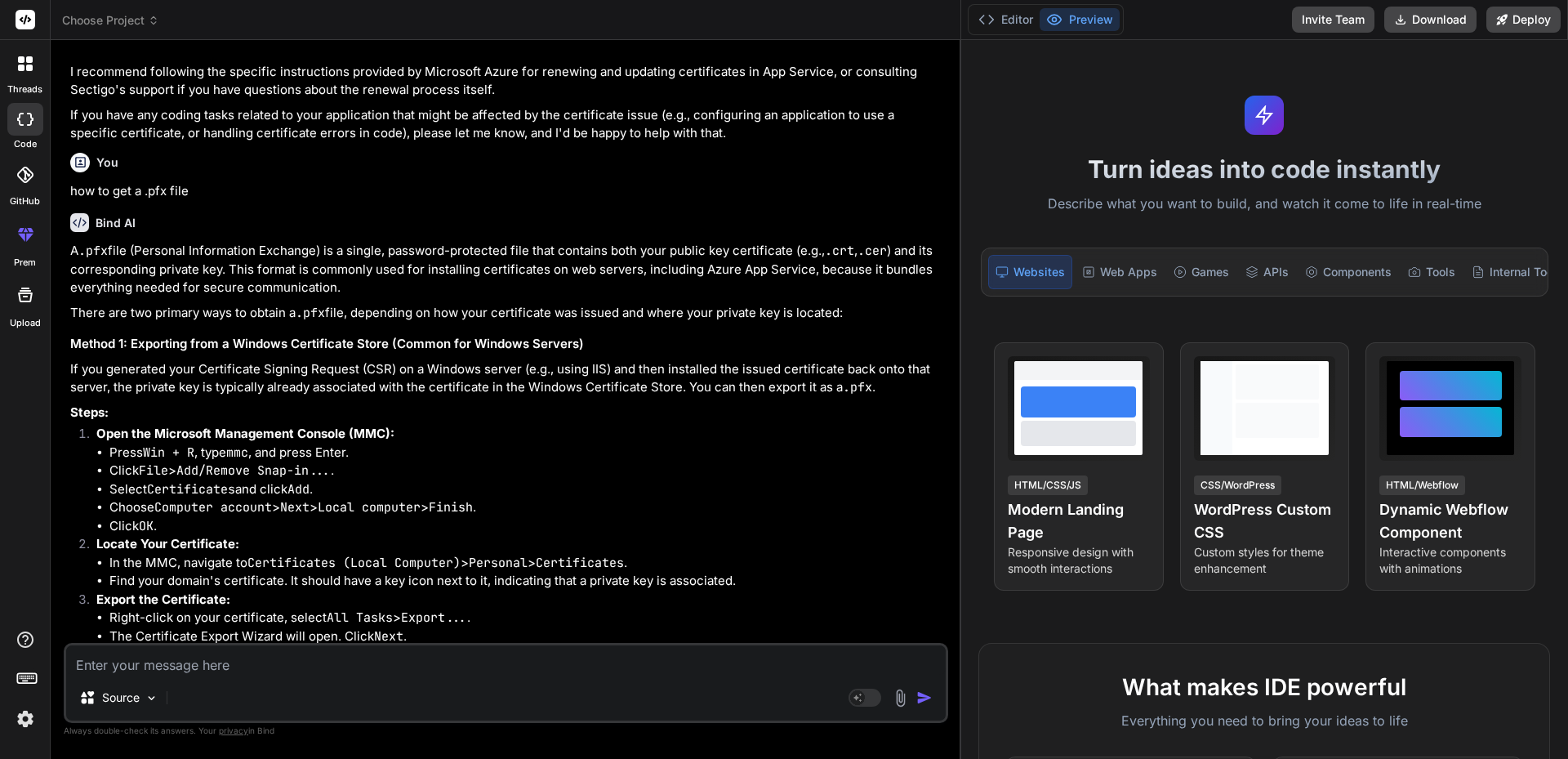
click at [450, 348] on h3 "Method 1: Exporting from a Windows Certificate Store (Common for Windows Server…" at bounding box center [507, 344] width 875 height 19
drag, startPoint x: 485, startPoint y: 346, endPoint x: 508, endPoint y: 346, distance: 23.0
click at [508, 346] on h3 "Method 1: Exporting from a Windows Certificate Store (Common for Windows Server…" at bounding box center [507, 344] width 875 height 19
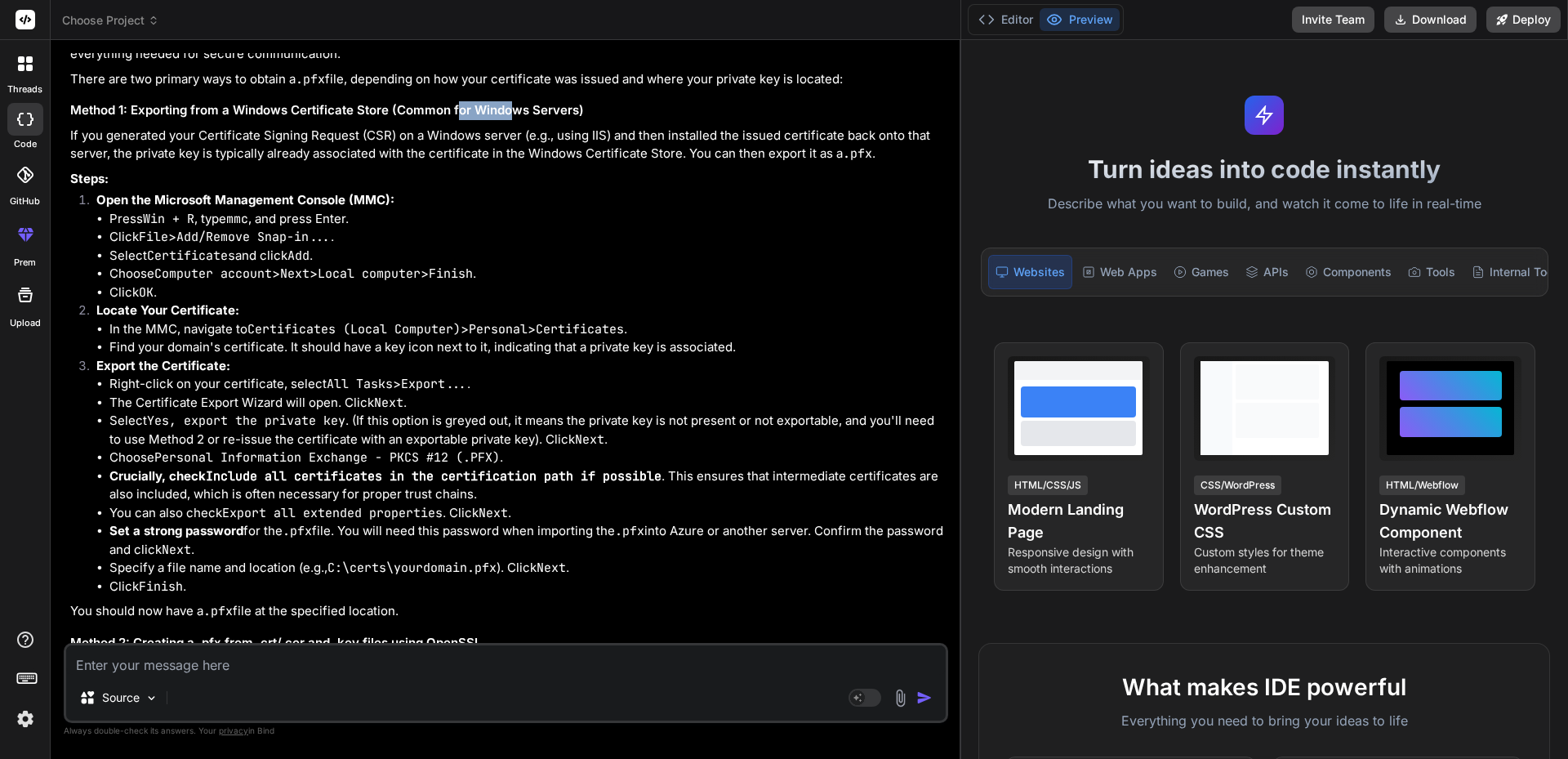
scroll to position [490, 0]
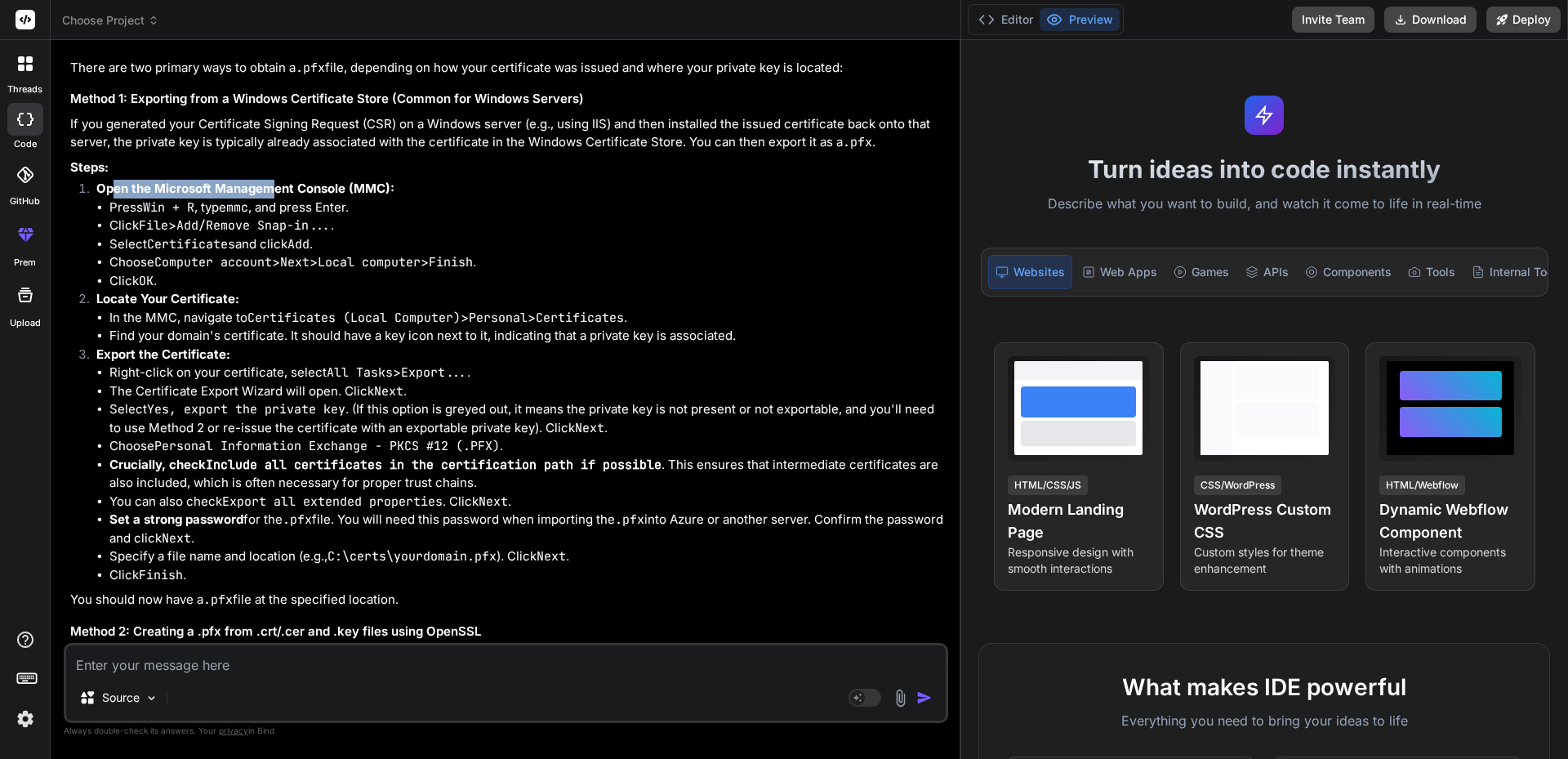
drag, startPoint x: 112, startPoint y: 192, endPoint x: 275, endPoint y: 191, distance: 163.0
click at [275, 191] on strong "Open the Microsoft Management Console (MMC):" at bounding box center [245, 188] width 298 height 16
click at [299, 185] on strong "Open the Microsoft Management Console (MMC):" at bounding box center [245, 188] width 298 height 16
click at [319, 185] on strong "Open the Microsoft Management Console (MMC):" at bounding box center [245, 188] width 298 height 16
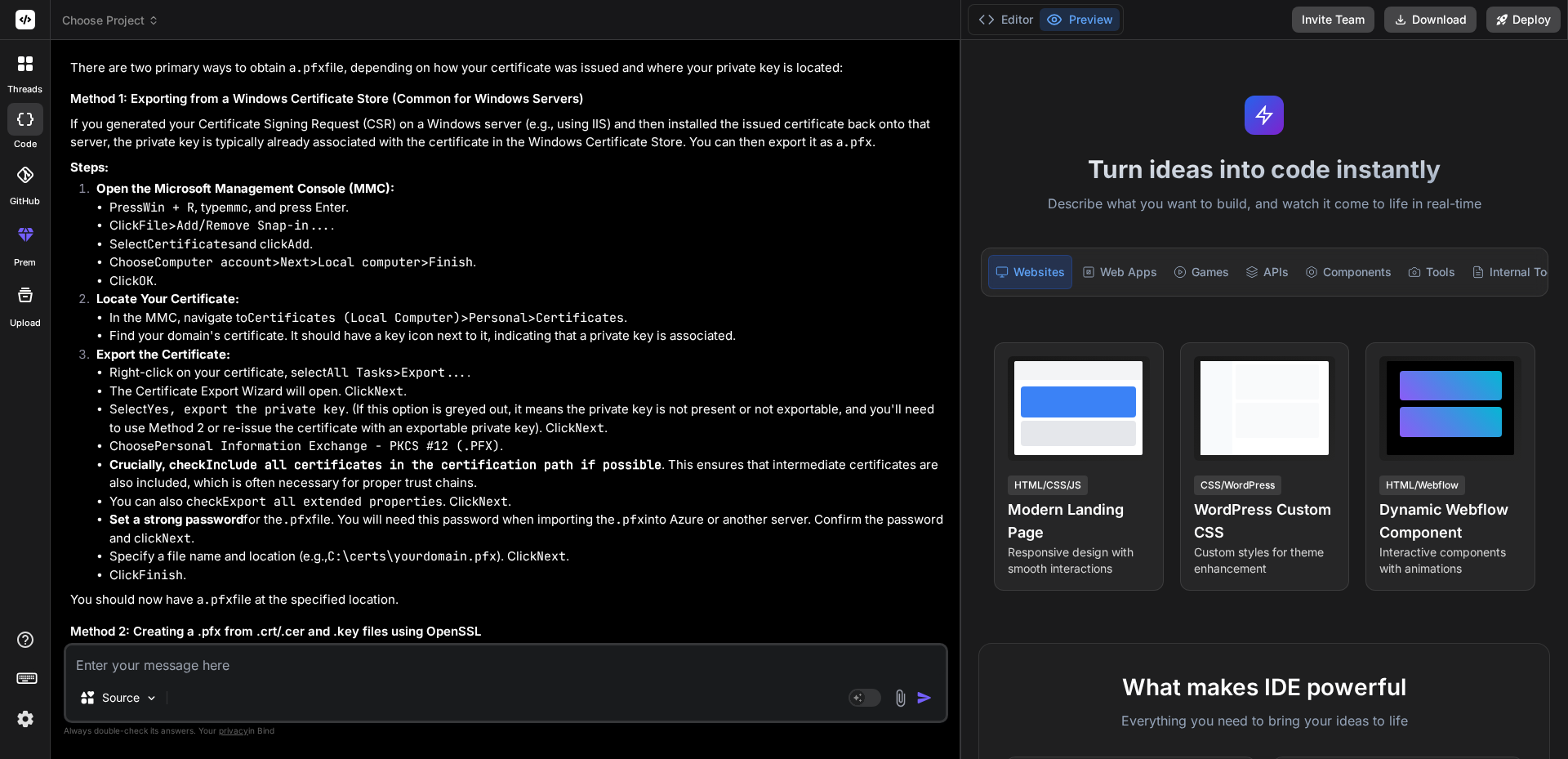
click at [369, 185] on strong "Open the Microsoft Management Console (MMC):" at bounding box center [245, 188] width 298 height 16
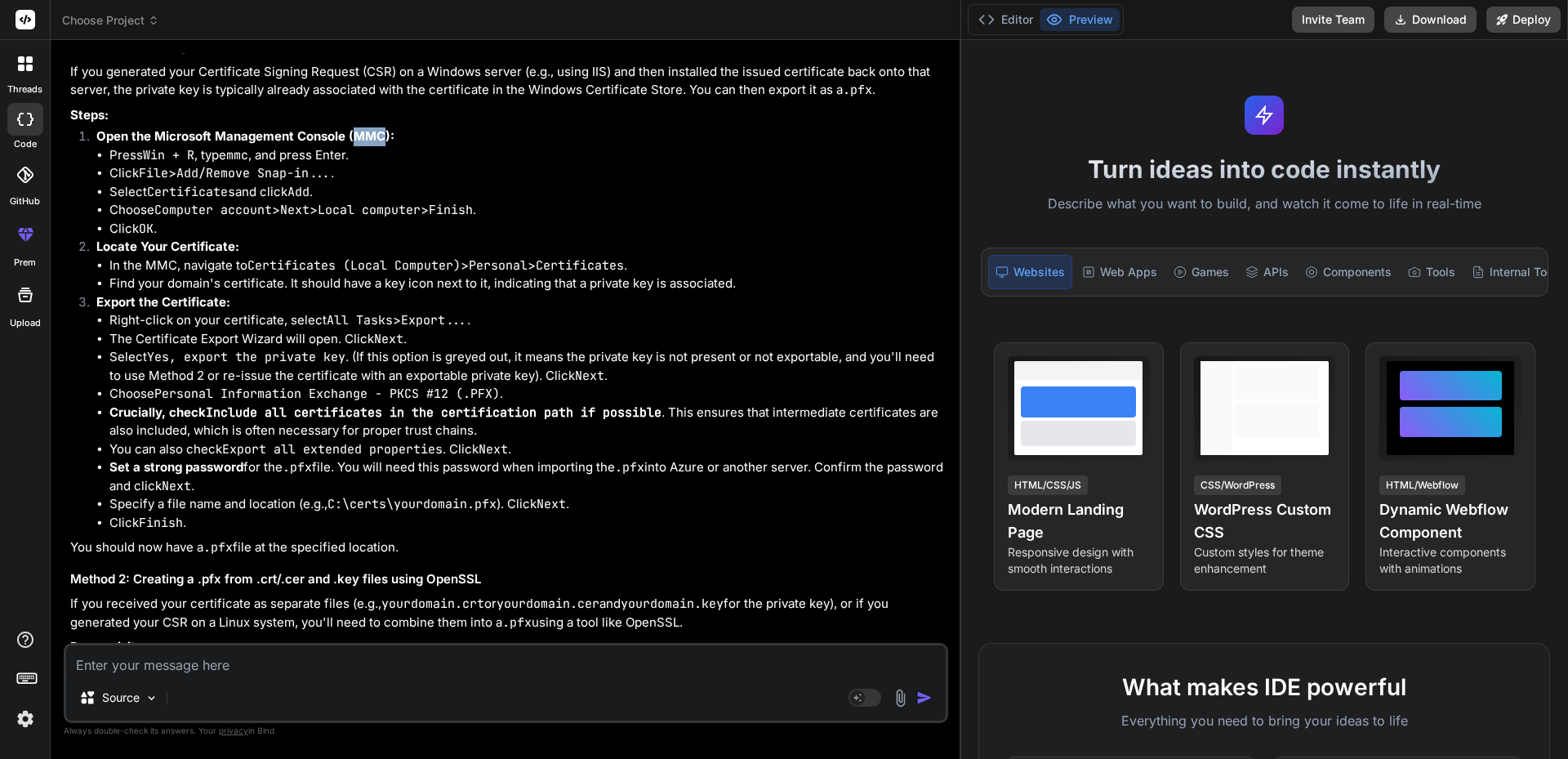
scroll to position [571, 0]
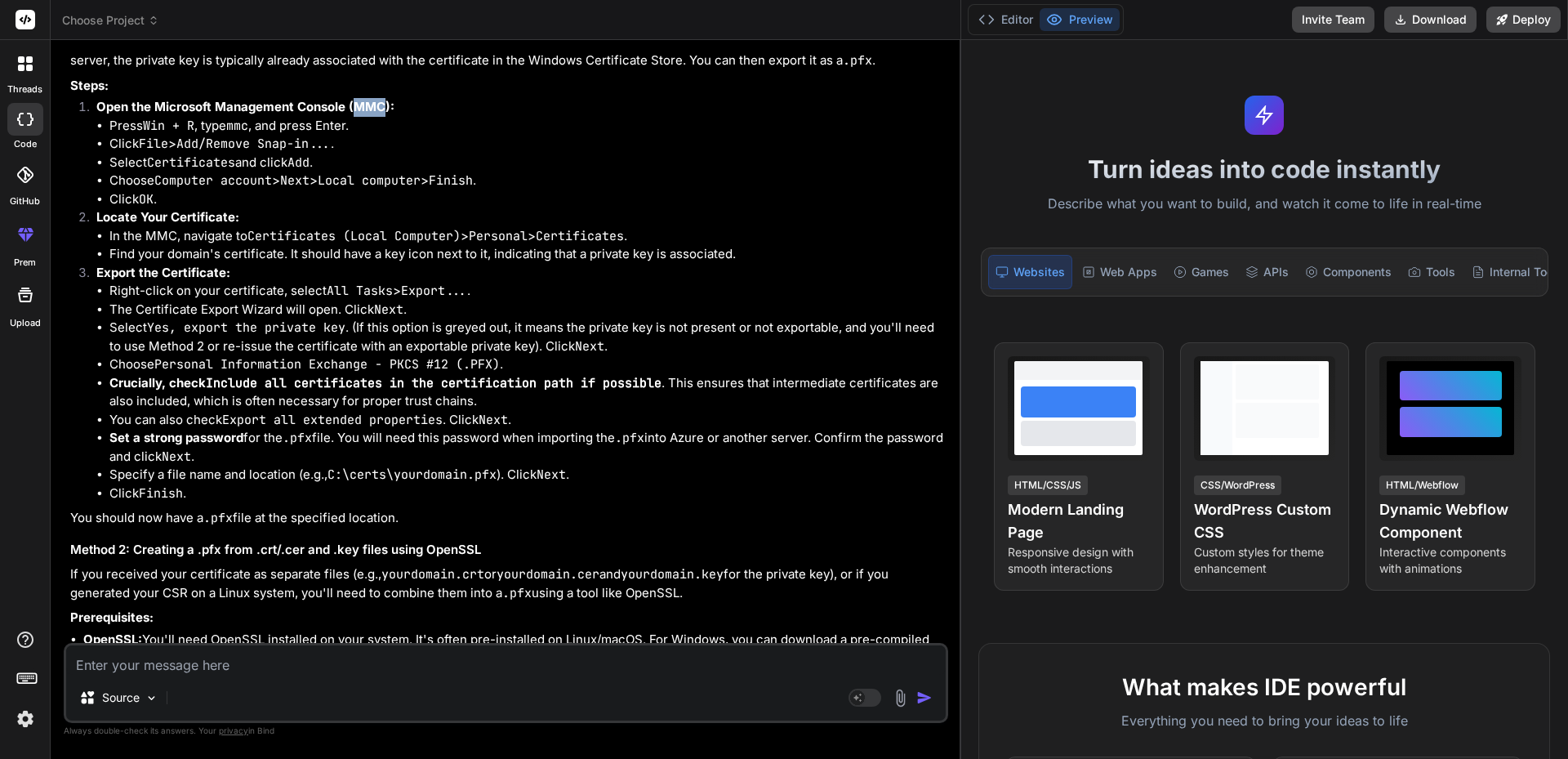
drag, startPoint x: 284, startPoint y: 176, endPoint x: 447, endPoint y: 176, distance: 163.0
click at [436, 176] on li "Choose Computer account > Next > Local computer > Finish ." at bounding box center [527, 181] width 836 height 19
click at [464, 173] on code "Finish" at bounding box center [450, 181] width 44 height 17
click at [473, 178] on code "Finish" at bounding box center [450, 181] width 44 height 17
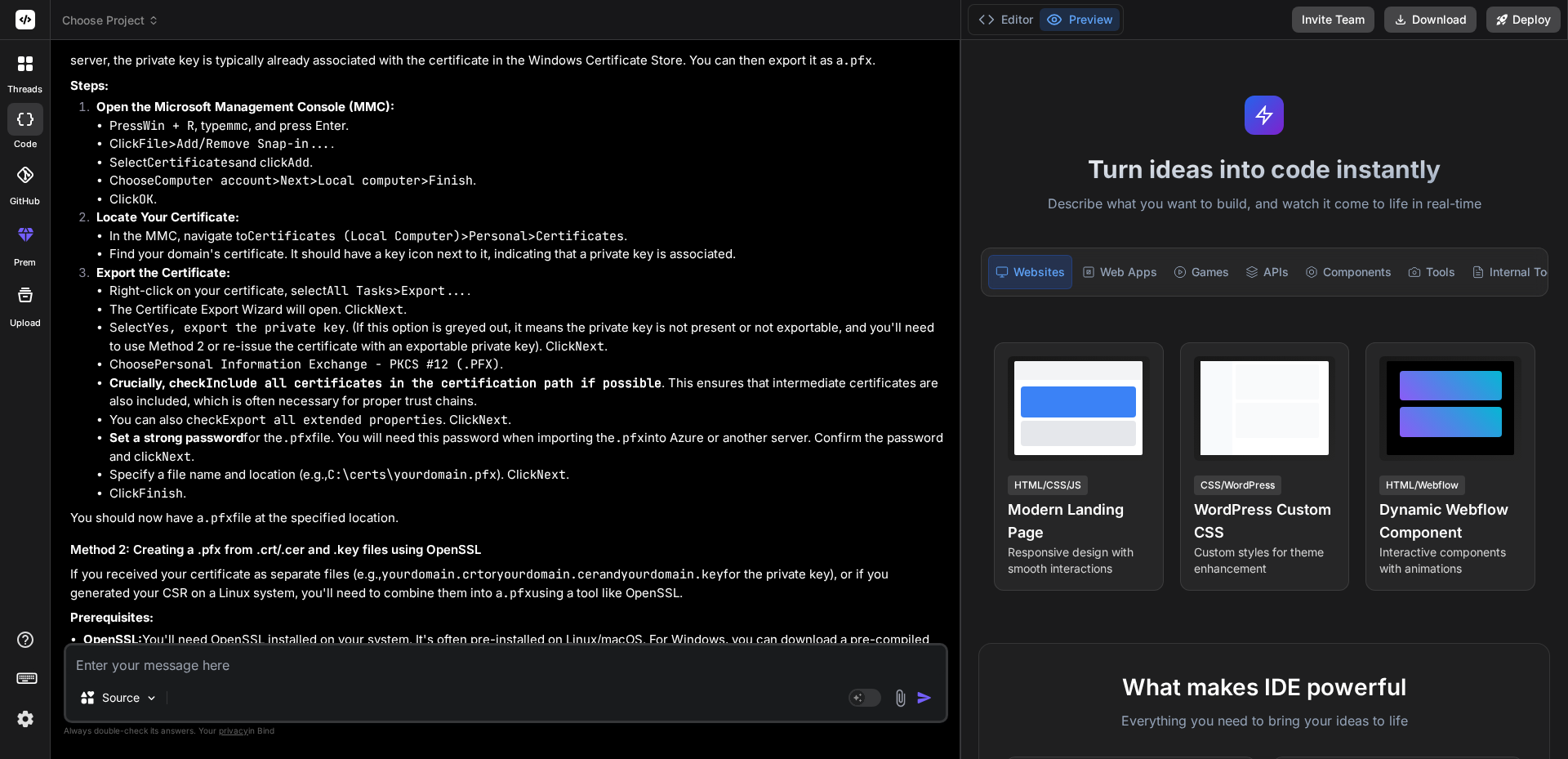
click at [137, 200] on li "Click OK ." at bounding box center [527, 199] width 836 height 19
click at [183, 182] on code "Computer account" at bounding box center [213, 181] width 118 height 17
click at [267, 182] on code "Computer account" at bounding box center [213, 181] width 118 height 17
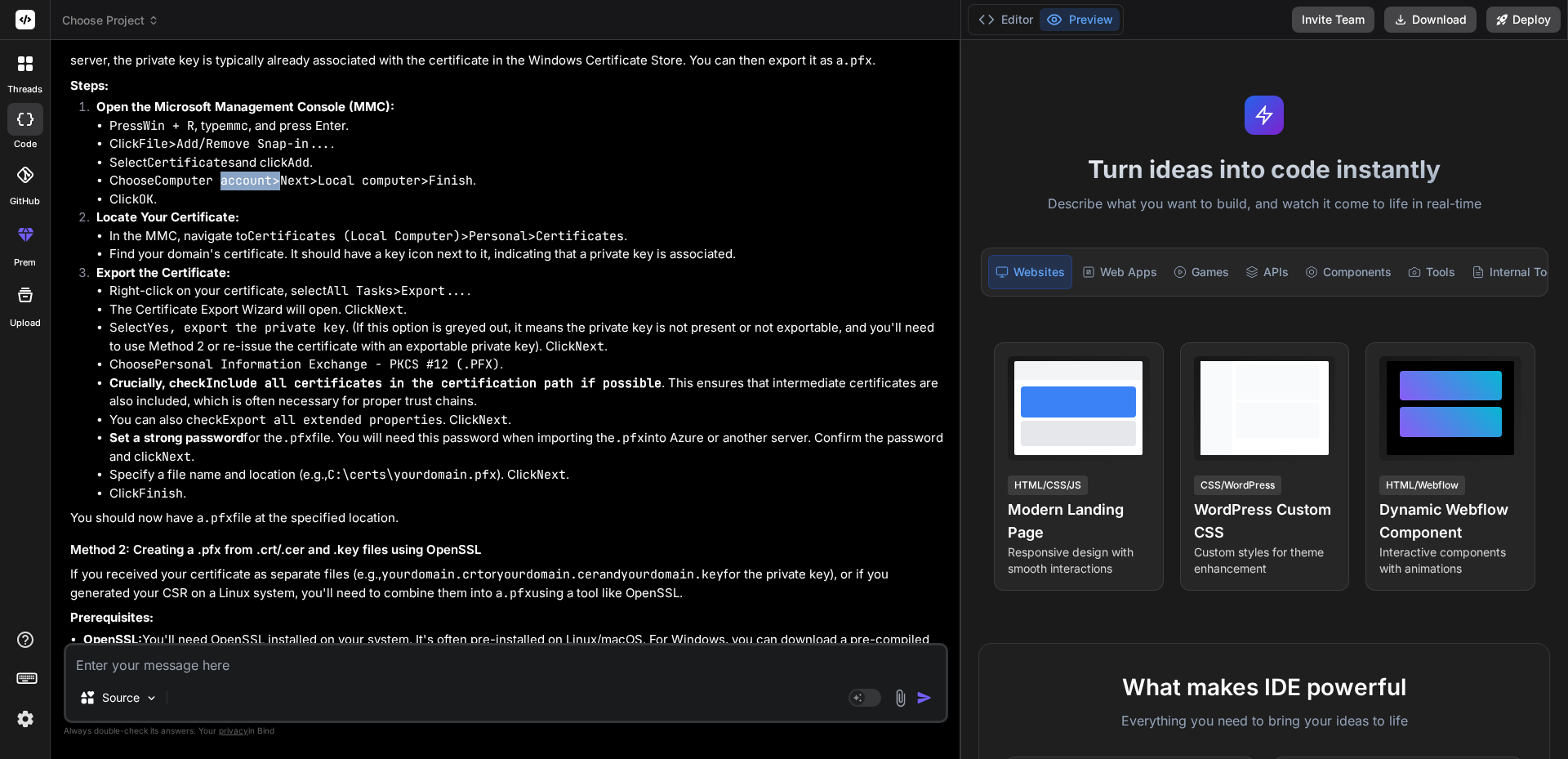
click at [267, 182] on code "Computer account" at bounding box center [213, 181] width 118 height 17
click at [359, 182] on code "Local computer" at bounding box center [369, 181] width 103 height 17
click at [498, 181] on li "Choose Computer account > Next > Local computer > Finish ." at bounding box center [527, 181] width 836 height 19
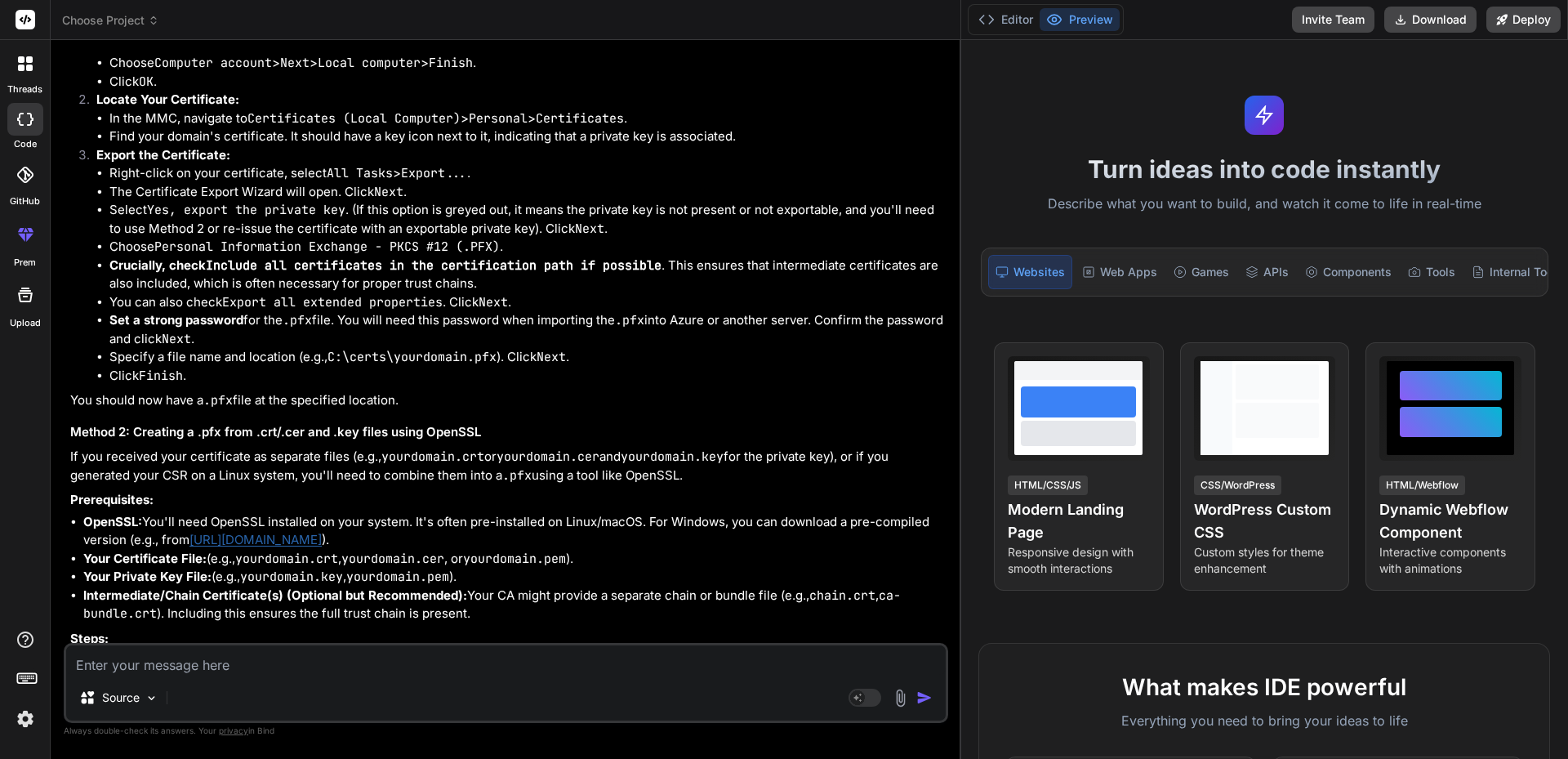
scroll to position [735, 0]
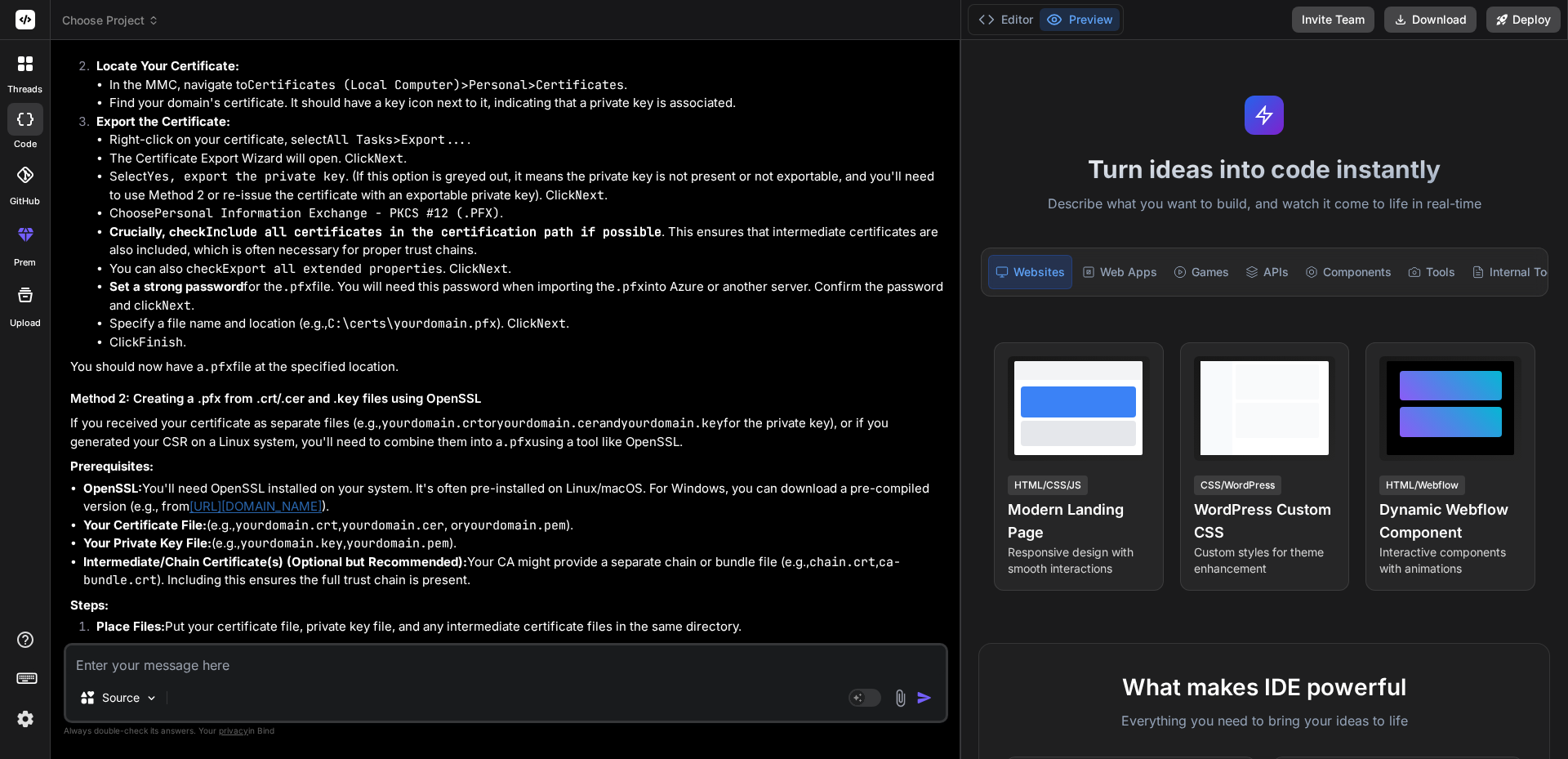
drag, startPoint x: 107, startPoint y: 72, endPoint x: 348, endPoint y: 68, distance: 241.0
click at [318, 68] on li "Locate Your Certificate: In the MMC, navigate to Certificates (Local Computer) …" at bounding box center [514, 85] width 862 height 56
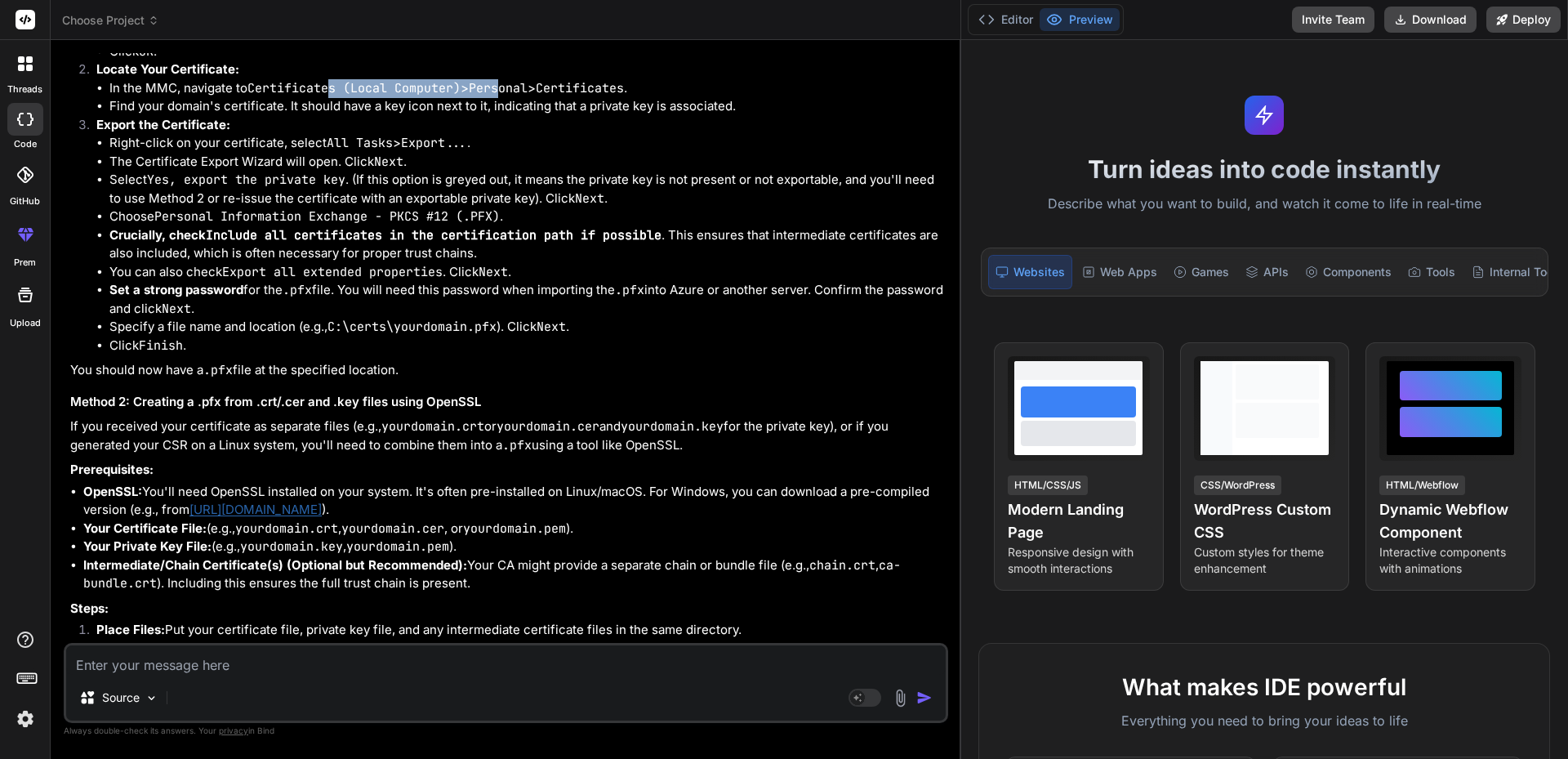
drag, startPoint x: 332, startPoint y: 90, endPoint x: 546, endPoint y: 83, distance: 214.1
click at [521, 88] on li "In the MMC, navigate to Certificates (Local Computer) > Personal > Certificates…" at bounding box center [527, 88] width 836 height 19
click at [549, 83] on li "In the MMC, navigate to Certificates (Local Computer) > Personal > Certificates…" at bounding box center [527, 88] width 836 height 19
drag, startPoint x: 527, startPoint y: 84, endPoint x: 655, endPoint y: 88, distance: 128.1
click at [631, 88] on li "In the MMC, navigate to Certificates (Local Computer) > Personal > Certificates…" at bounding box center [527, 88] width 836 height 19
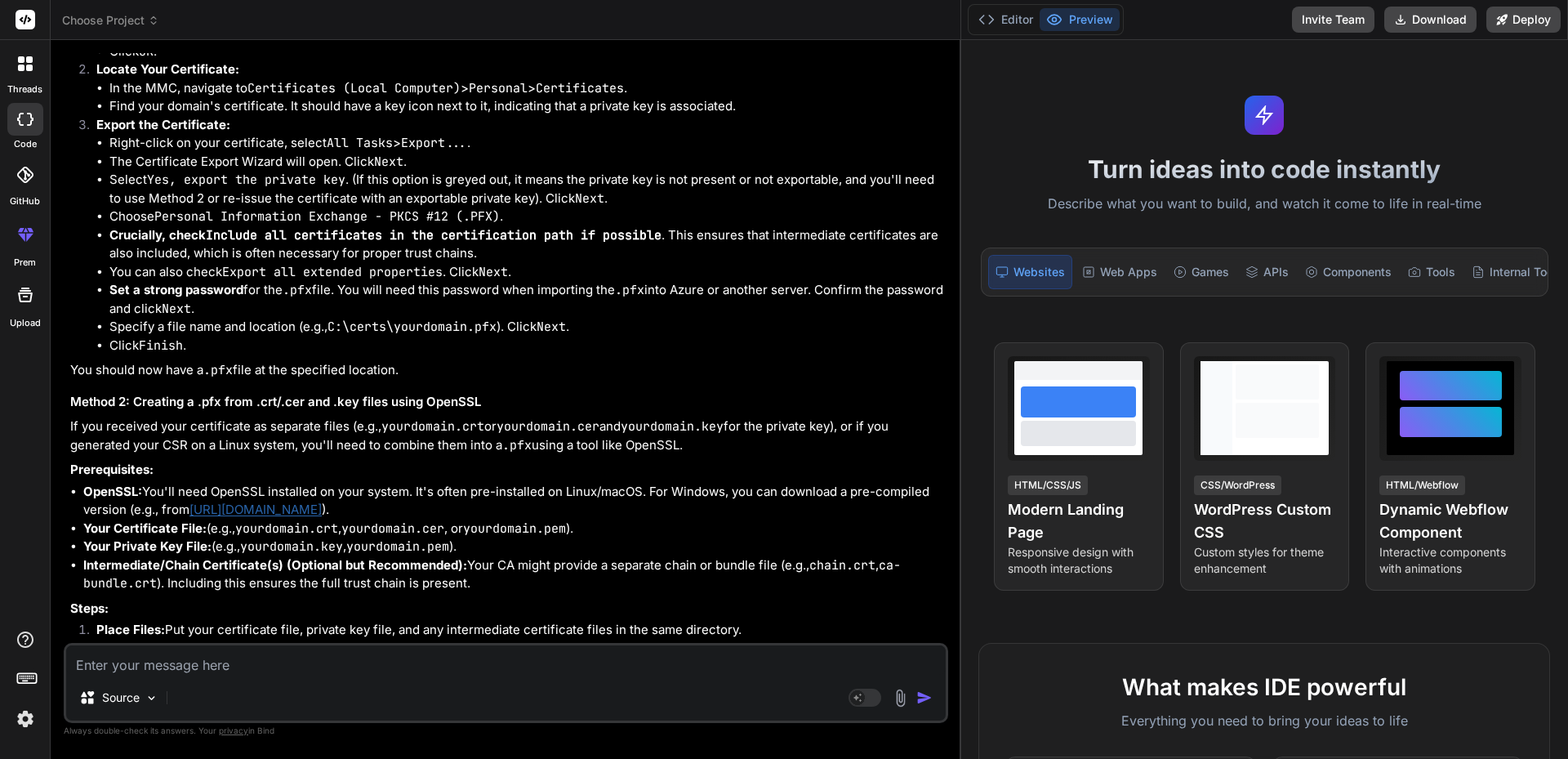
click at [656, 88] on li "In the MMC, navigate to Certificates (Local Computer) > Personal > Certificates…" at bounding box center [527, 88] width 836 height 19
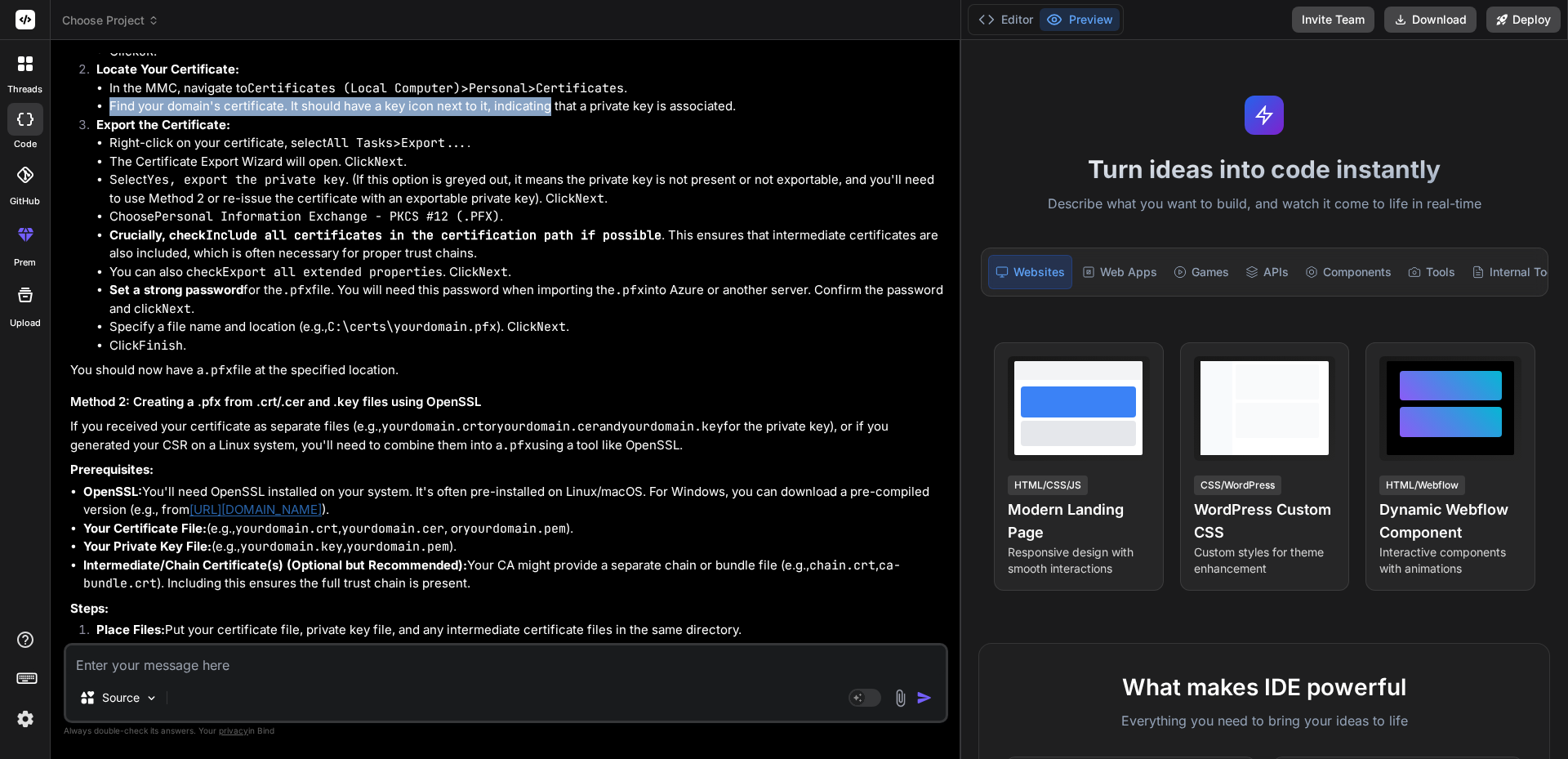
drag, startPoint x: 104, startPoint y: 109, endPoint x: 546, endPoint y: 101, distance: 442.1
click at [546, 101] on ul "In the MMC, navigate to Certificates (Local Computer) > Personal > Certificates…" at bounding box center [520, 98] width 848 height 37
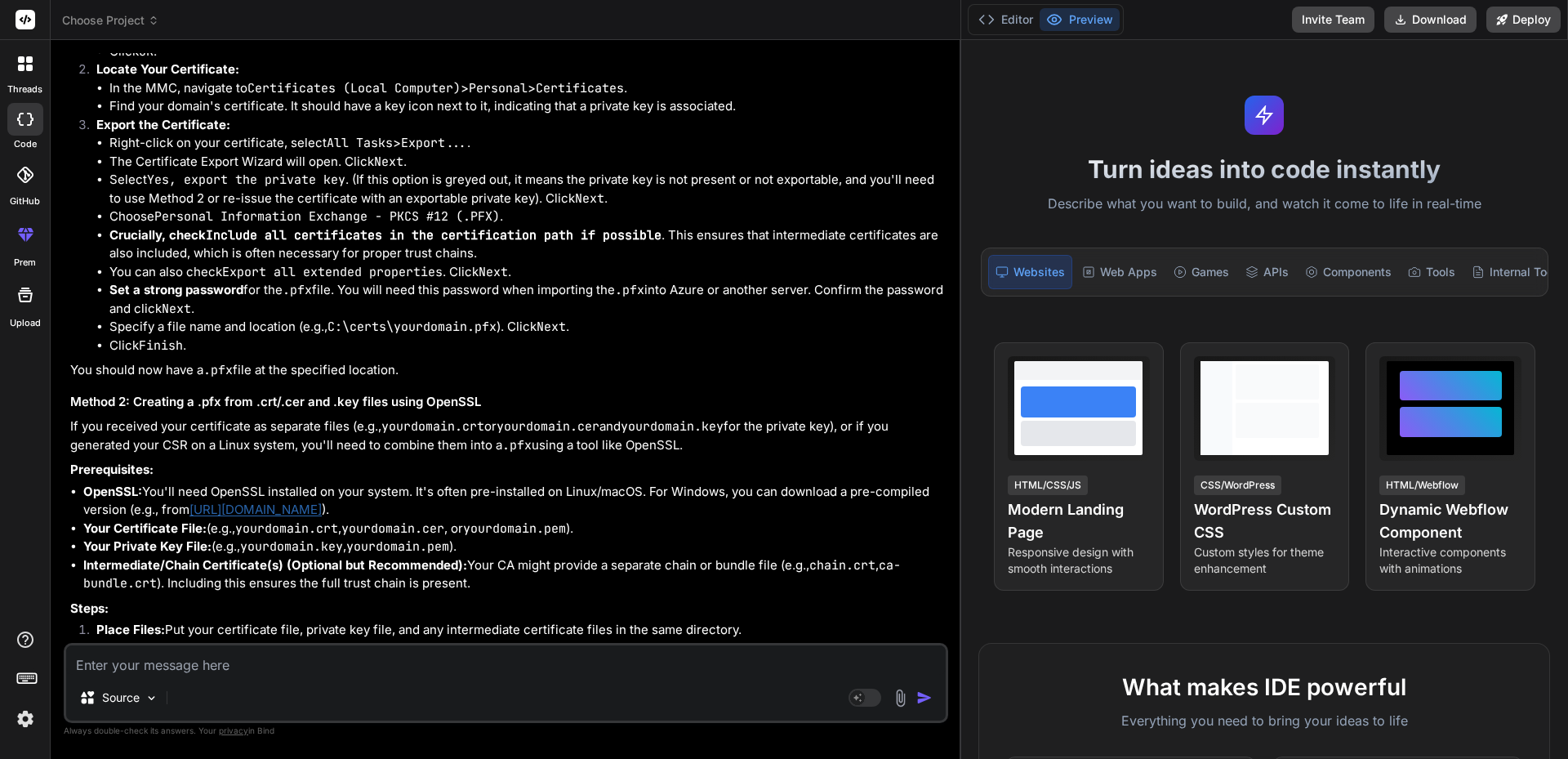
click at [550, 101] on li "Find your domain's certificate. It should have a key icon next to it, indicatin…" at bounding box center [527, 107] width 836 height 19
drag, startPoint x: 364, startPoint y: 294, endPoint x: 595, endPoint y: 299, distance: 231.1
click at [577, 299] on li "Set a strong password for the .pfx file. You will need this password when impor…" at bounding box center [527, 299] width 836 height 37
click at [596, 299] on li "Set a strong password for the .pfx file. You will need this password when impor…" at bounding box center [527, 299] width 836 height 37
drag, startPoint x: 623, startPoint y: 290, endPoint x: 893, endPoint y: 290, distance: 270.0
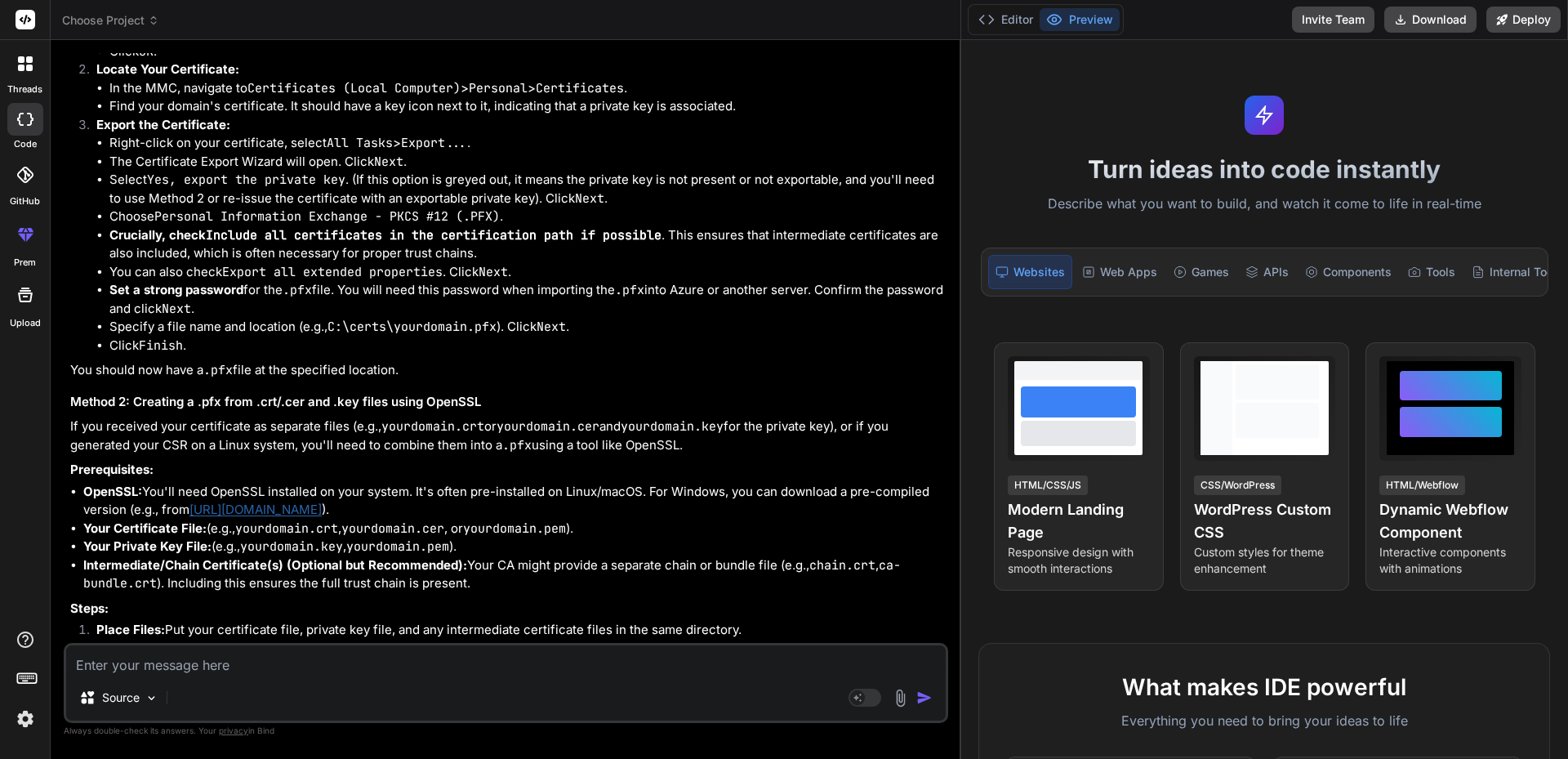
click at [854, 290] on li "Set a strong password for the .pfx file. You will need this password when impor…" at bounding box center [527, 299] width 836 height 37
click at [897, 290] on li "Set a strong password for the .pfx file. You will need this password when impor…" at bounding box center [527, 299] width 836 height 37
drag, startPoint x: 103, startPoint y: 302, endPoint x: 294, endPoint y: 304, distance: 191.0
click at [294, 304] on ul "Right-click on your certificate, select All Tasks > Export... . The Certificate…" at bounding box center [520, 244] width 848 height 220
click at [299, 304] on li "Set a strong password for the .pfx file. You will need this password when impor…" at bounding box center [527, 299] width 836 height 37
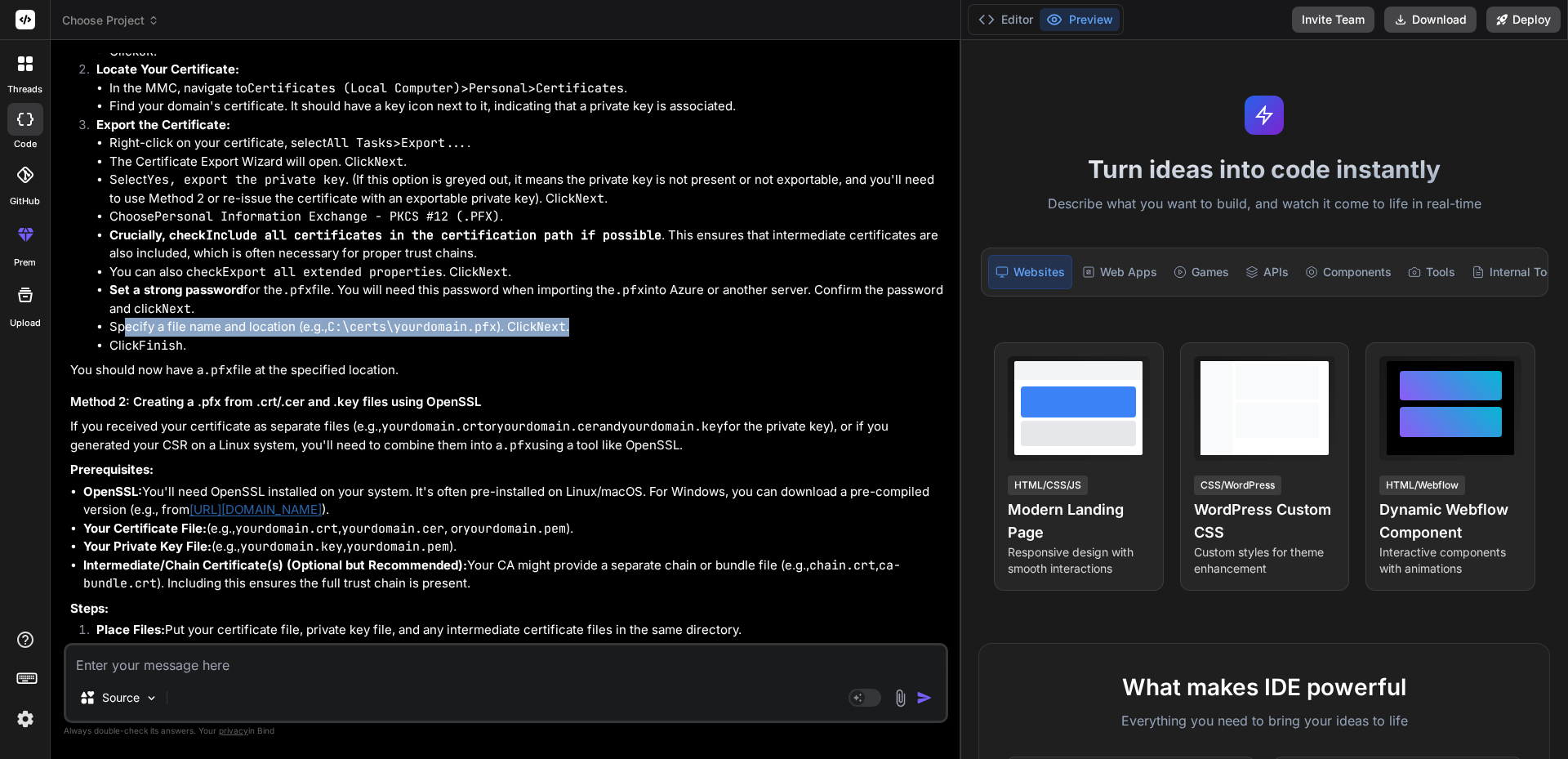
drag, startPoint x: 126, startPoint y: 322, endPoint x: 599, endPoint y: 327, distance: 473.0
click at [597, 327] on li "Specify a file name and location (e.g., C:\certs\yourdomain.pfx ). Click Next ." at bounding box center [527, 327] width 836 height 19
click at [599, 327] on li "Specify a file name and location (e.g., C:\certs\yourdomain.pfx ). Click Next ." at bounding box center [527, 327] width 836 height 19
drag, startPoint x: 103, startPoint y: 339, endPoint x: 287, endPoint y: 339, distance: 184.0
click at [278, 339] on ul "Right-click on your certificate, select All Tasks > Export... . The Certificate…" at bounding box center [520, 244] width 848 height 220
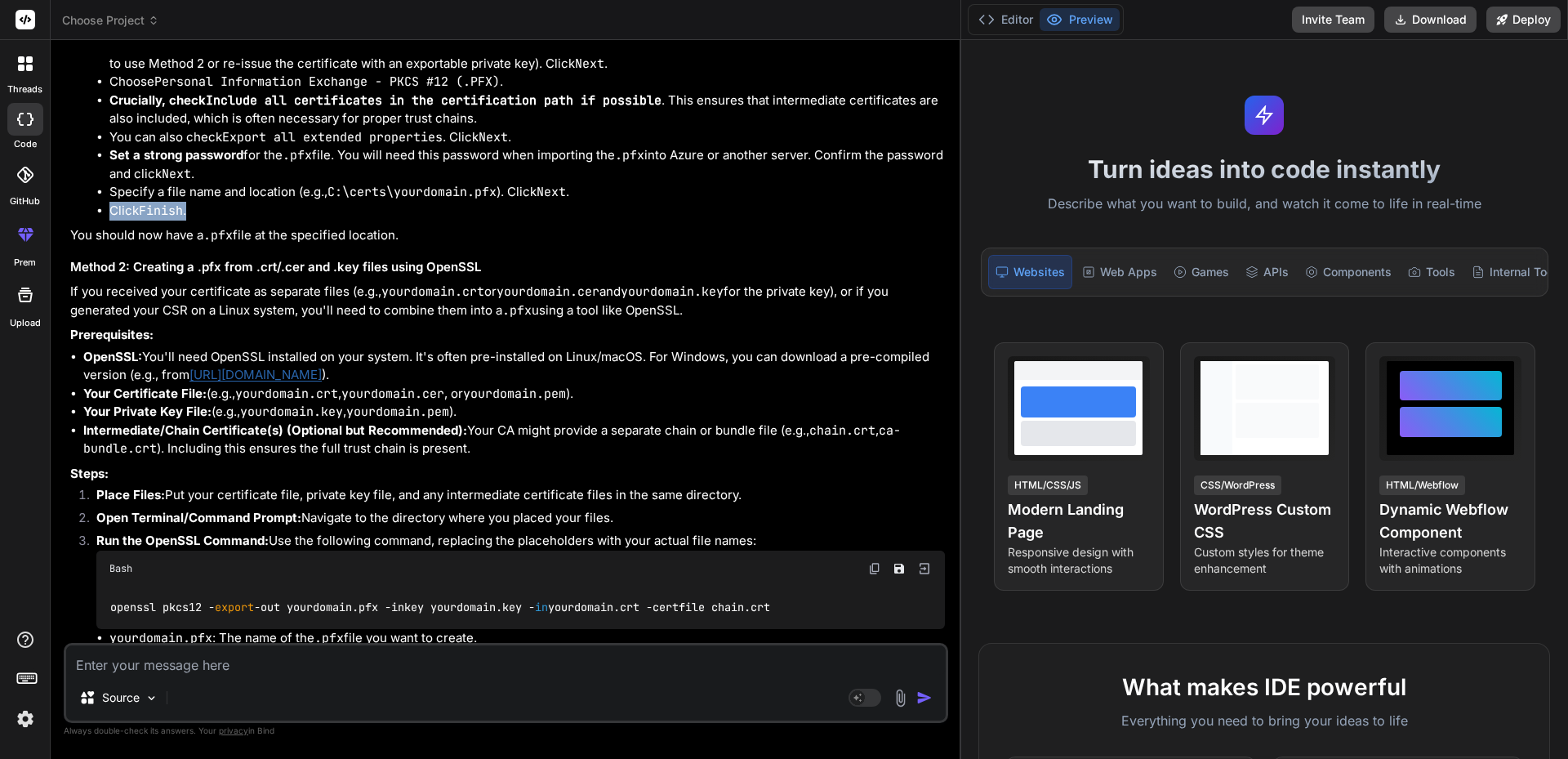
scroll to position [882, 0]
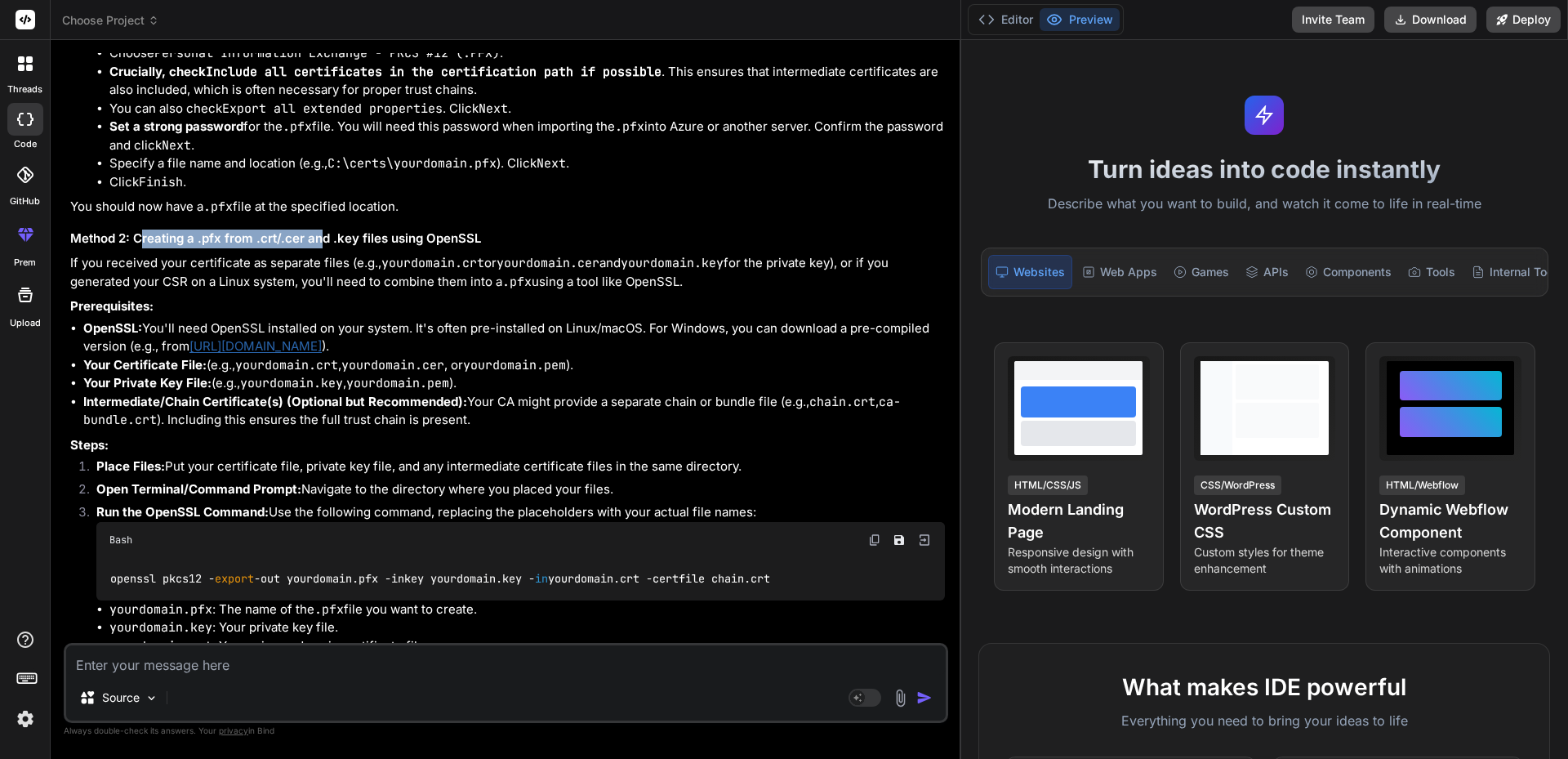
drag, startPoint x: 230, startPoint y: 247, endPoint x: 324, endPoint y: 247, distance: 94.0
click at [324, 247] on h3 "Method 2: Creating a .pfx from .crt/.cer and .key files using OpenSSL" at bounding box center [507, 239] width 875 height 19
click at [388, 247] on h3 "Method 2: Creating a .pfx from .crt/.cer and .key files using OpenSSL" at bounding box center [507, 239] width 875 height 19
drag, startPoint x: 324, startPoint y: 238, endPoint x: 499, endPoint y: 240, distance: 175.0
click at [495, 240] on h3 "Method 2: Creating a .pfx from .crt/.cer and .key files using OpenSSL" at bounding box center [507, 239] width 875 height 19
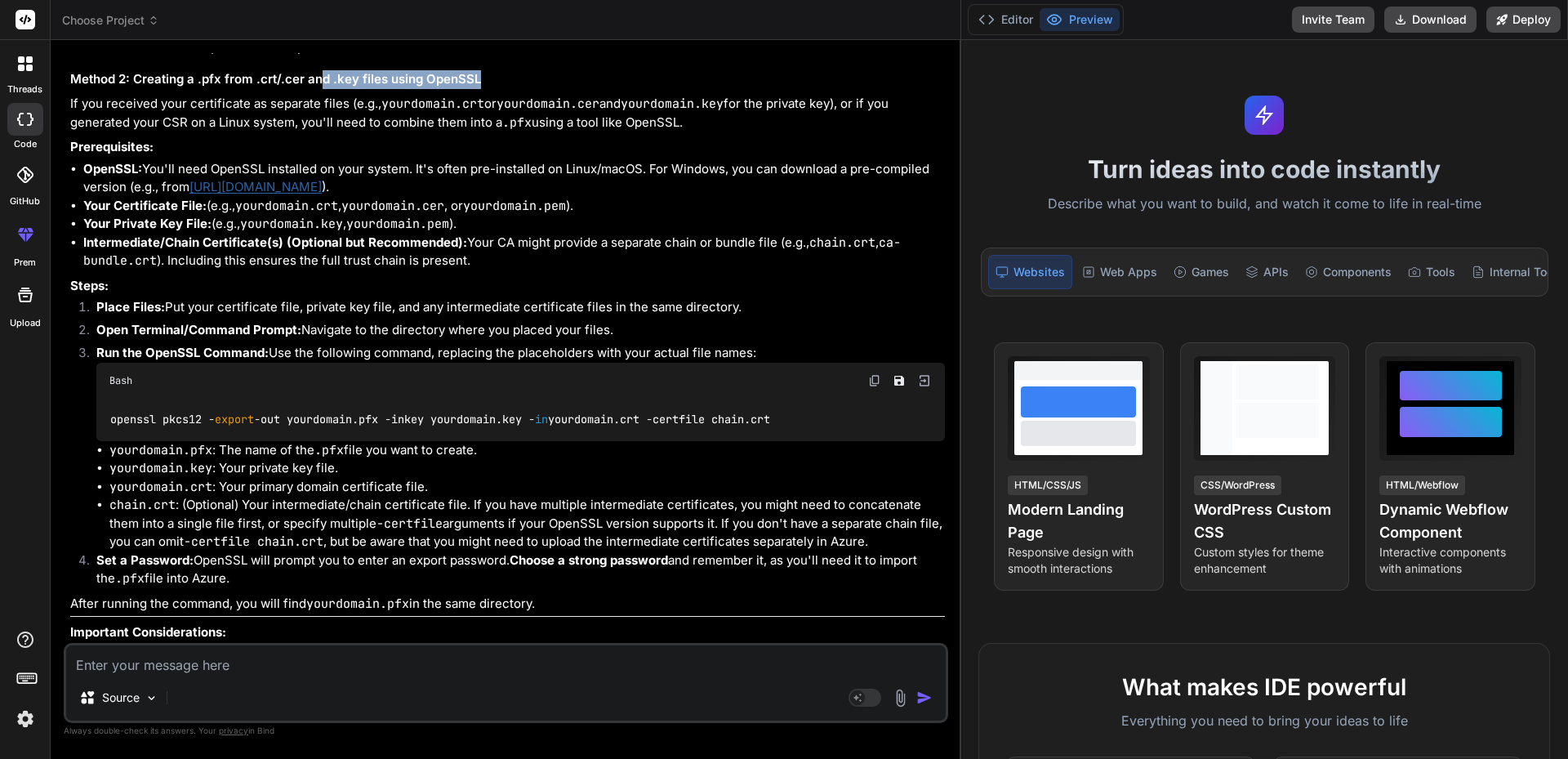
scroll to position [1046, 0]
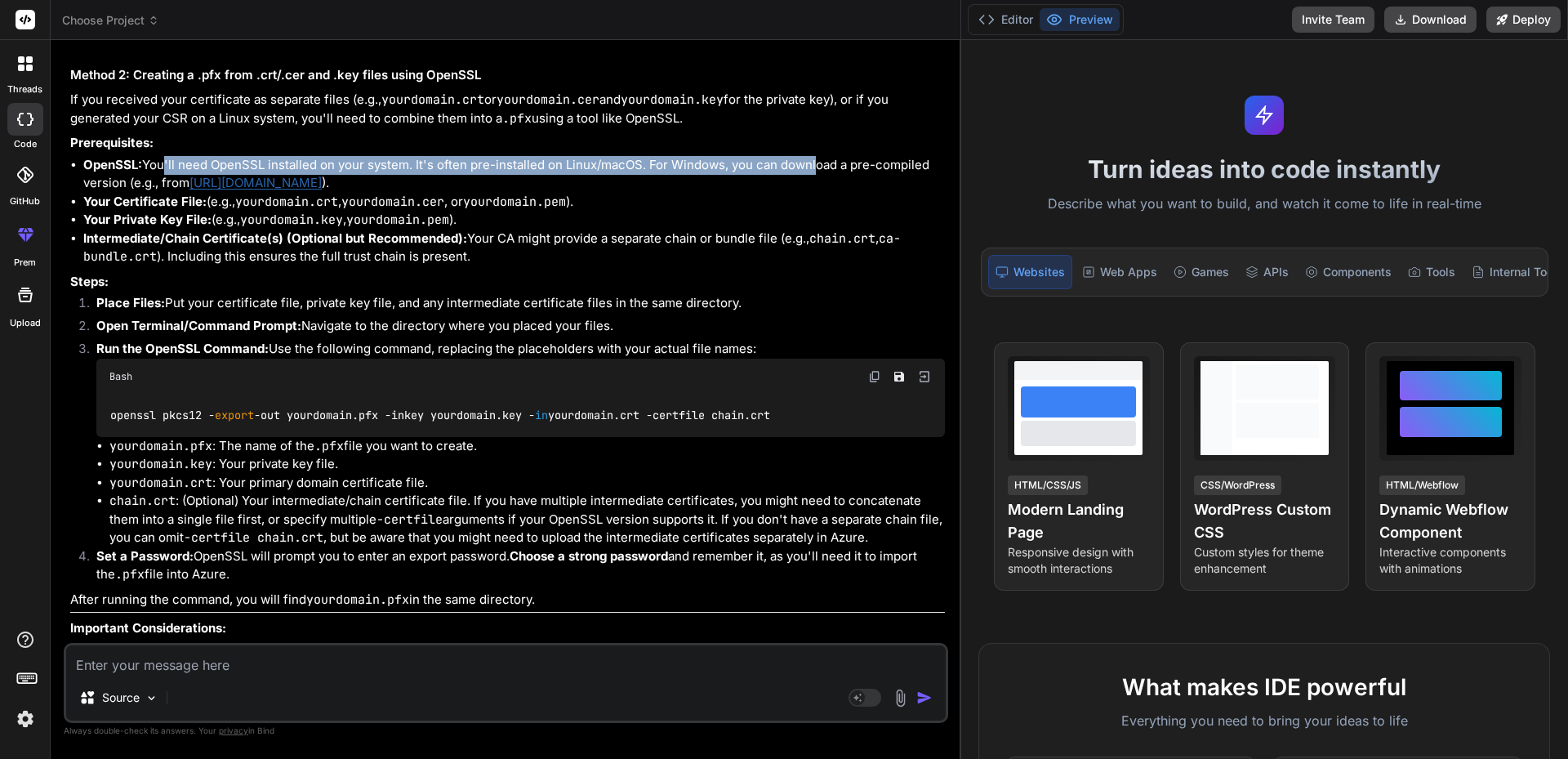
drag, startPoint x: 162, startPoint y: 163, endPoint x: 814, endPoint y: 164, distance: 652.0
click at [814, 164] on li "OpenSSL: You'll need OpenSSL installed on your system. It's often pre-installed…" at bounding box center [514, 174] width 862 height 37
click at [814, 165] on li "OpenSSL: You'll need OpenSSL installed on your system. It's often pre-installed…" at bounding box center [514, 174] width 862 height 37
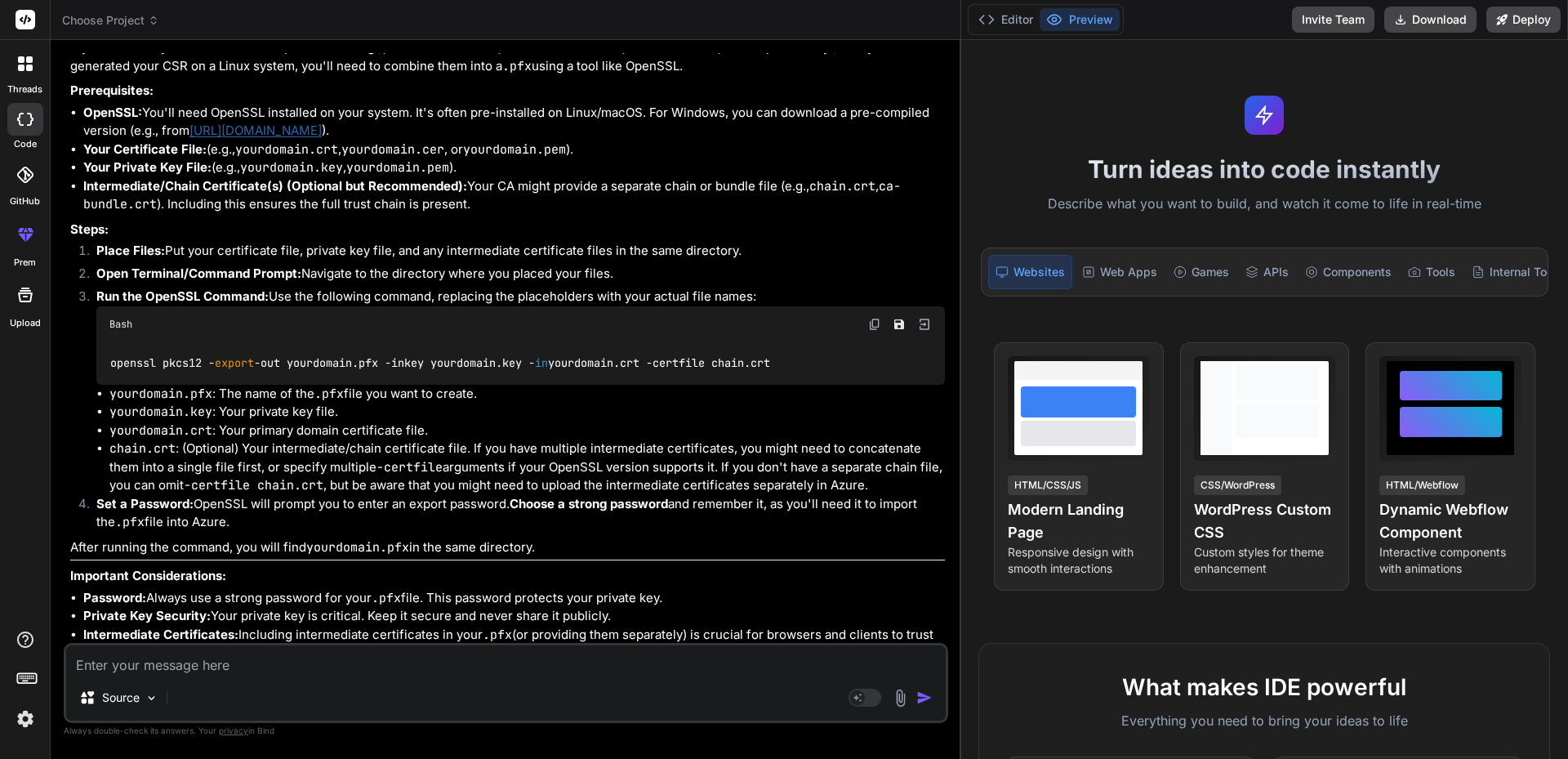
scroll to position [1128, 0]
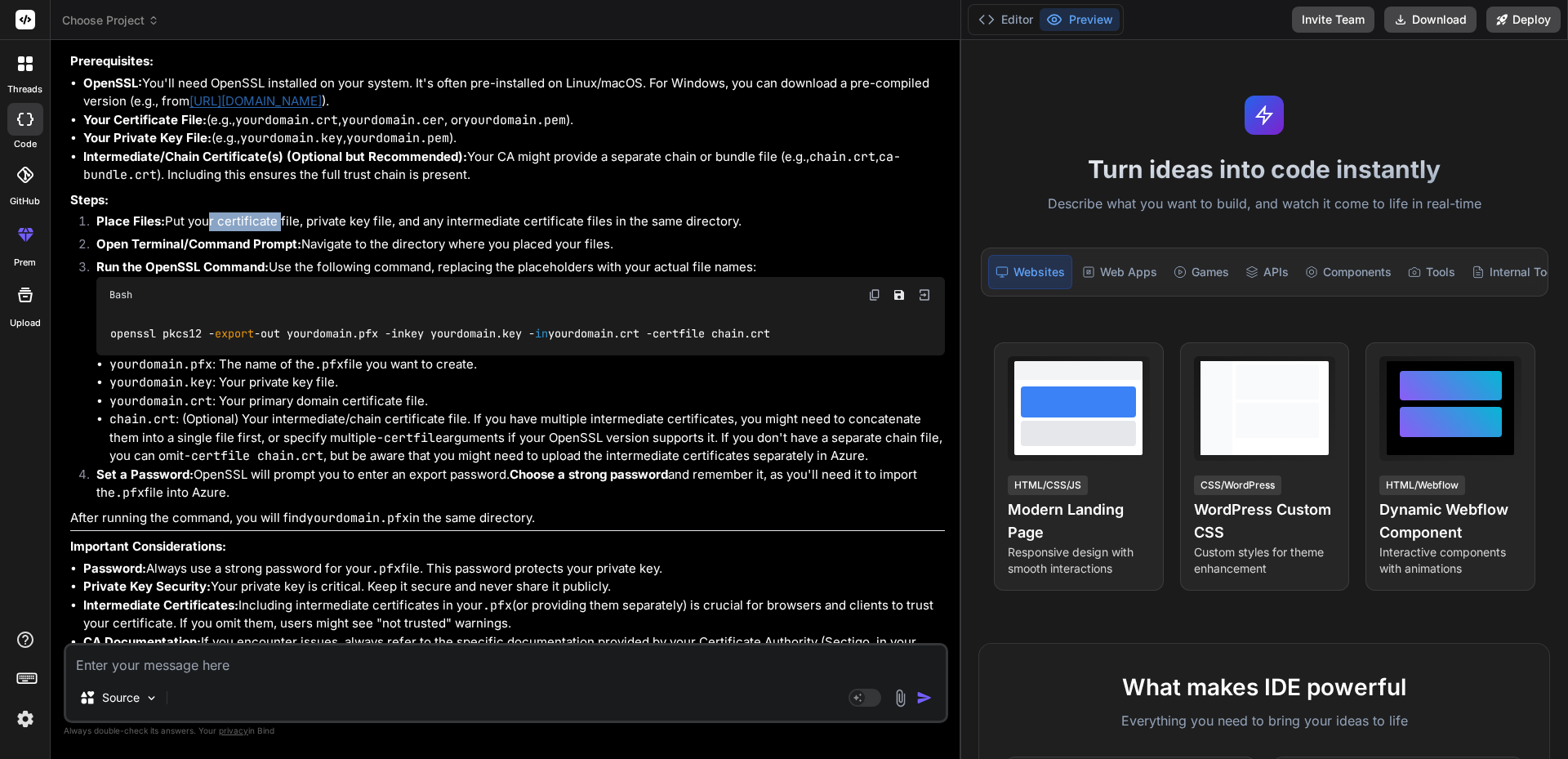
drag, startPoint x: 203, startPoint y: 217, endPoint x: 294, endPoint y: 226, distance: 91.4
click at [286, 226] on p "Place Files: Put your certificate file, private key file, and any intermediate …" at bounding box center [520, 222] width 848 height 19
click at [321, 223] on p "Place Files: Put your certificate file, private key file, and any intermediate …" at bounding box center [520, 222] width 848 height 19
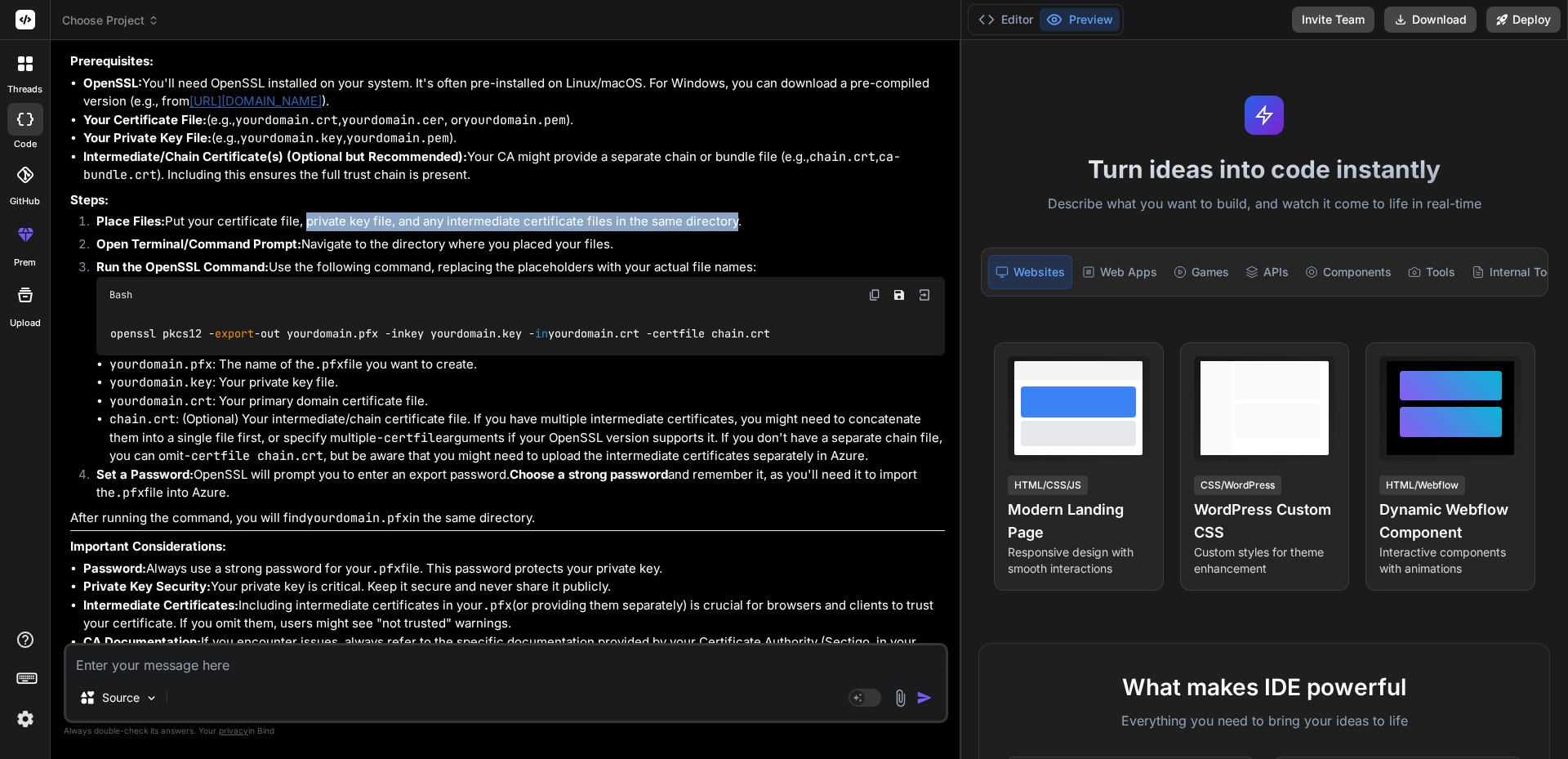
drag, startPoint x: 301, startPoint y: 222, endPoint x: 726, endPoint y: 221, distance: 425.0
click at [726, 221] on p "Place Files: Put your certificate file, private key file, and any intermediate …" at bounding box center [520, 222] width 848 height 19
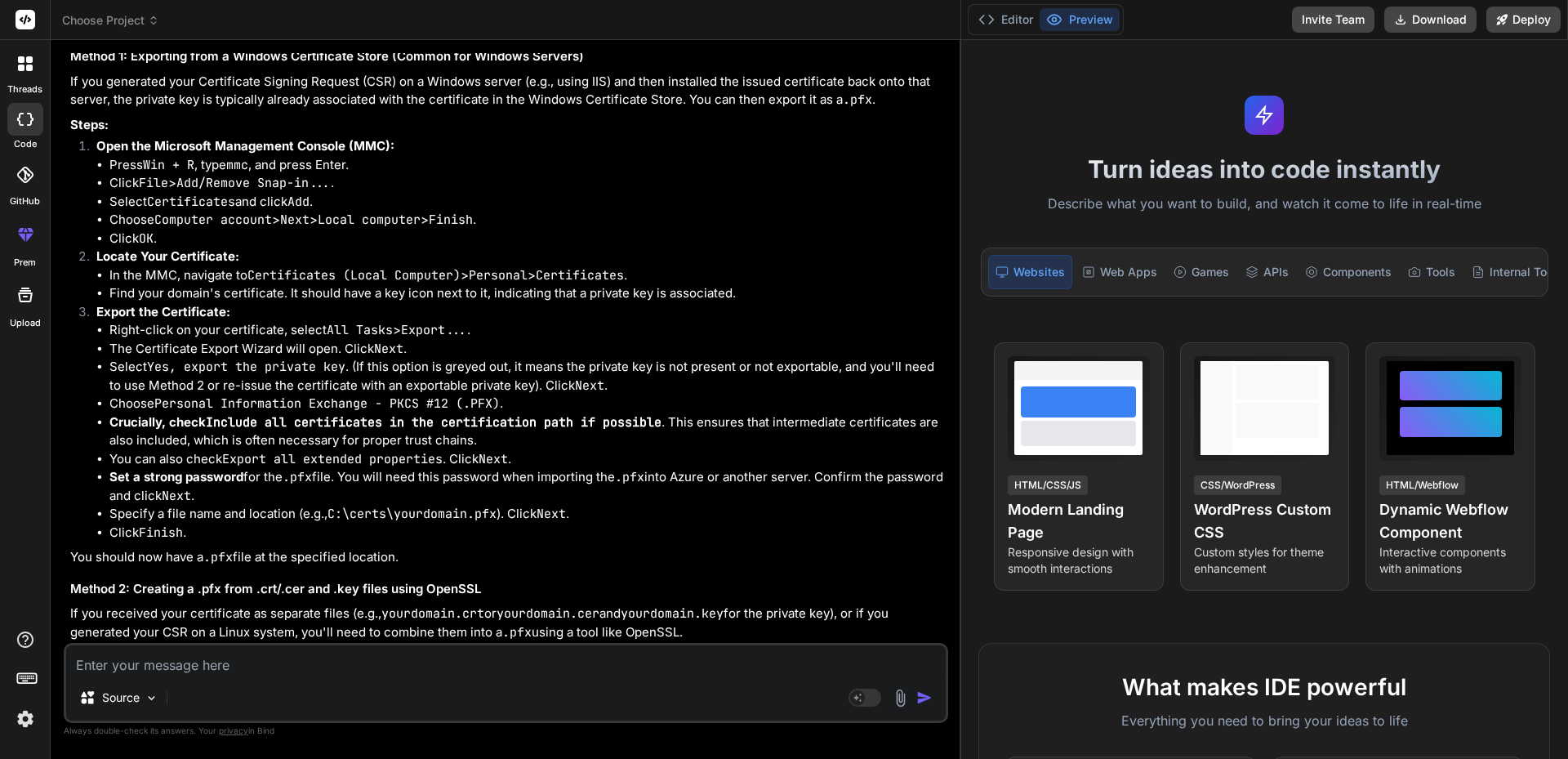
scroll to position [520, 0]
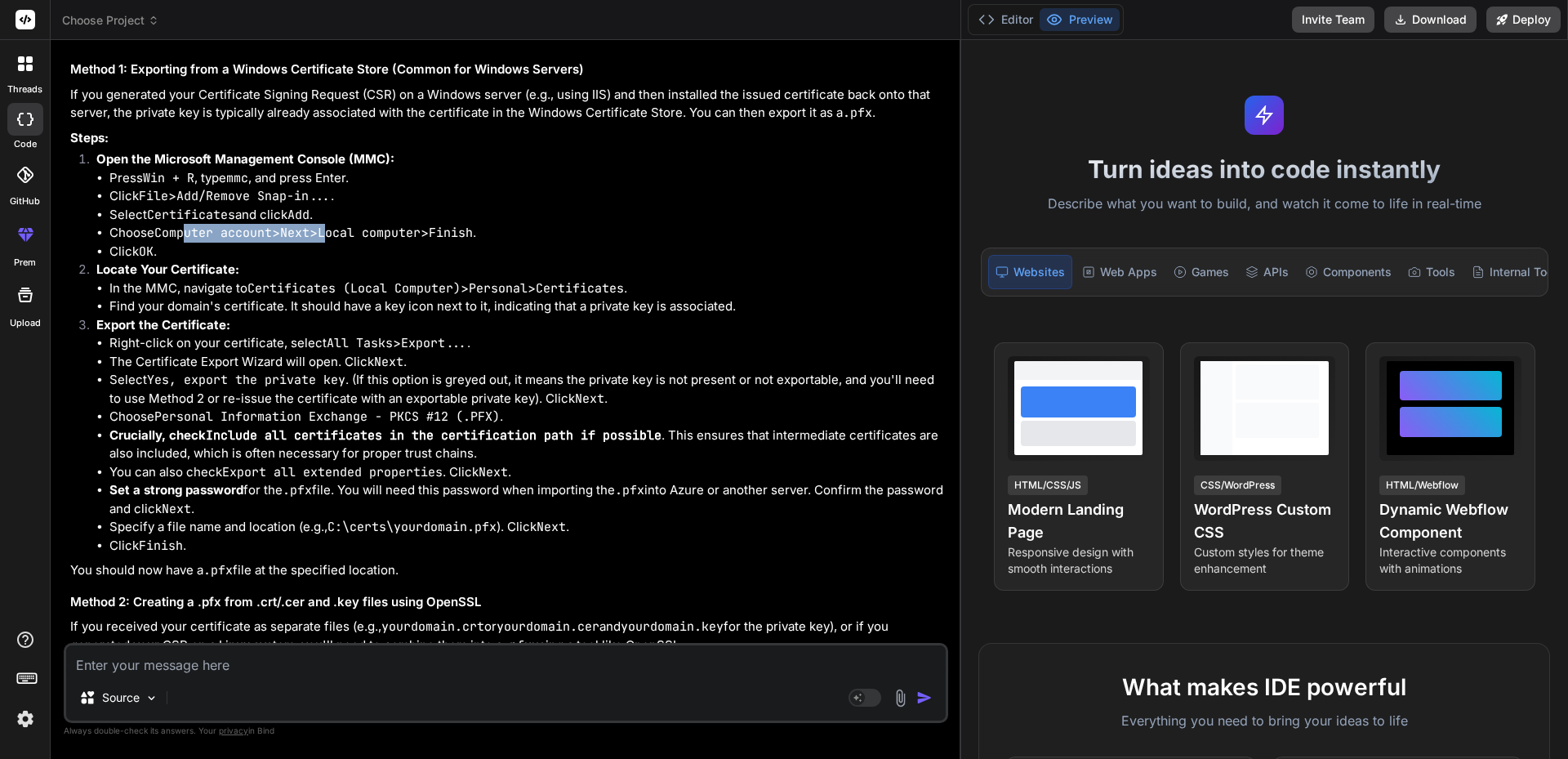
drag, startPoint x: 188, startPoint y: 235, endPoint x: 344, endPoint y: 234, distance: 156.0
click at [344, 234] on li "Choose Computer account > Next > Local computer > Finish ." at bounding box center [527, 233] width 836 height 19
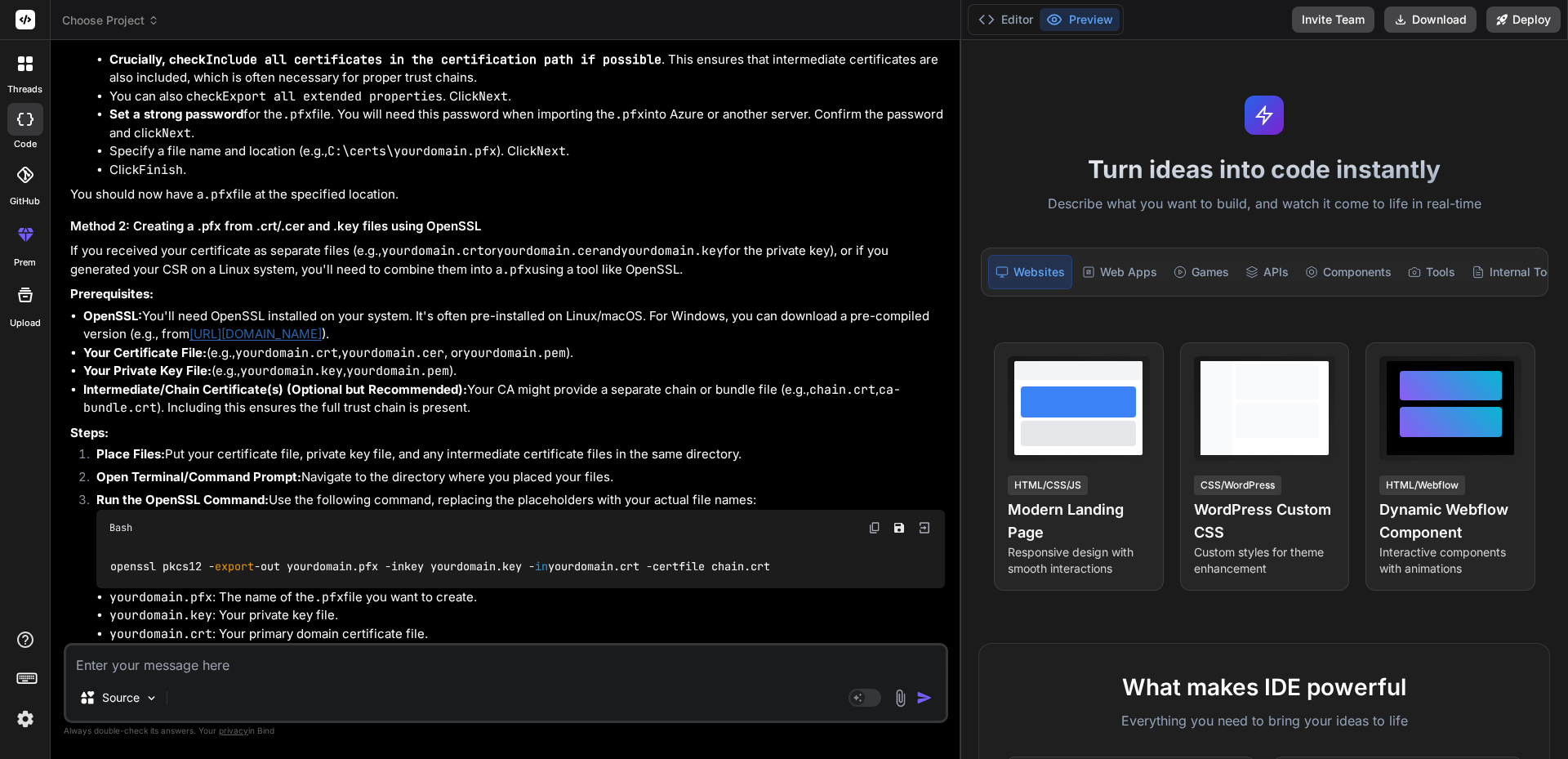
scroll to position [927, 0]
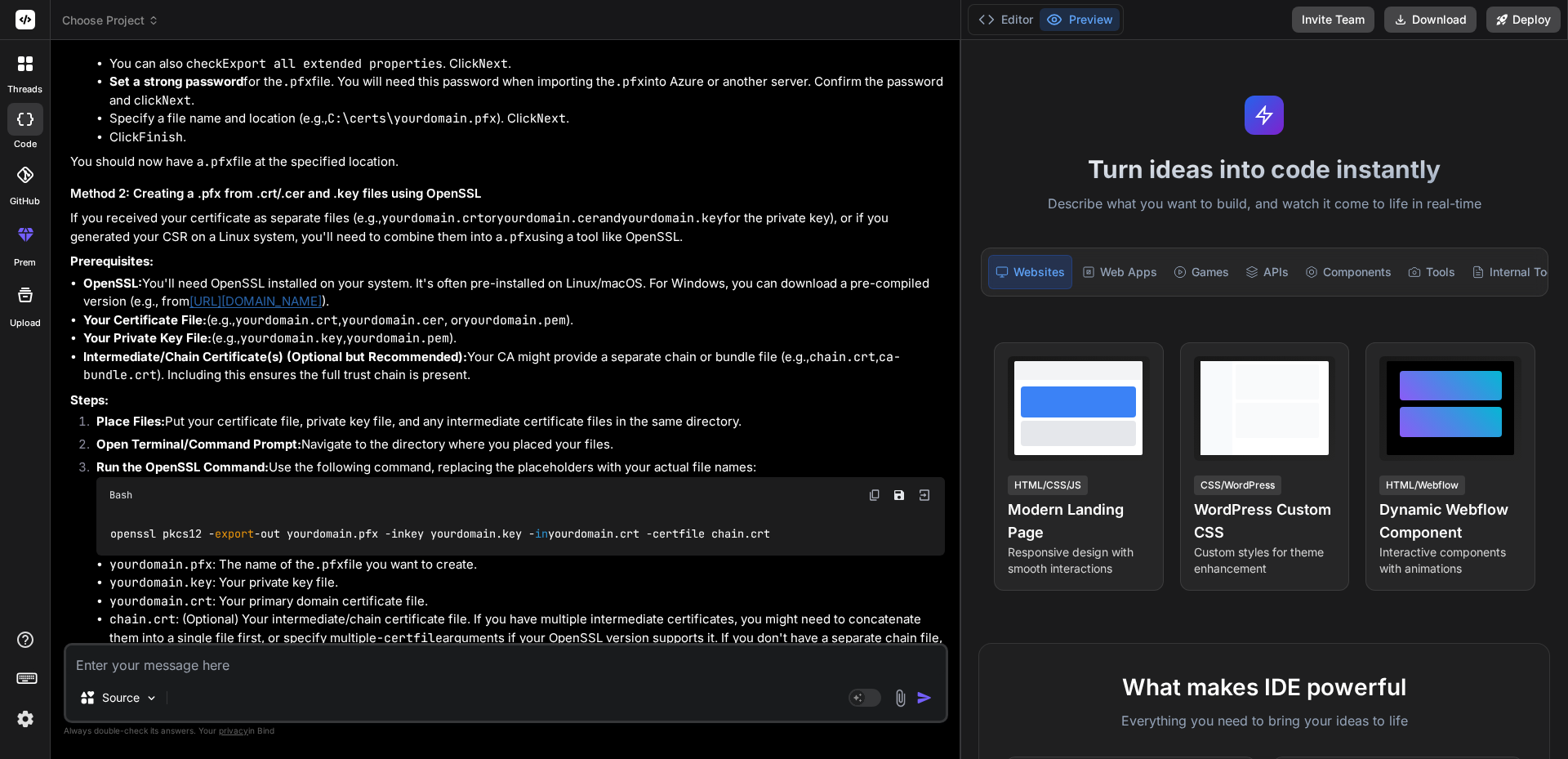
click at [199, 651] on textarea at bounding box center [505, 659] width 880 height 29
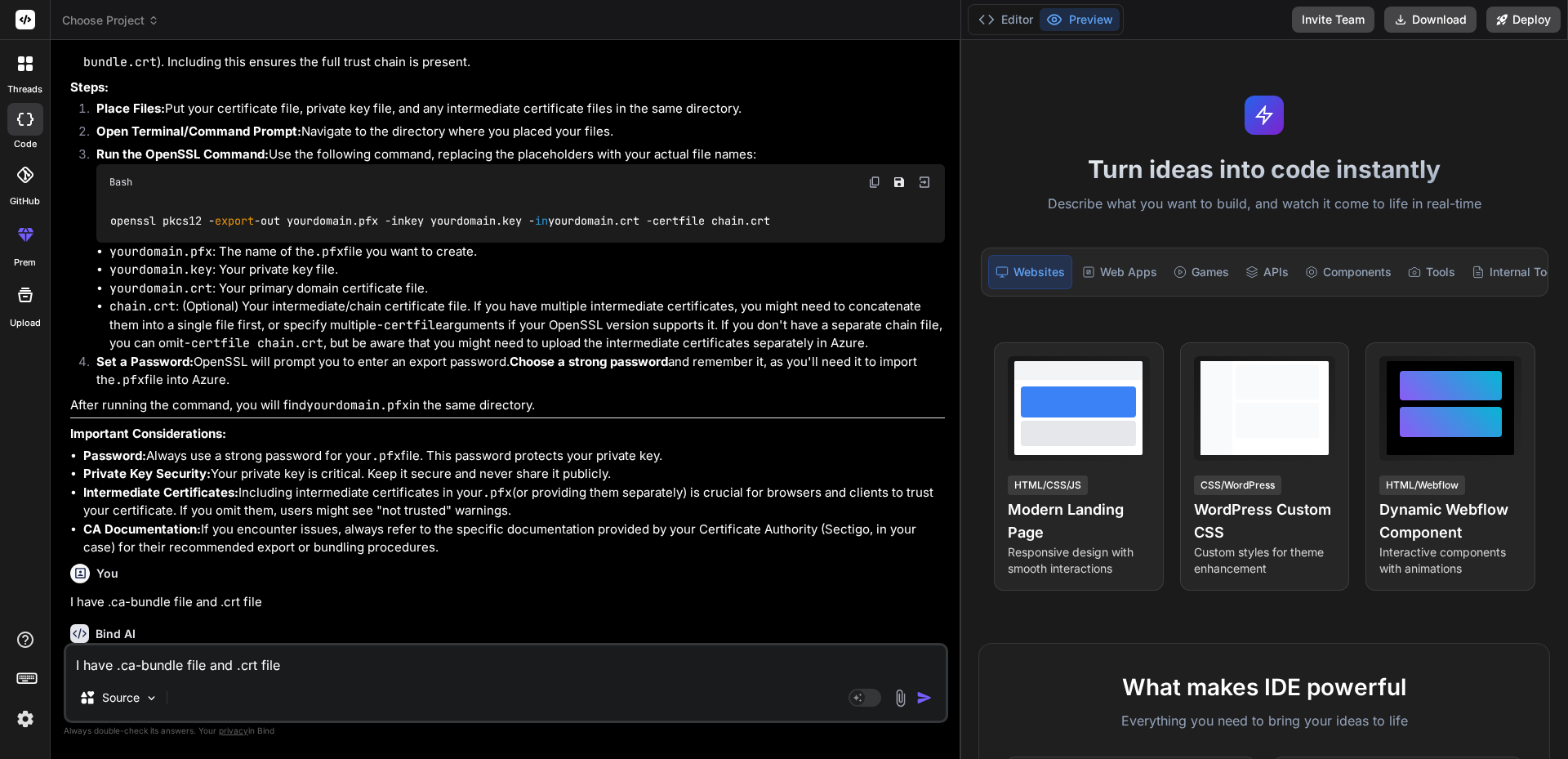
scroll to position [1343, 0]
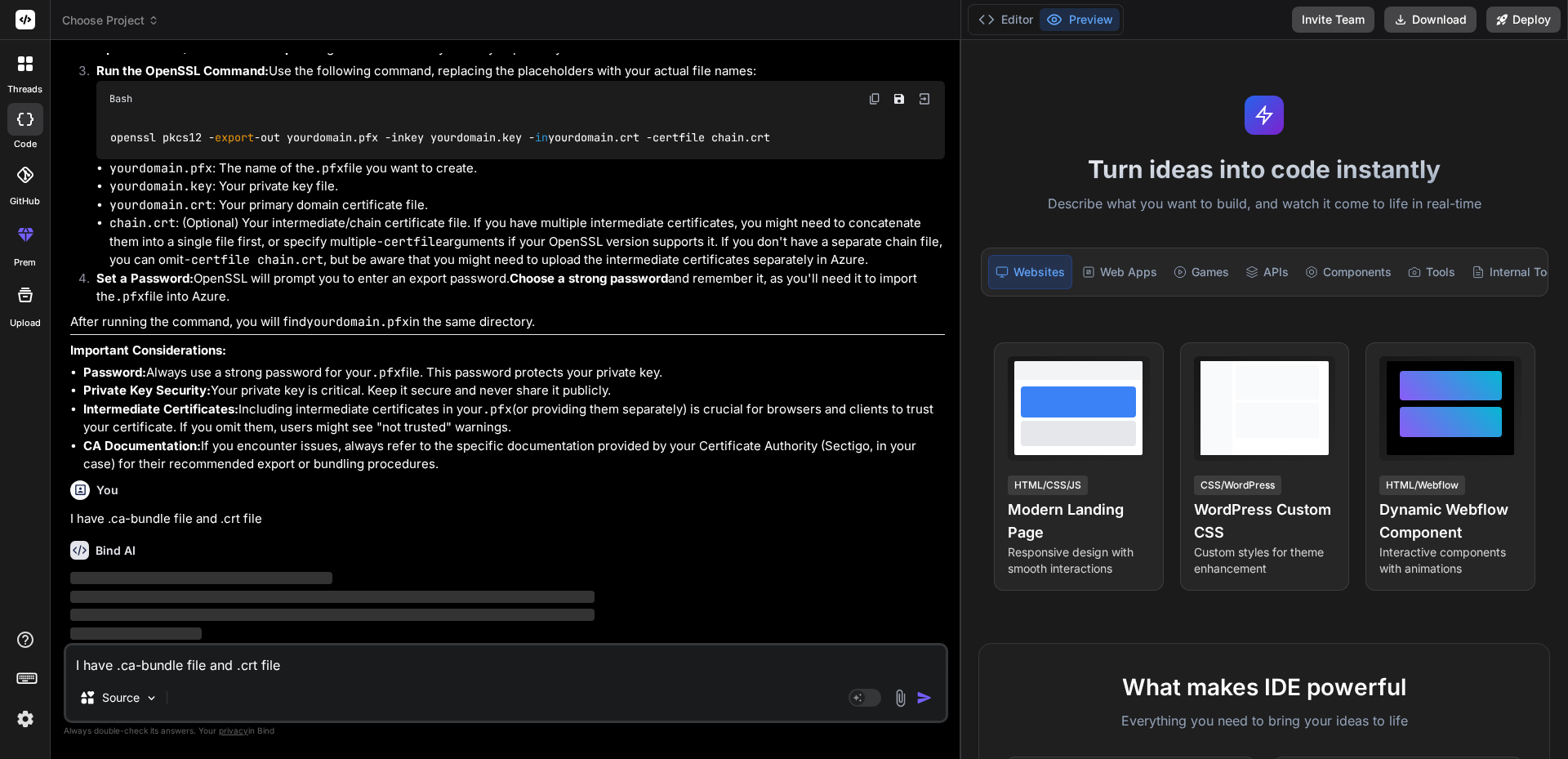
drag, startPoint x: 252, startPoint y: 554, endPoint x: 309, endPoint y: 642, distance: 104.8
click at [254, 556] on div "Bind AI" at bounding box center [507, 550] width 875 height 19
click at [313, 658] on textarea "I have .ca-bundle file and .crt file" at bounding box center [505, 659] width 880 height 29
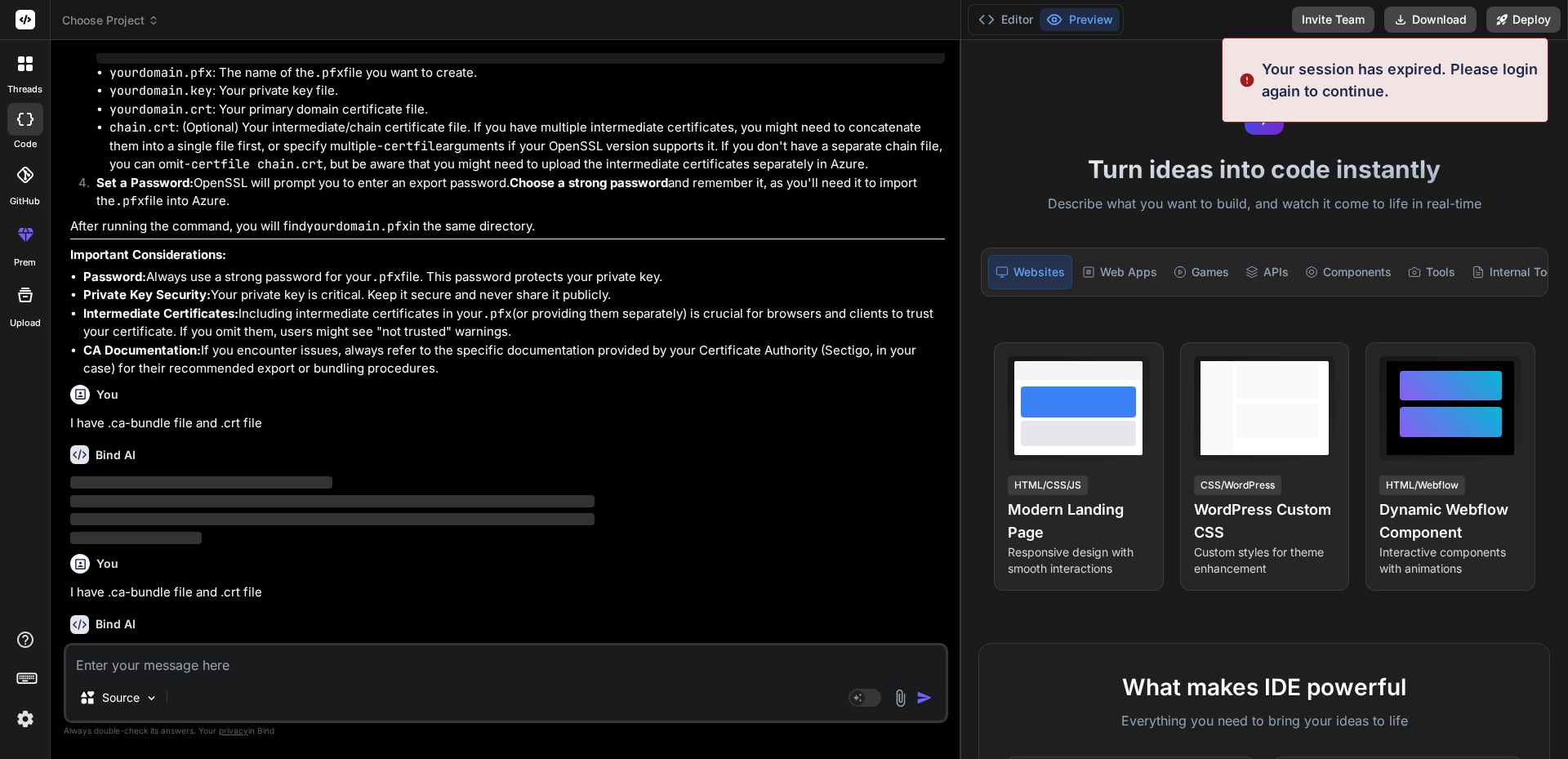
scroll to position [1511, 0]
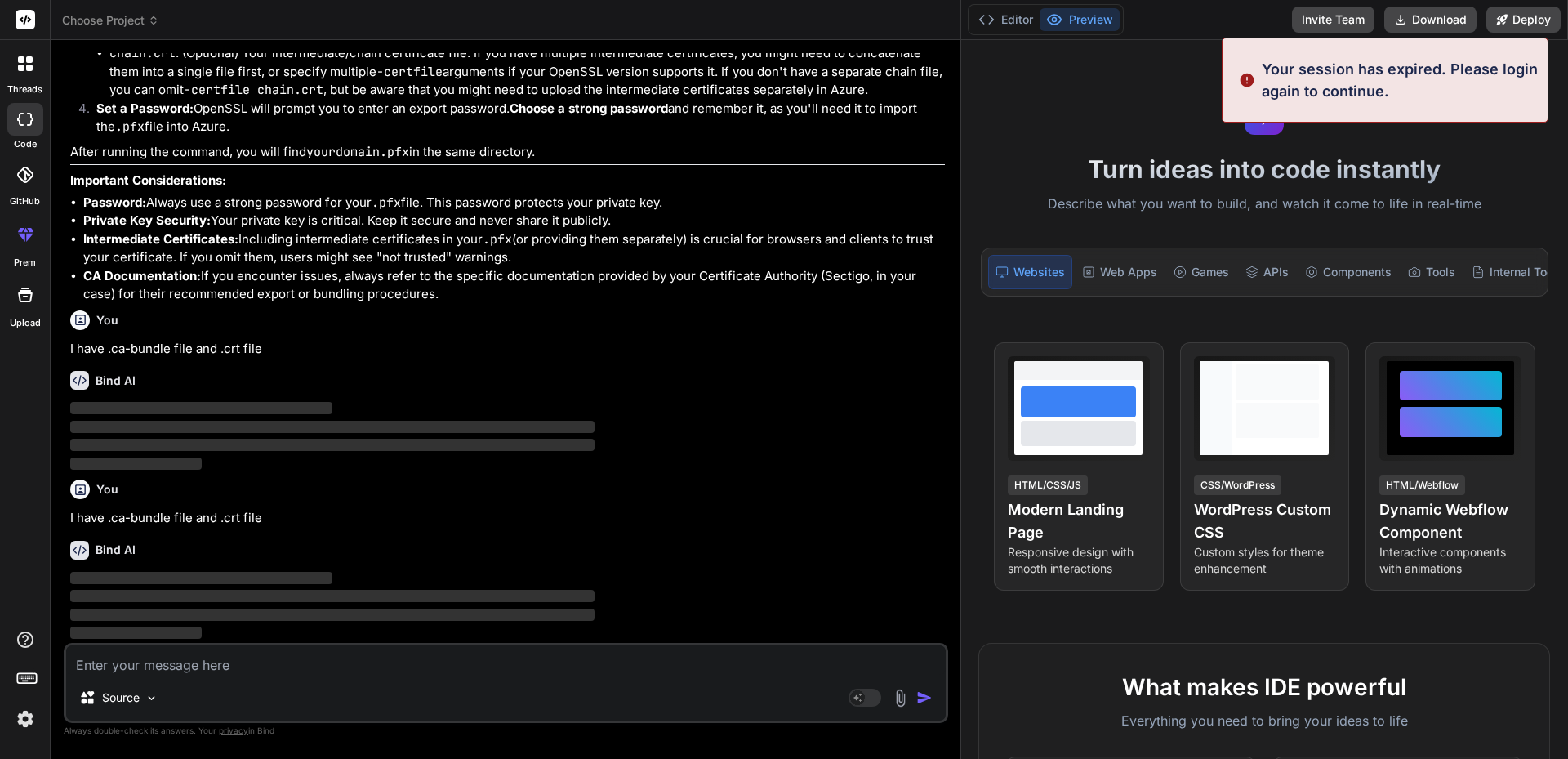
click at [272, 586] on p "‌" at bounding box center [507, 578] width 875 height 19
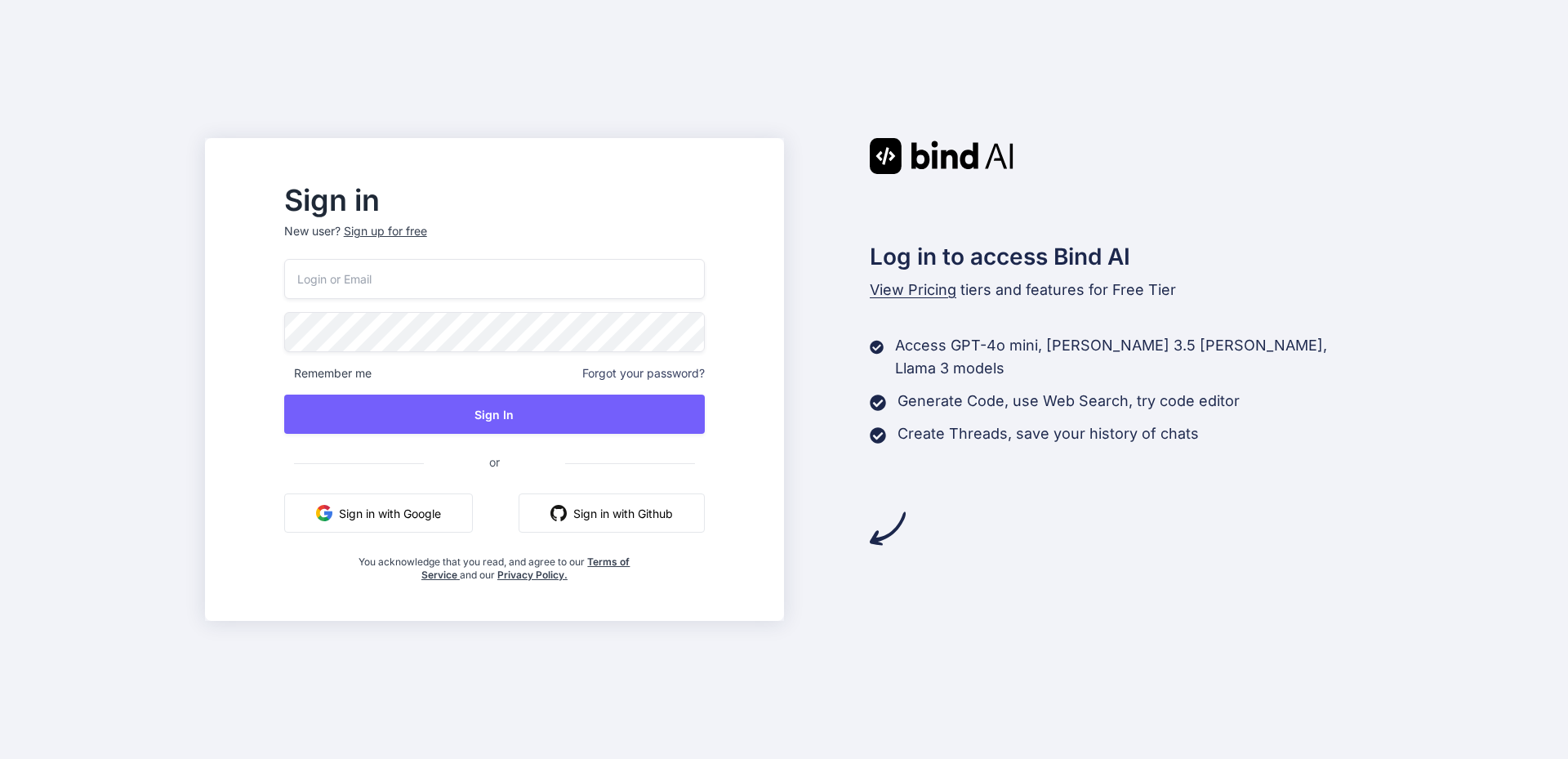
click at [510, 287] on input "email" at bounding box center [495, 279] width 420 height 40
type input "[PERSON_NAME][EMAIL_ADDRESS][DOMAIN_NAME]"
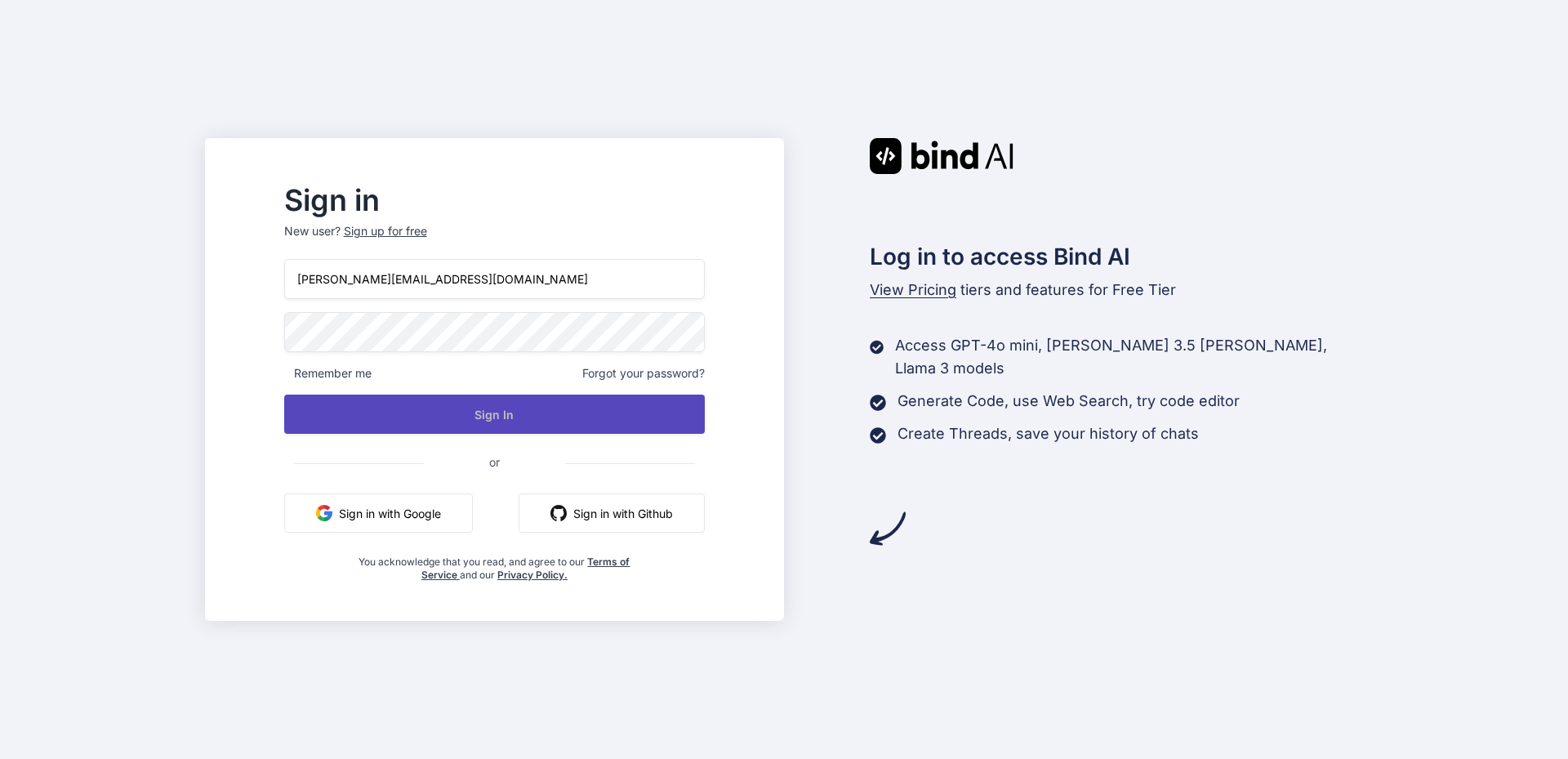
click at [466, 410] on button "Sign In" at bounding box center [495, 414] width 420 height 39
click at [544, 416] on button "Sign In" at bounding box center [495, 414] width 420 height 39
